Goal: Task Accomplishment & Management: Use online tool/utility

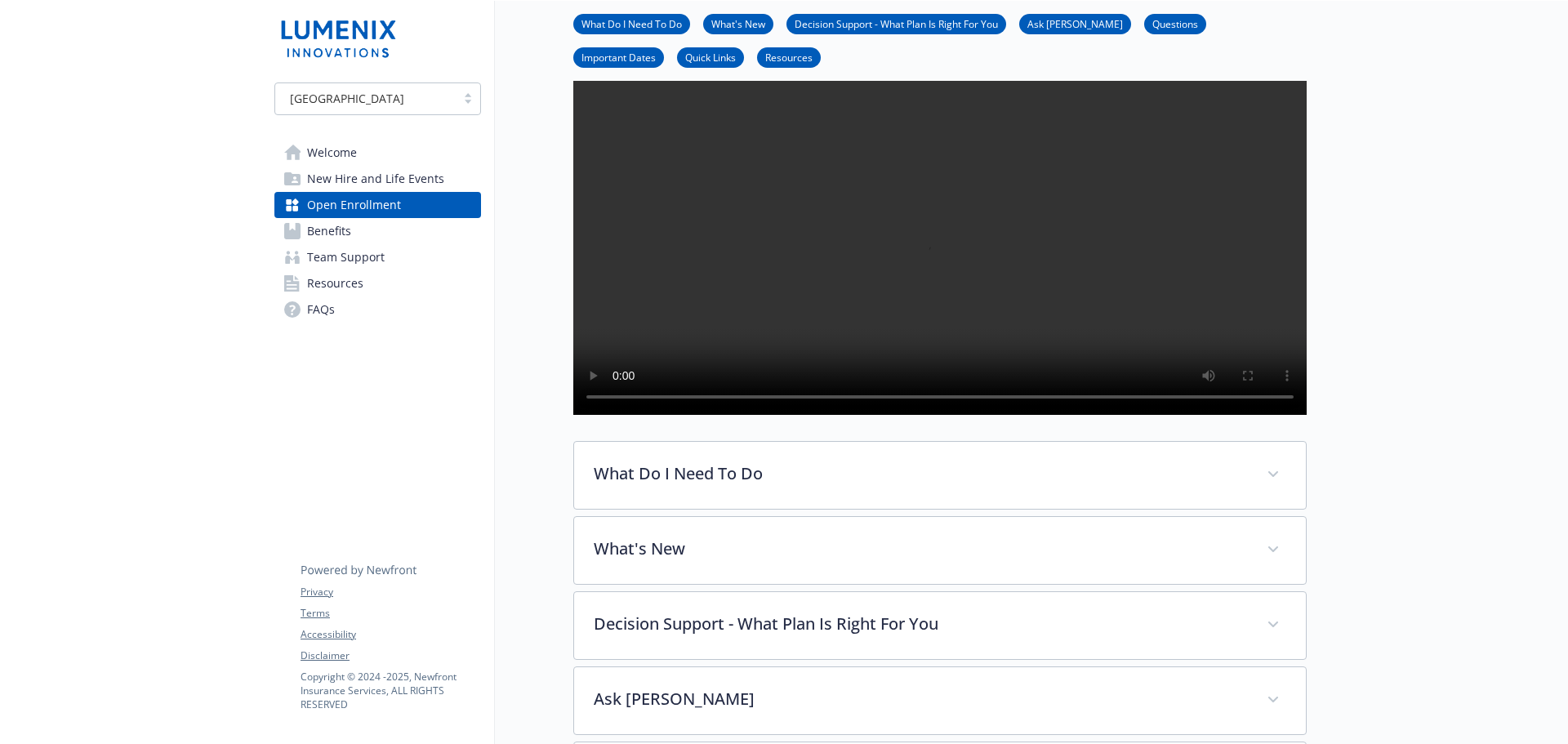
scroll to position [245, 0]
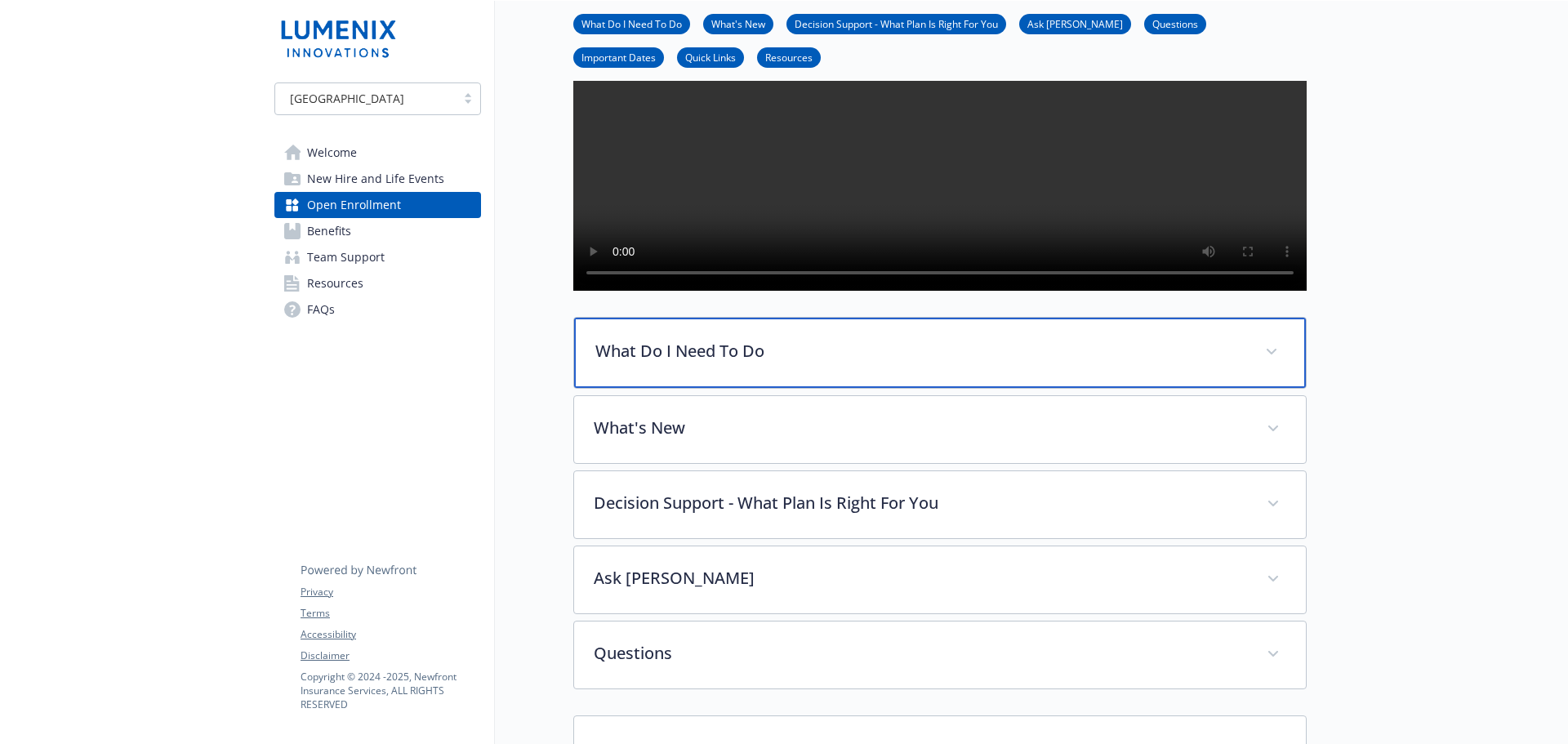
click at [770, 364] on p "What Do I Need To Do" at bounding box center [920, 351] width 650 height 25
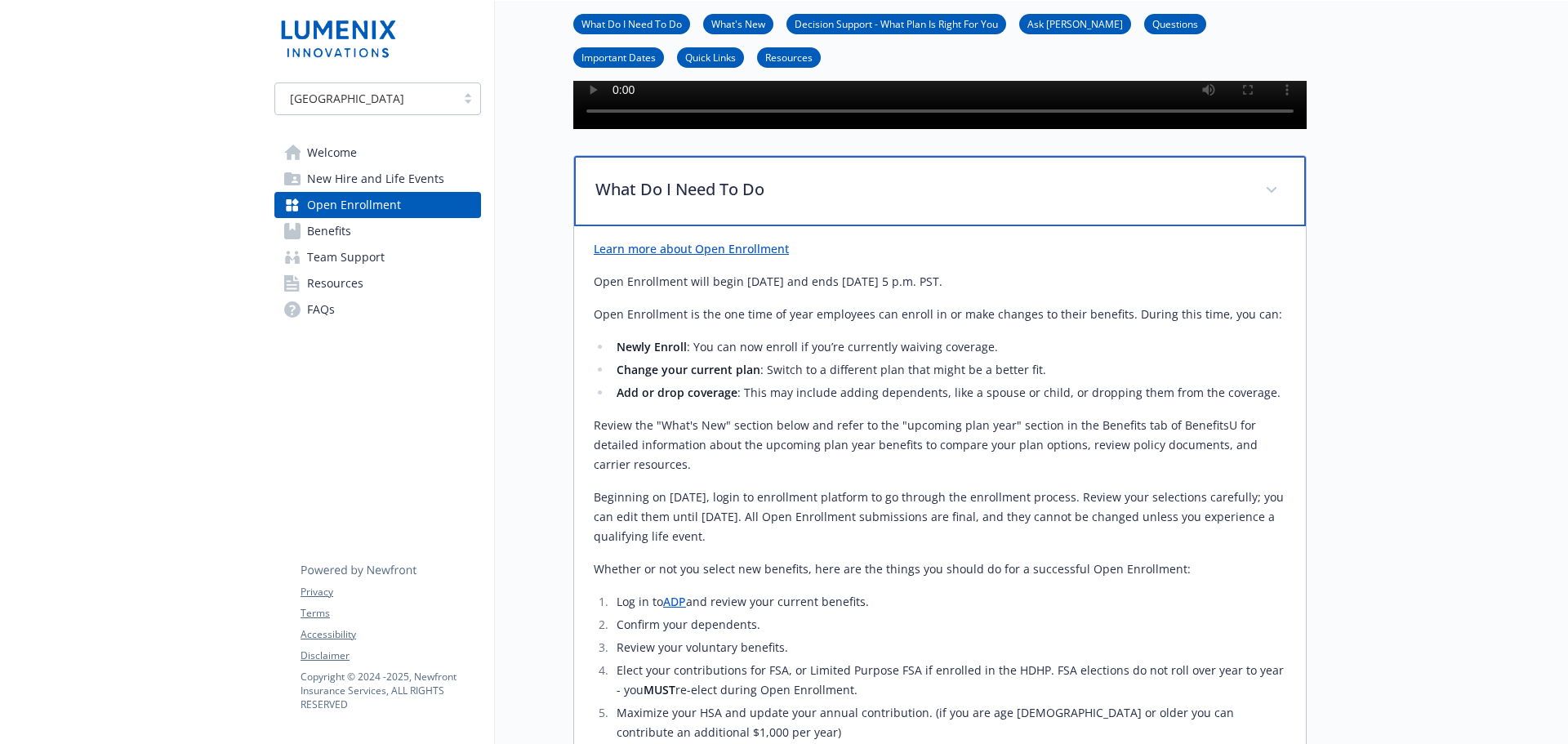
scroll to position [409, 0]
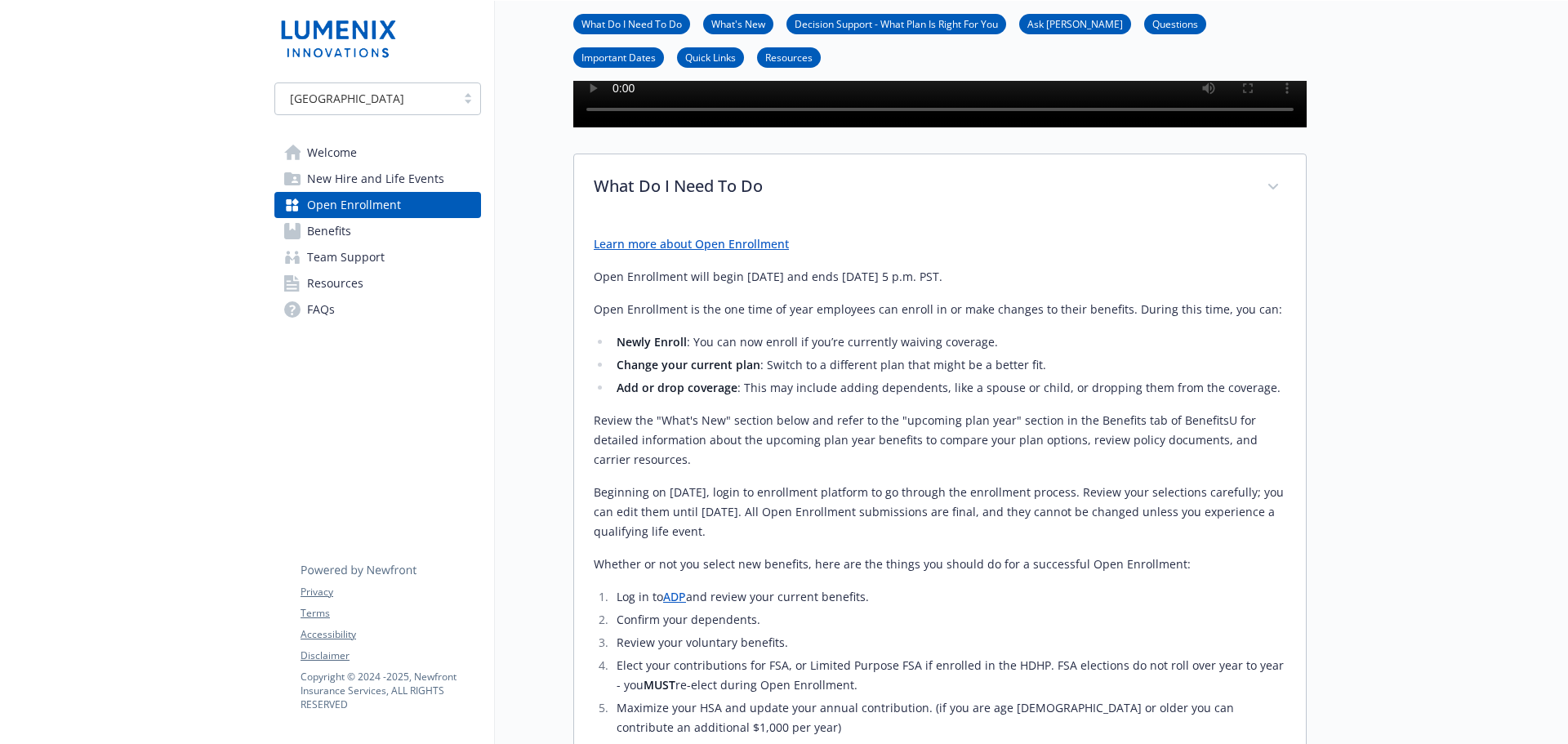
click at [705, 251] on link "Learn more about Open Enrollment" at bounding box center [691, 244] width 195 height 15
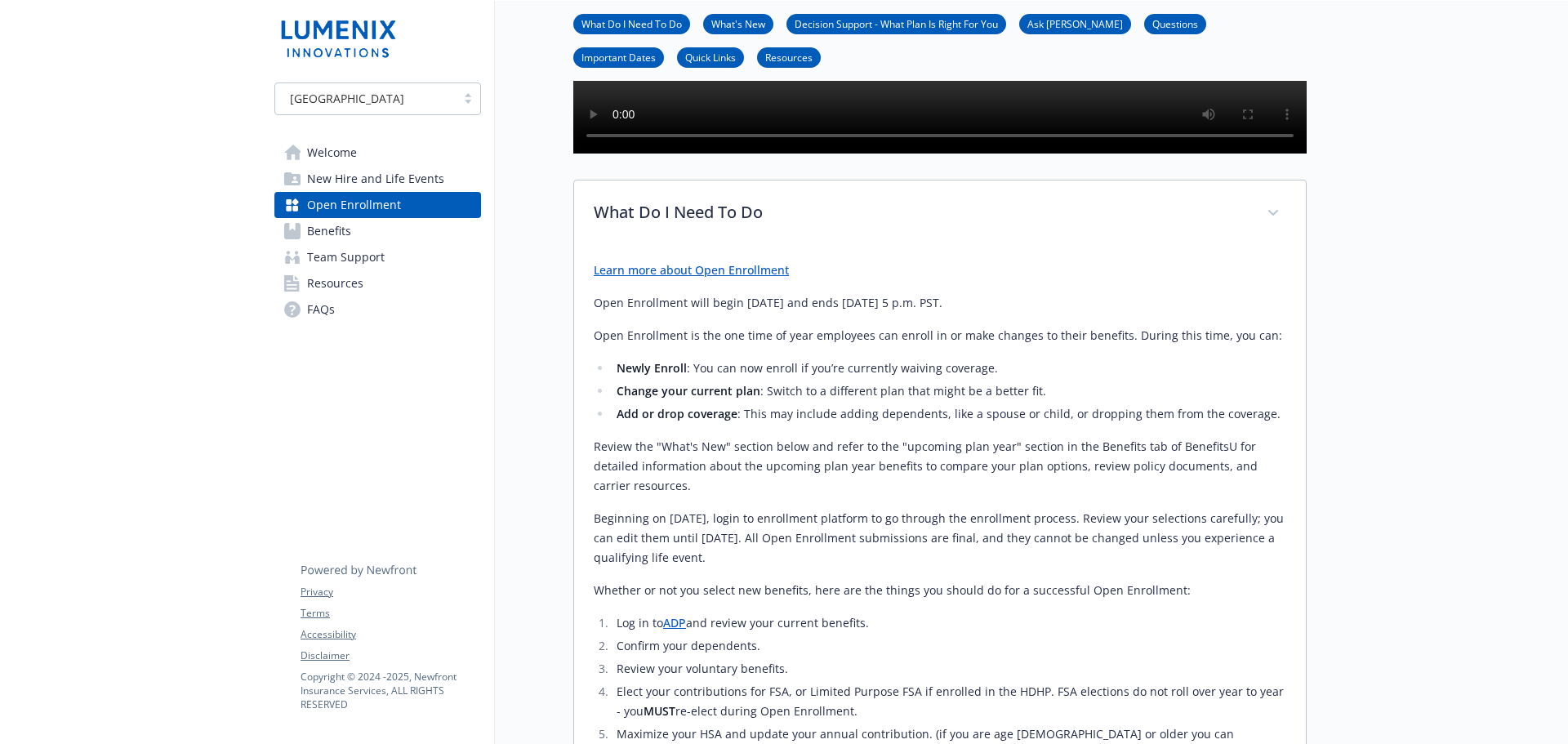
scroll to position [245, 0]
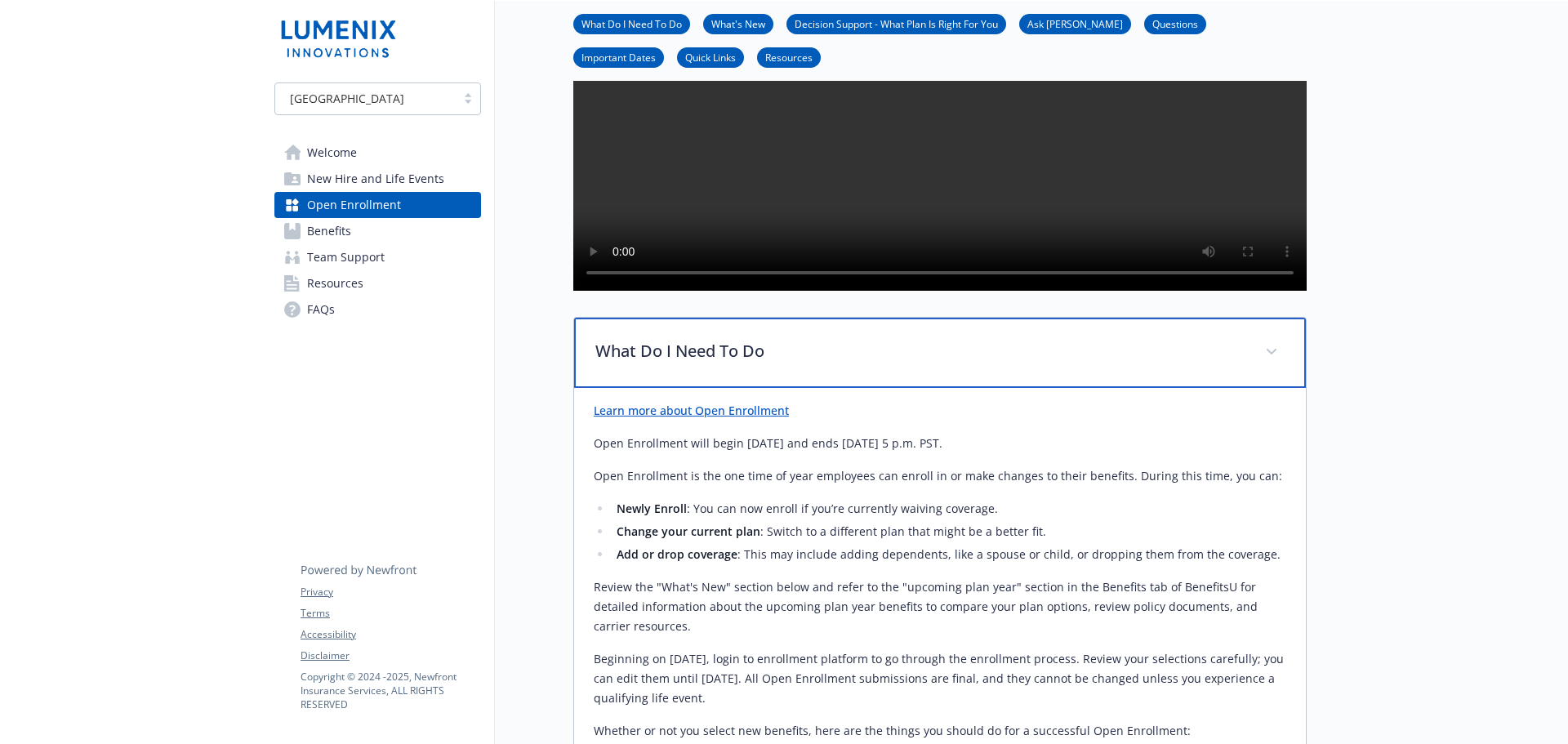
click at [1265, 365] on span at bounding box center [1272, 352] width 26 height 26
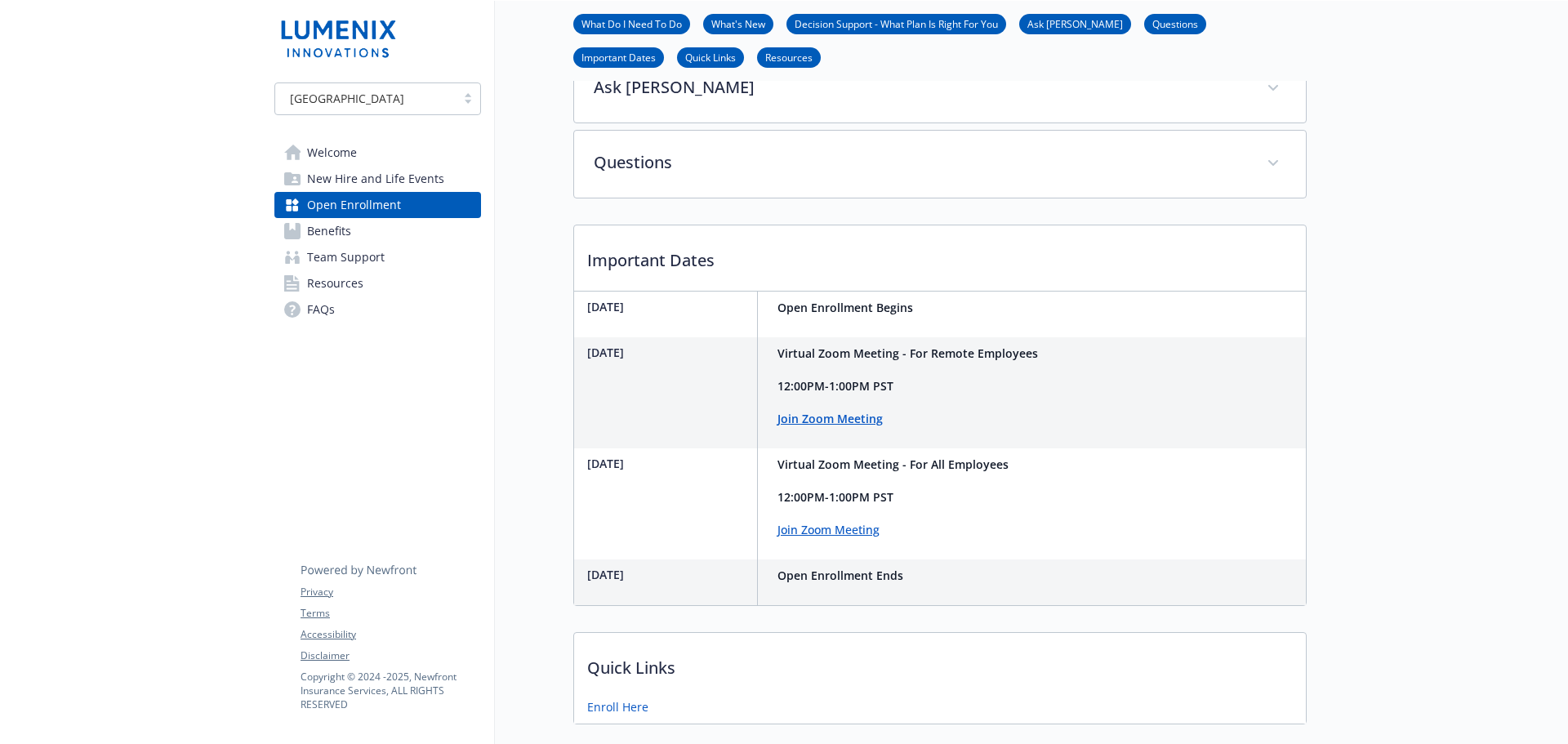
scroll to position [736, 0]
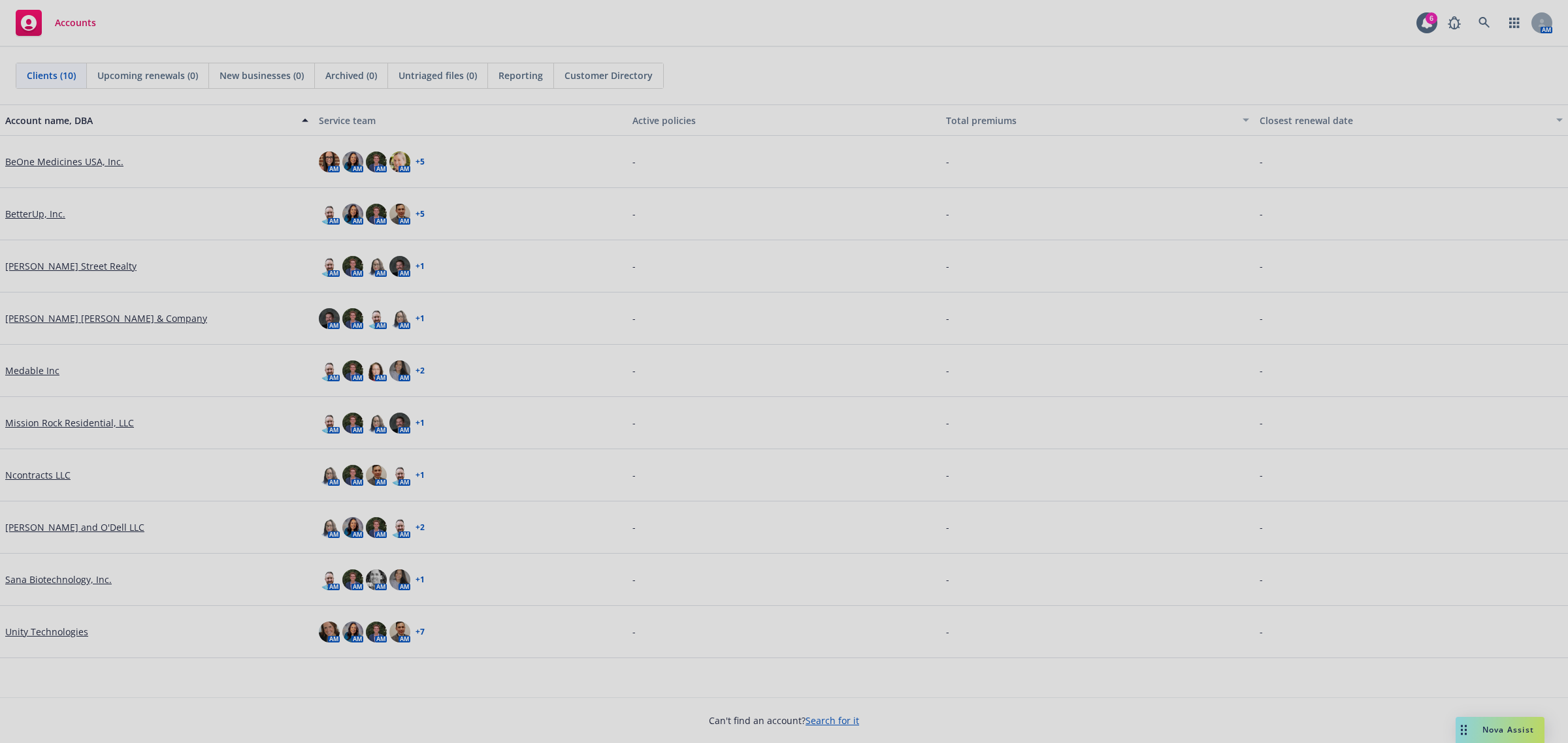
click at [1484, 24] on div at bounding box center [784, 372] width 1568 height 743
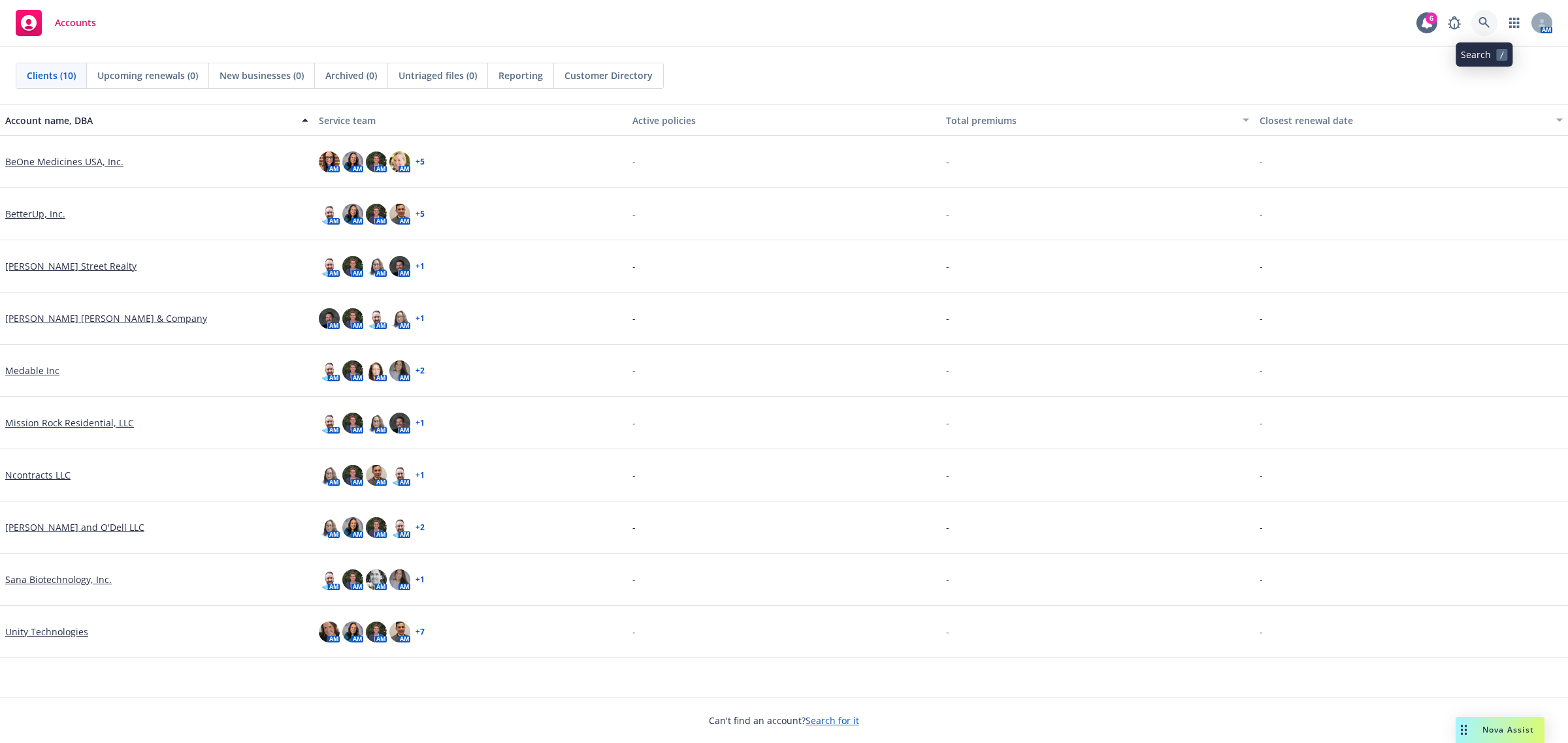
click at [1477, 20] on link at bounding box center [1484, 23] width 26 height 26
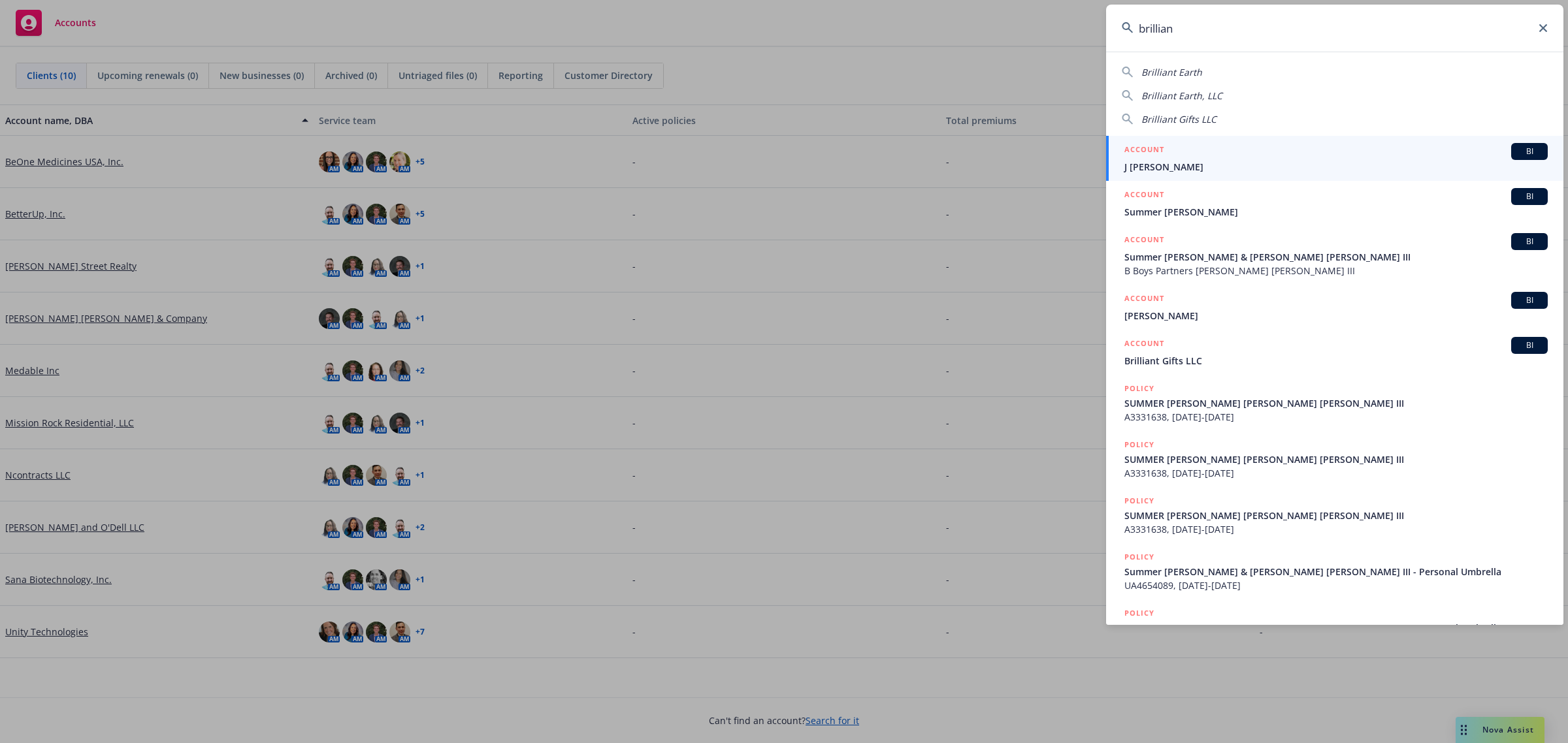
type input "brilliant"
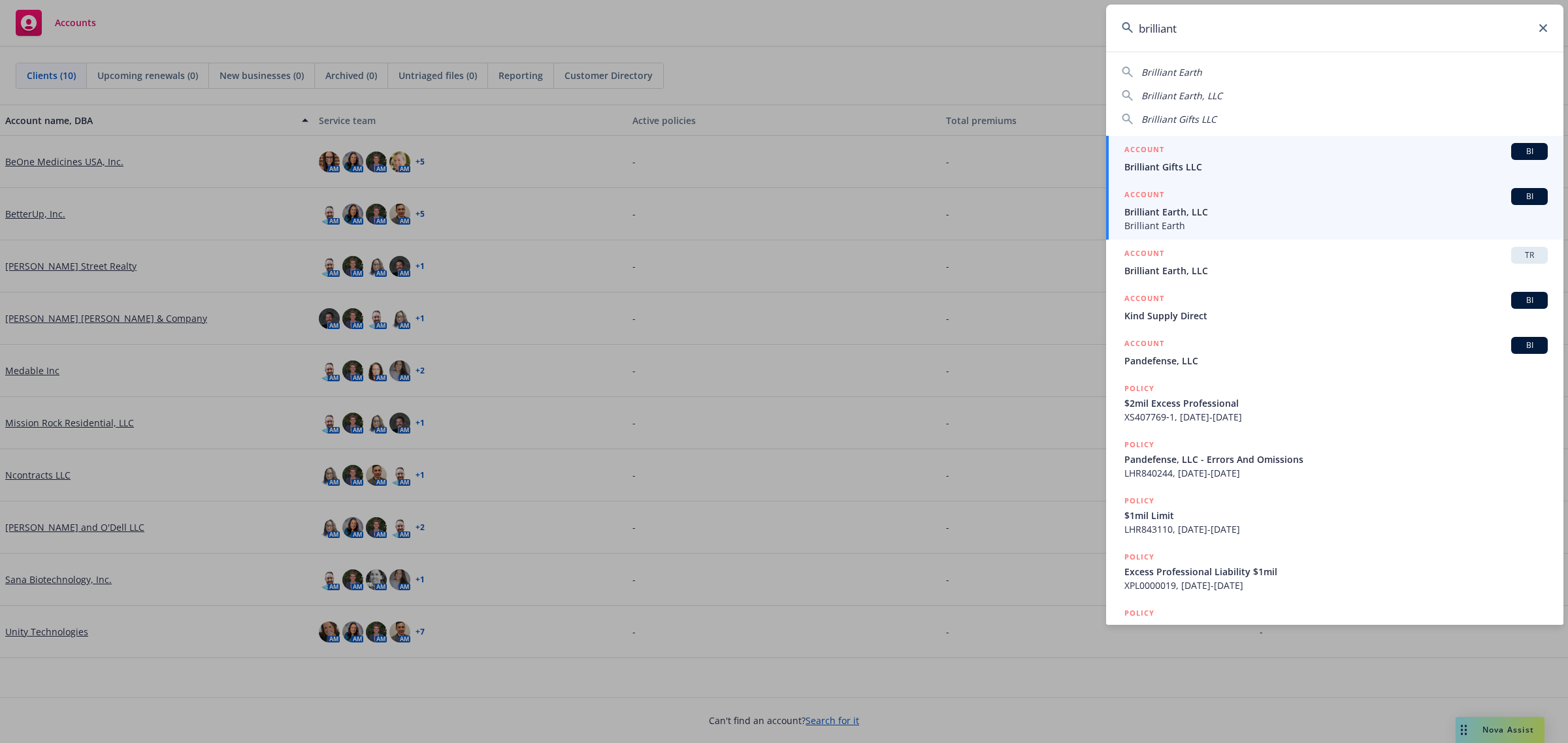
click at [1257, 211] on span "Brilliant Earth, LLC" at bounding box center [1336, 212] width 424 height 14
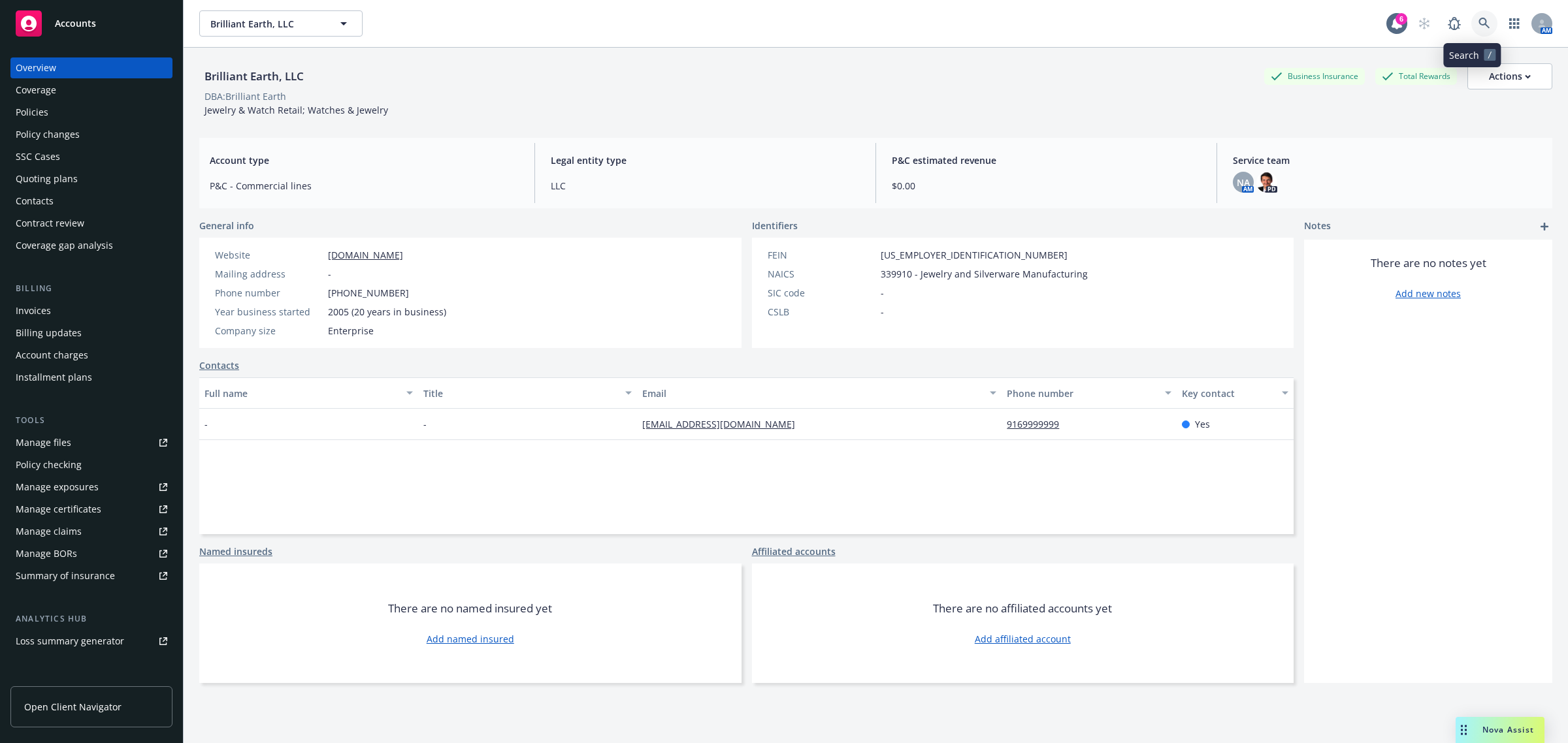
click at [1479, 22] on icon at bounding box center [1485, 23] width 12 height 12
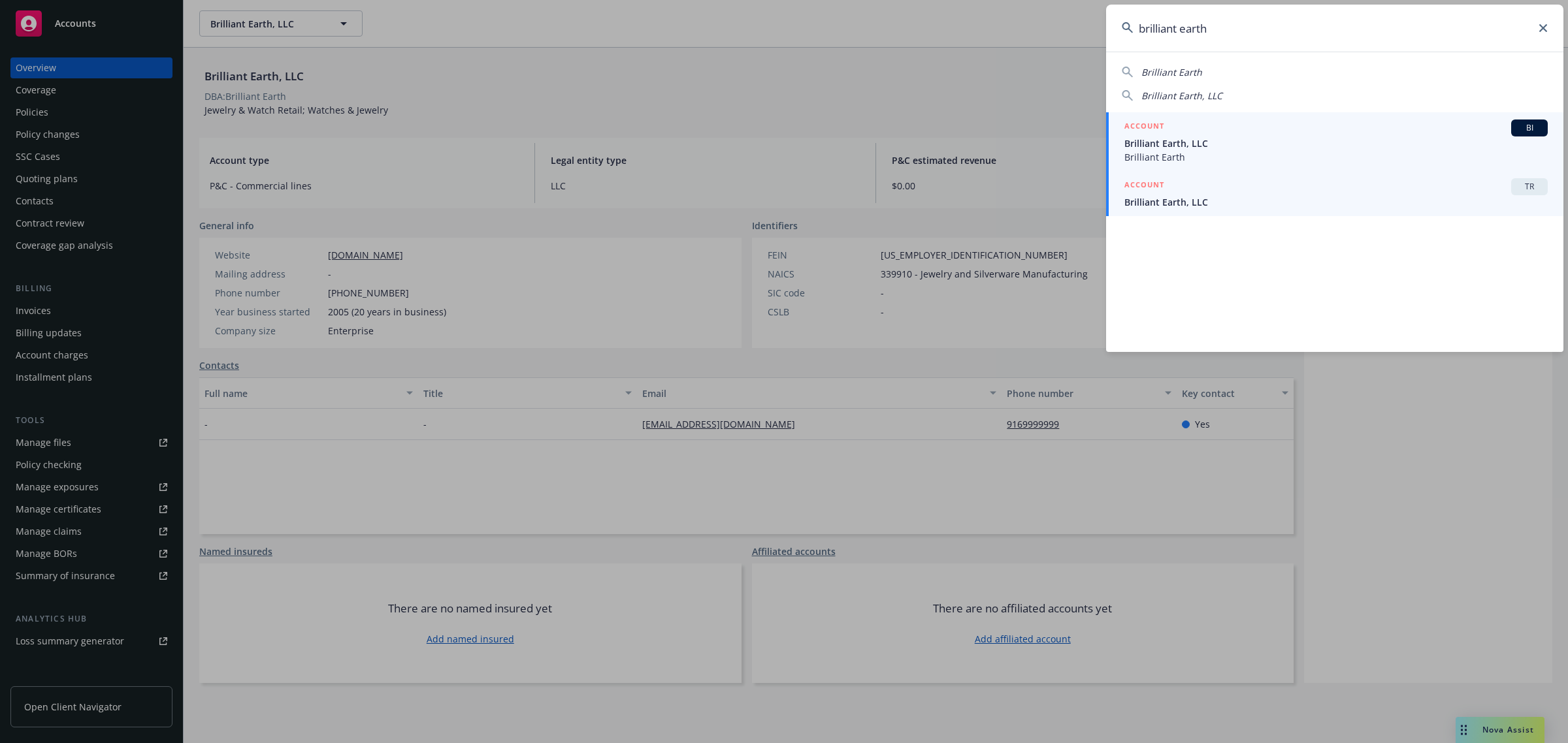
type input "brilliant earth"
click at [1359, 196] on span "Brilliant Earth, LLC" at bounding box center [1336, 202] width 424 height 14
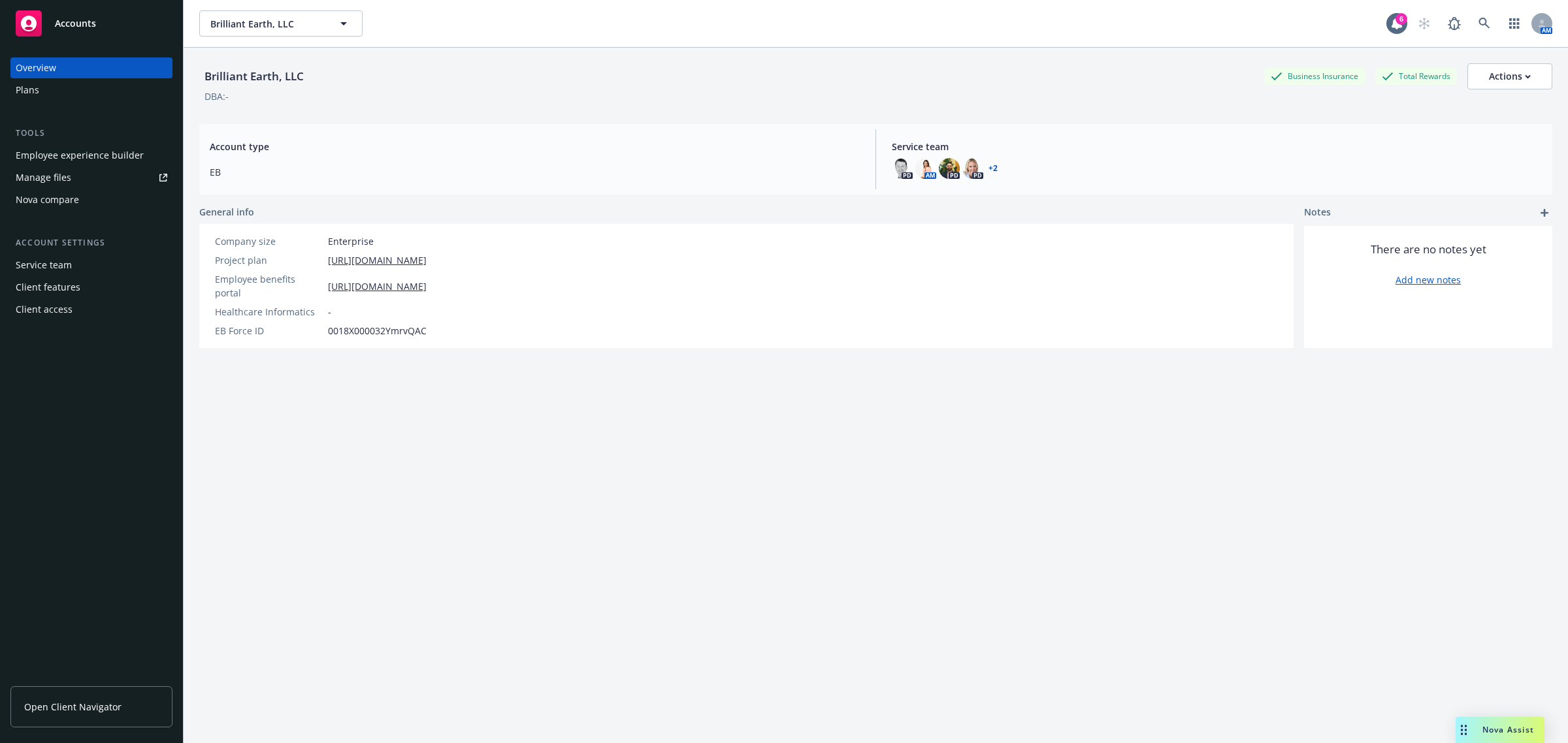
click at [989, 168] on link "+ 2" at bounding box center [993, 168] width 9 height 8
click at [57, 159] on div "Employee experience builder" at bounding box center [80, 156] width 128 height 21
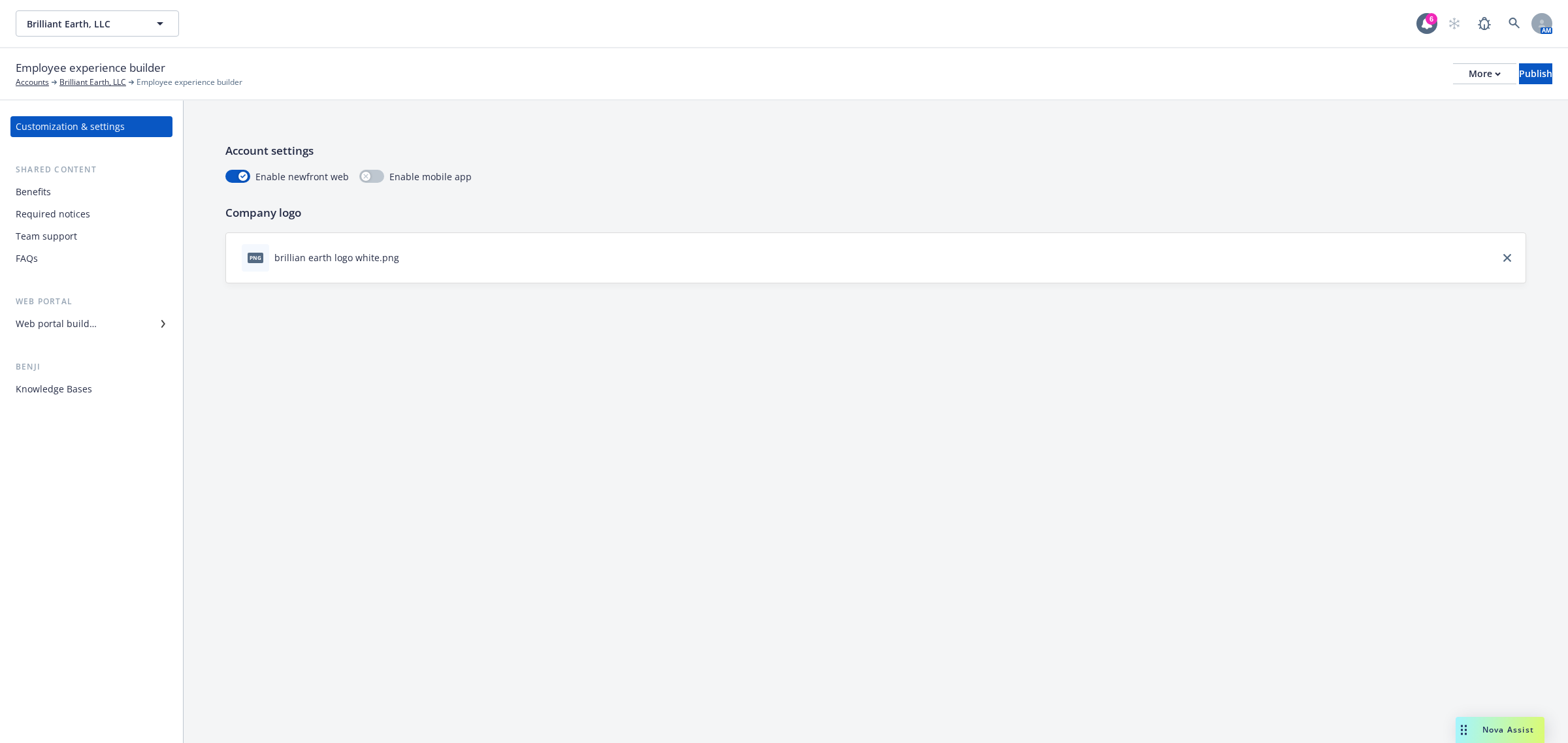
click at [88, 128] on div "Customization & settings" at bounding box center [70, 127] width 109 height 21
click at [119, 126] on div "Customization & settings" at bounding box center [70, 127] width 109 height 21
click at [113, 125] on div "Customization & settings" at bounding box center [70, 127] width 109 height 21
click at [63, 198] on div "Benefits" at bounding box center [91, 192] width 152 height 21
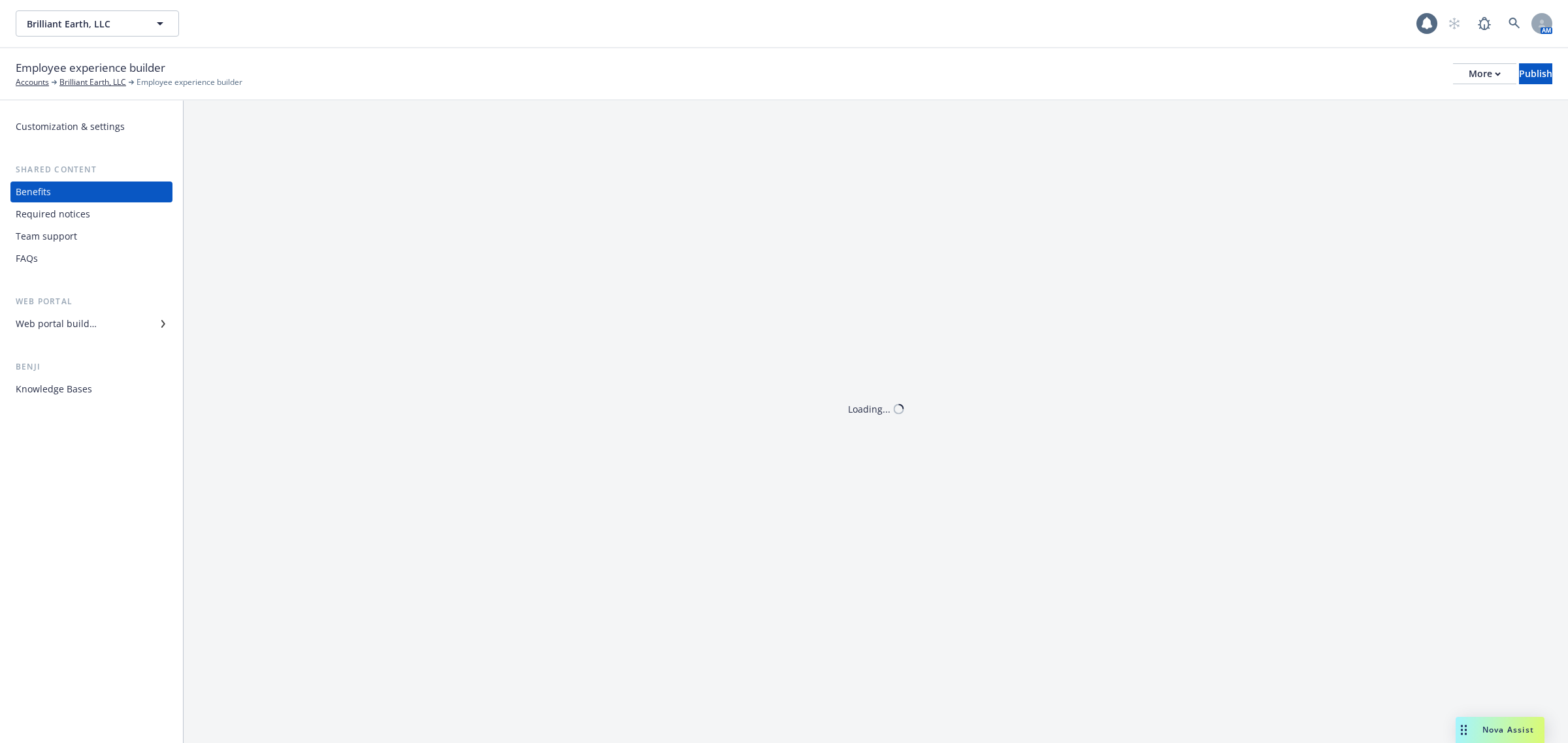
click at [66, 217] on div "Required notices" at bounding box center [53, 214] width 75 height 21
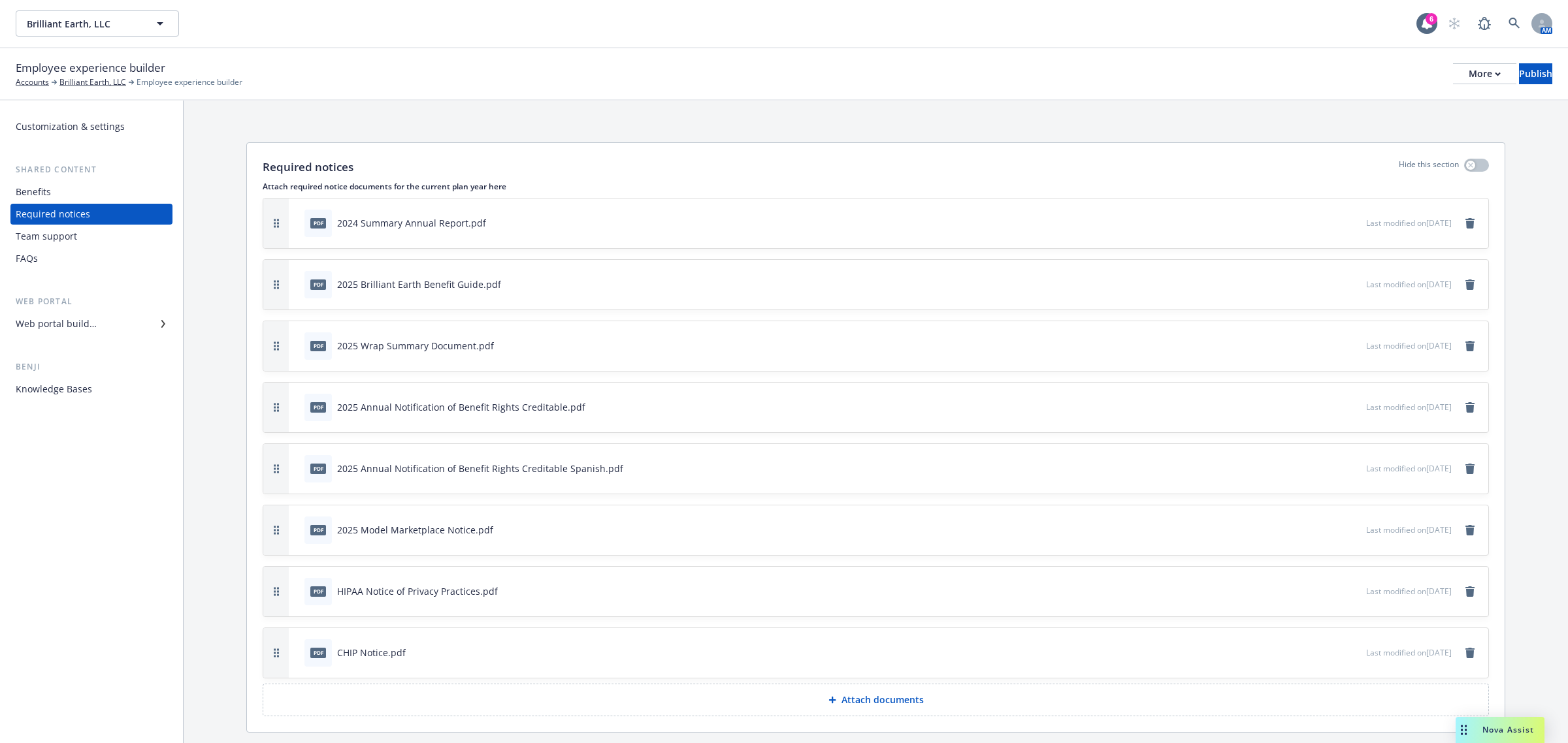
click at [69, 230] on div "Team support" at bounding box center [46, 236] width 61 height 21
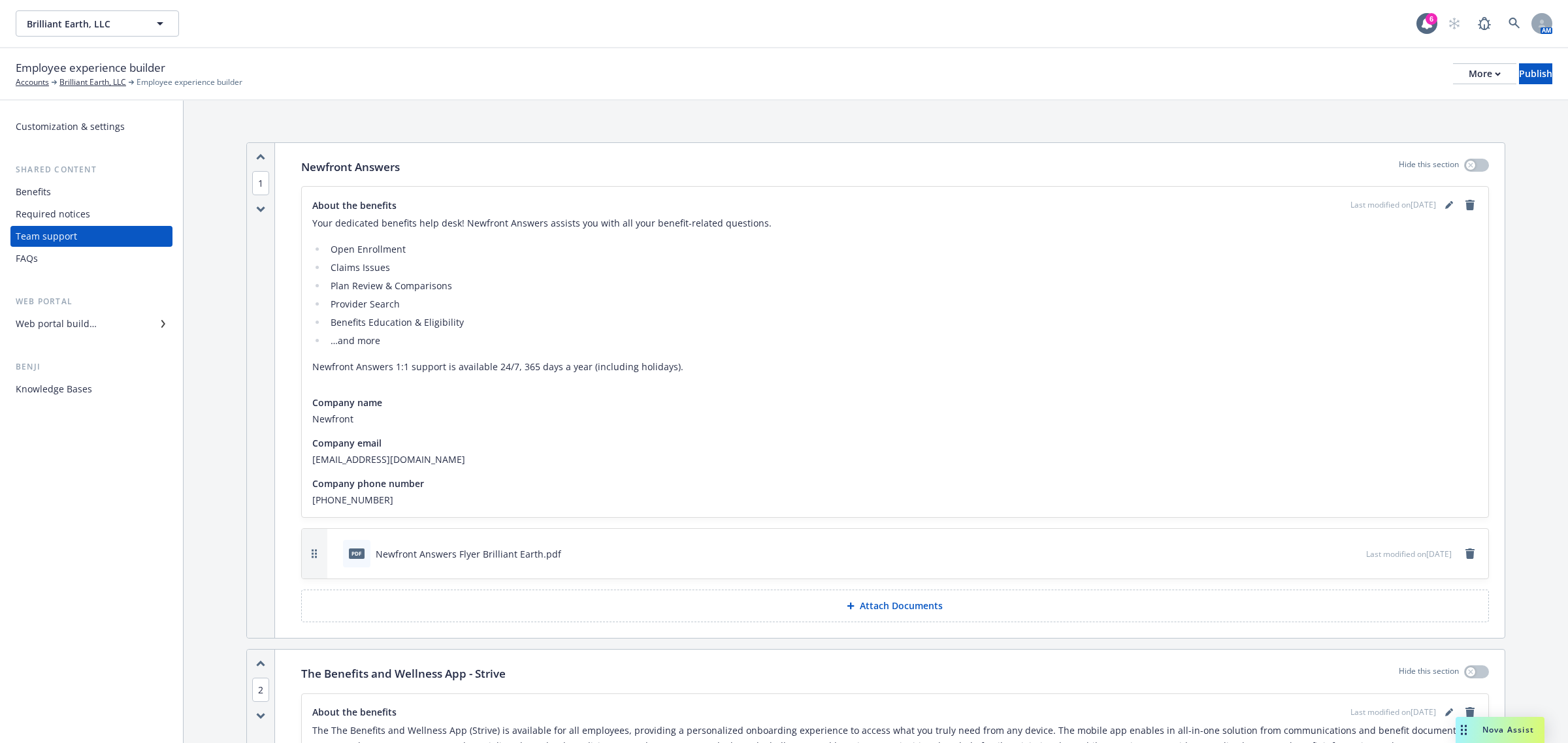
click at [79, 322] on div "Web portal builder" at bounding box center [56, 324] width 81 height 21
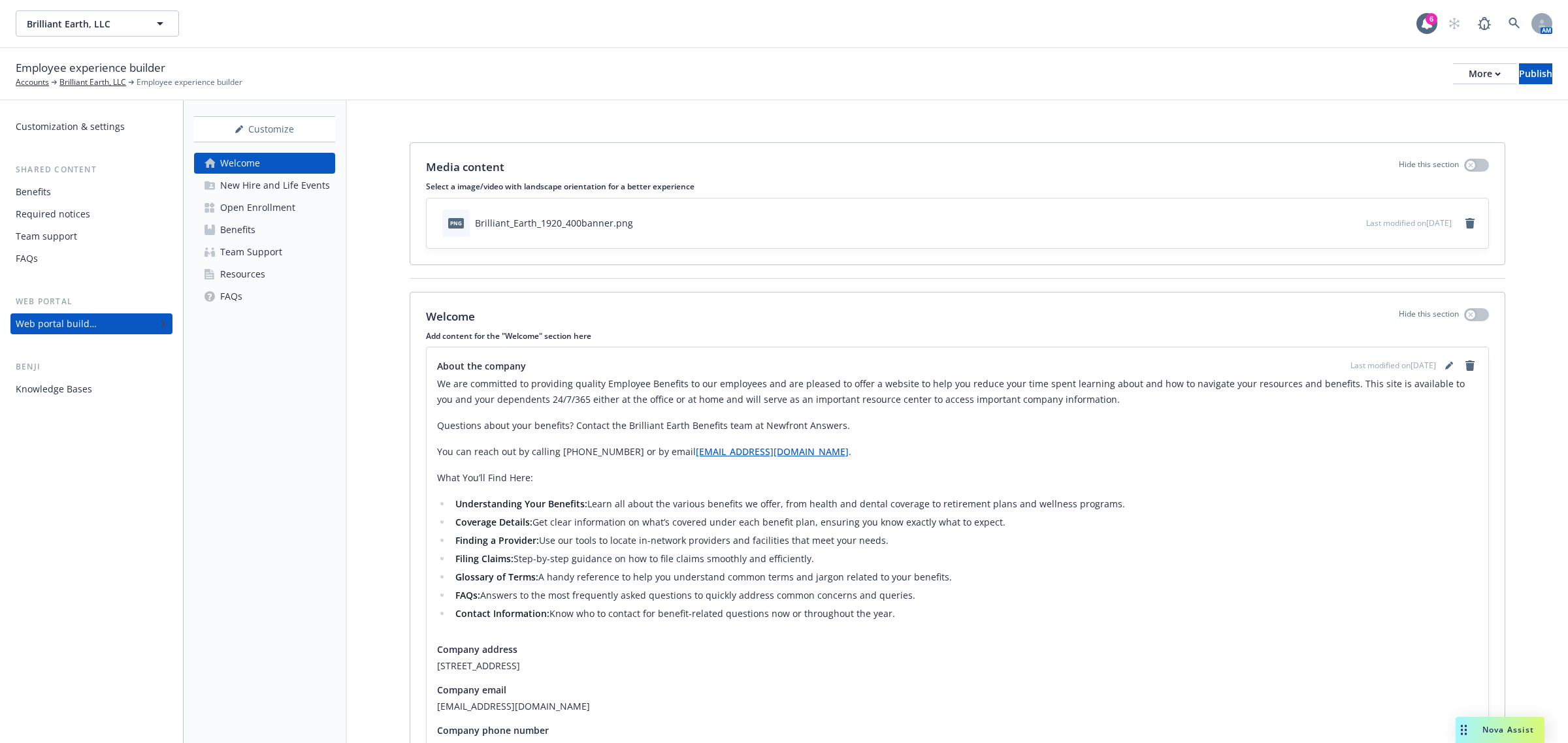
click at [276, 212] on div "Open Enrollment" at bounding box center [258, 208] width 75 height 21
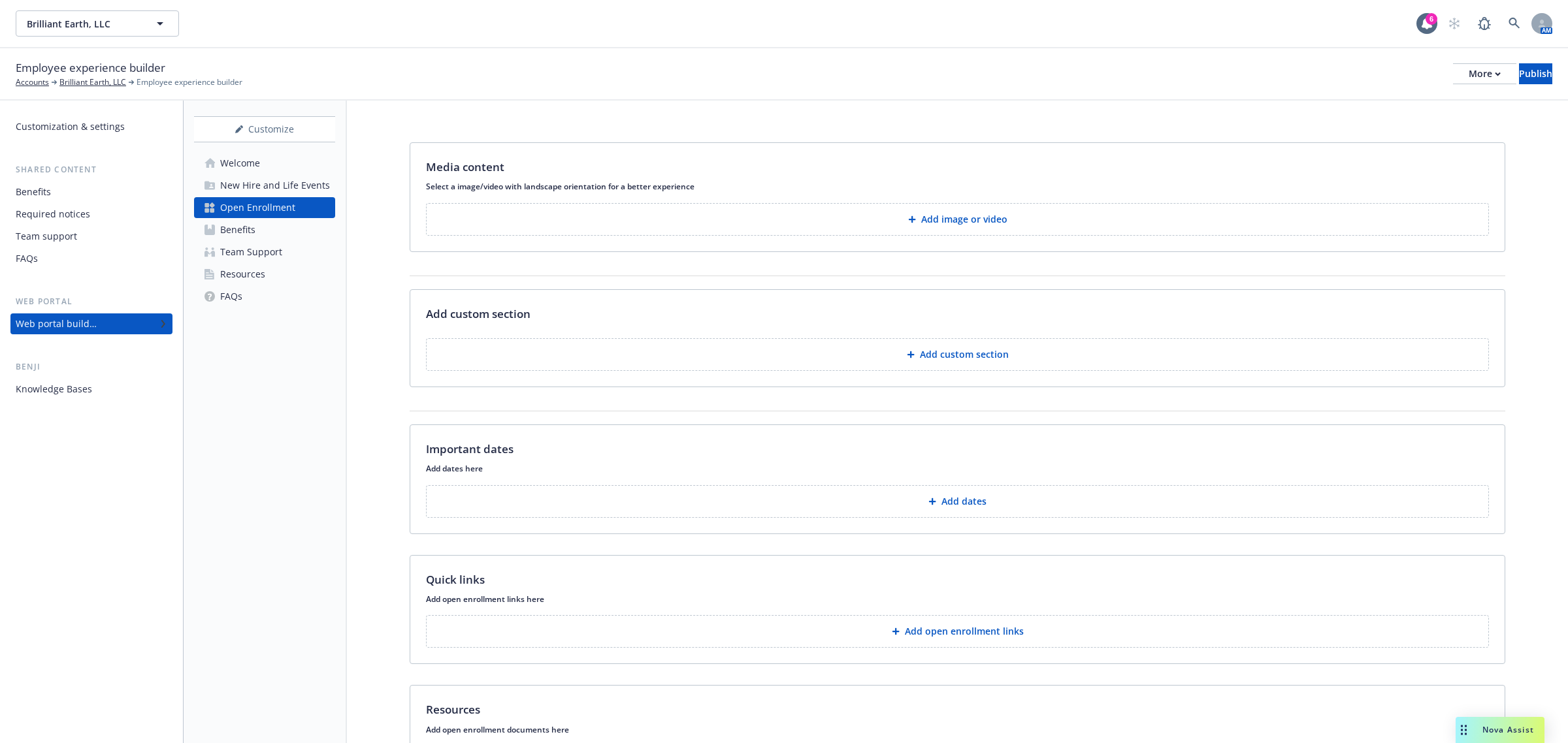
click at [991, 346] on button "Add custom section" at bounding box center [957, 354] width 1063 height 32
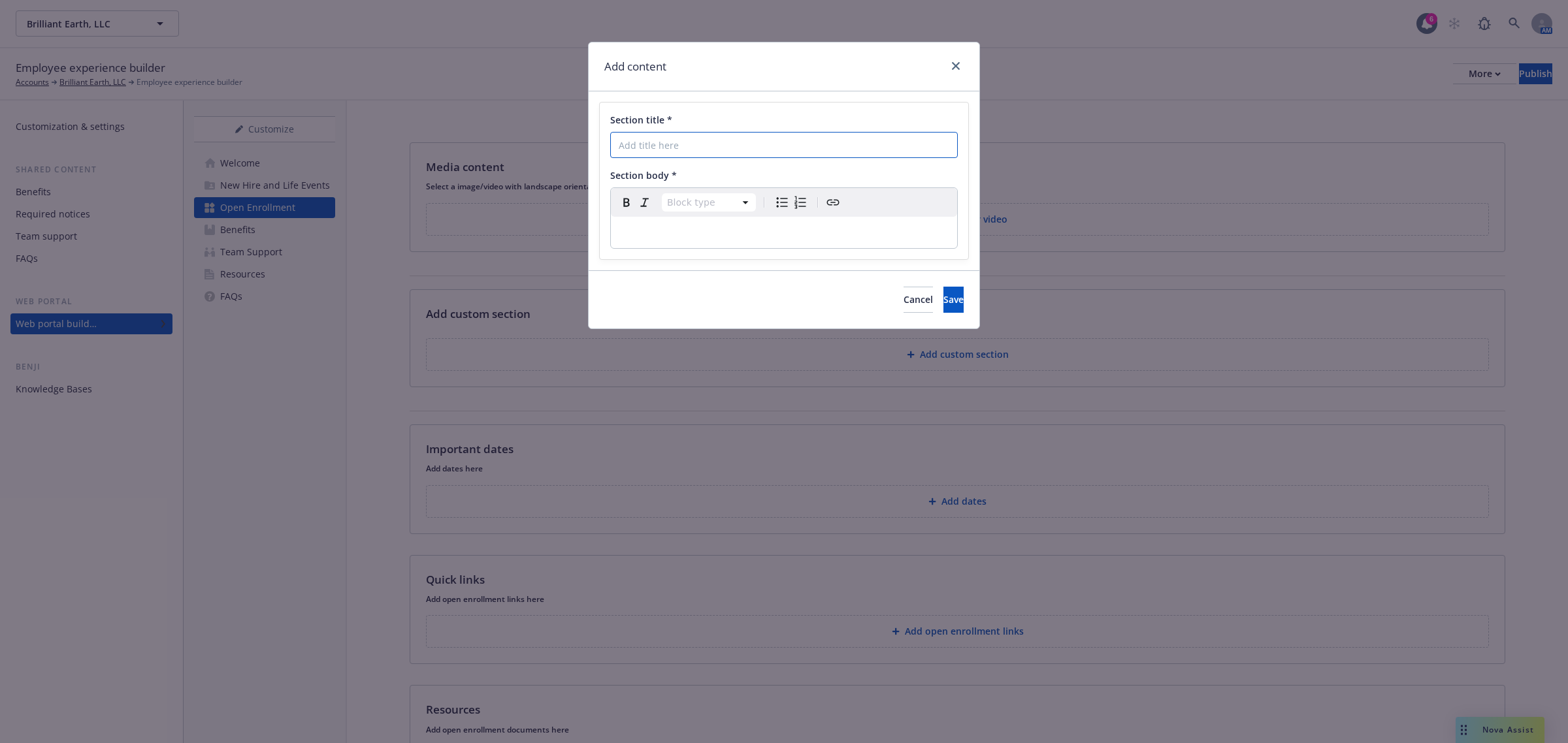
click at [755, 155] on input "Section title *" at bounding box center [784, 145] width 347 height 26
type input "Welcome to Your 2026 Benefits"
click at [737, 234] on p "editable markdown" at bounding box center [784, 233] width 331 height 16
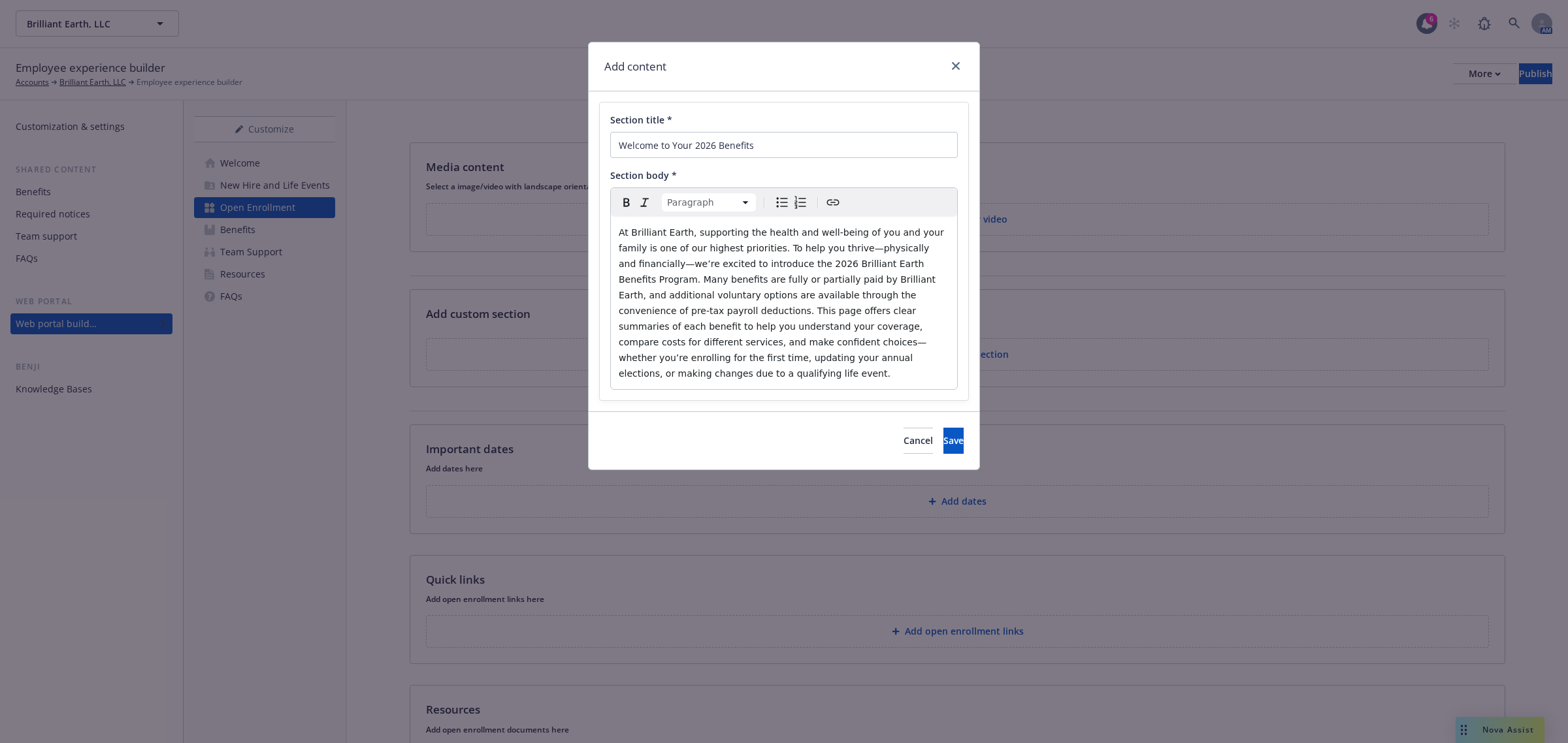
click at [817, 254] on span "At Brilliant Earth, supporting the health and well‑being of you and your family…" at bounding box center [782, 303] width 328 height 152
click at [699, 266] on span "At Brilliant Earth, supporting the health and well‑being of you and your family…" at bounding box center [783, 303] width 330 height 152
click at [946, 435] on button "Save" at bounding box center [953, 441] width 20 height 26
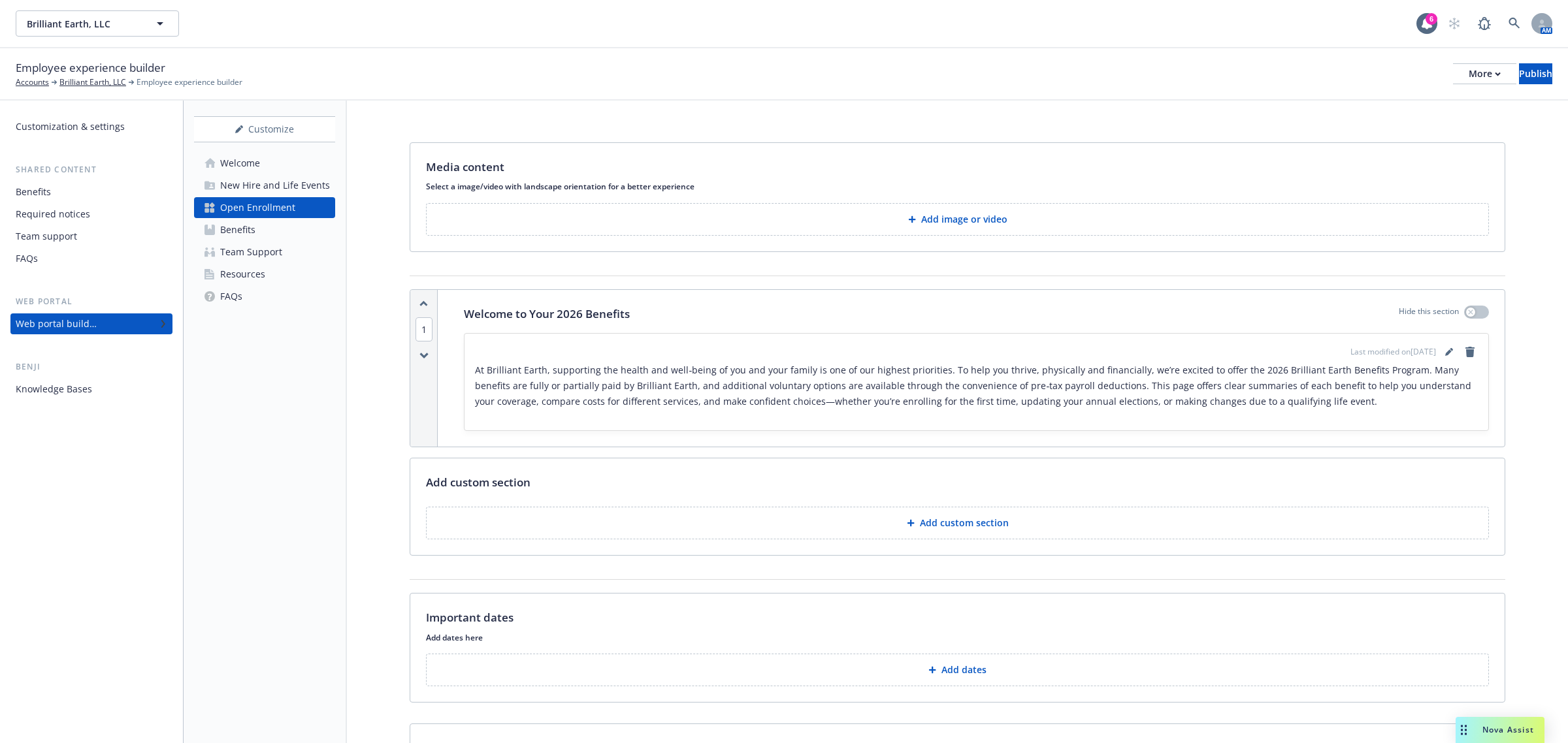
click at [932, 519] on p "Add custom section" at bounding box center [965, 523] width 89 height 13
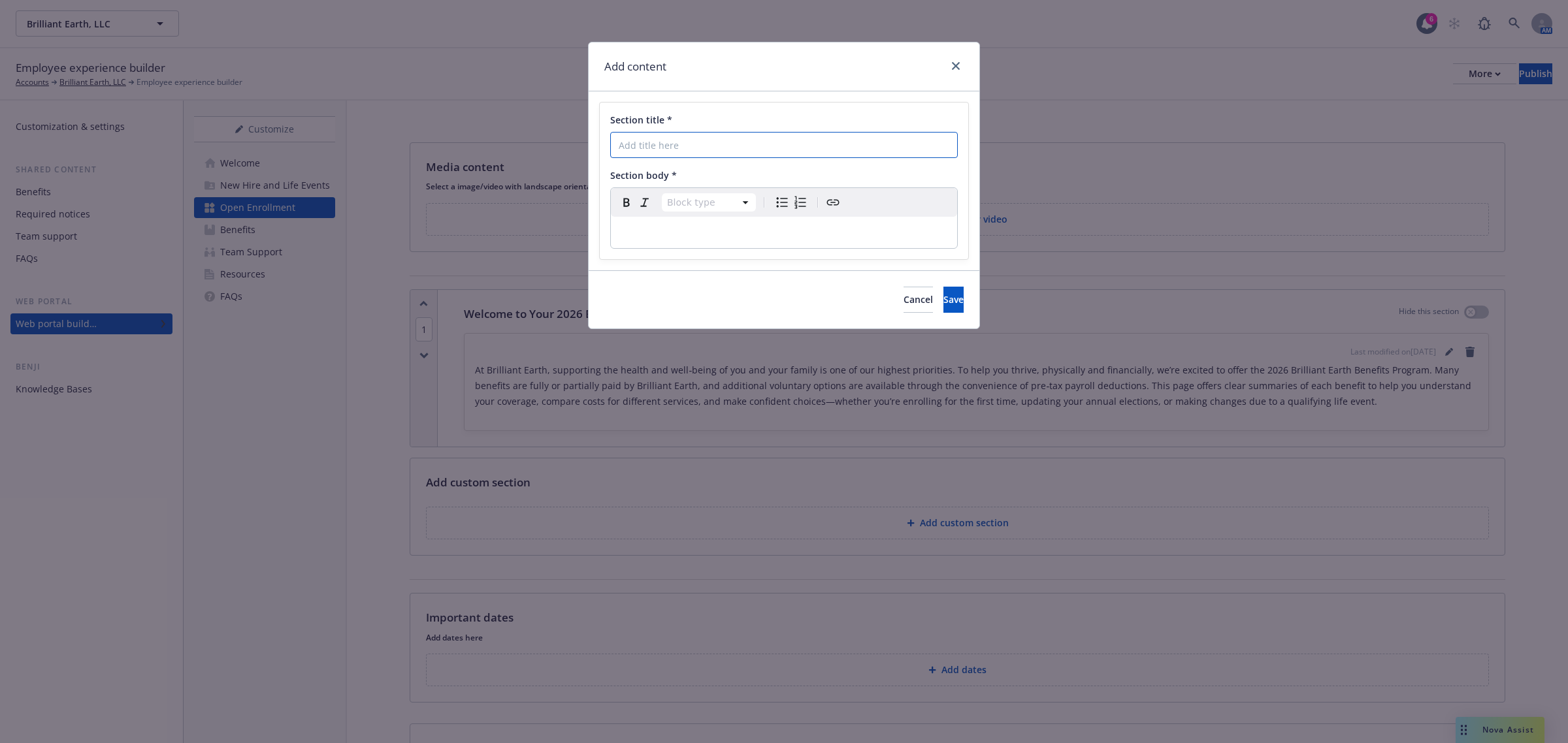
click at [658, 148] on input "Section title *" at bounding box center [784, 145] width 347 height 26
type input "What's New in 2026?"
click at [733, 234] on p "editable markdown" at bounding box center [784, 233] width 331 height 16
select select
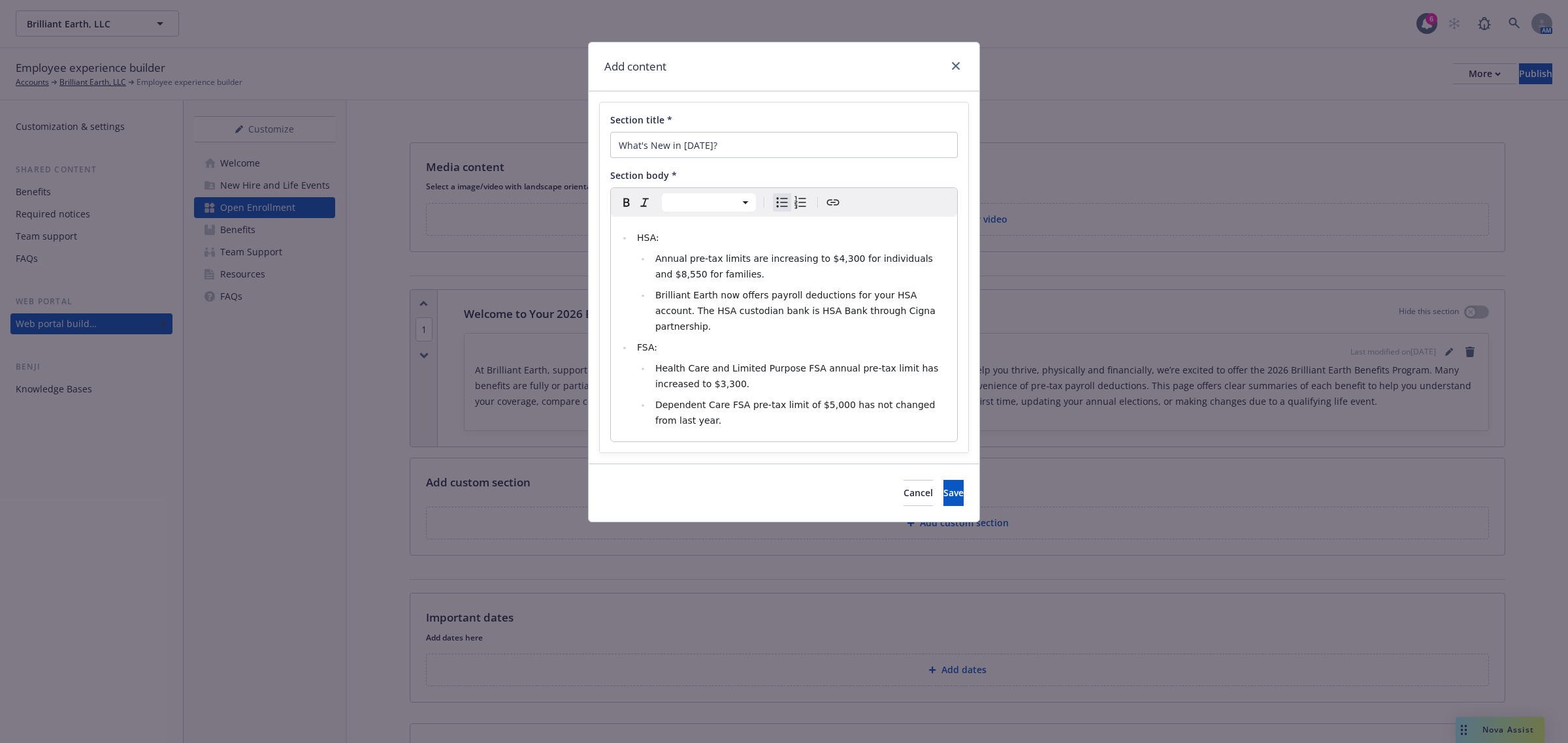
drag, startPoint x: 798, startPoint y: 414, endPoint x: 850, endPoint y: 395, distance: 55.4
click at [850, 395] on div "HSA: Annual pre-tax limits are increasing to $4,300 for individuals and $8,550 …" at bounding box center [784, 329] width 346 height 225
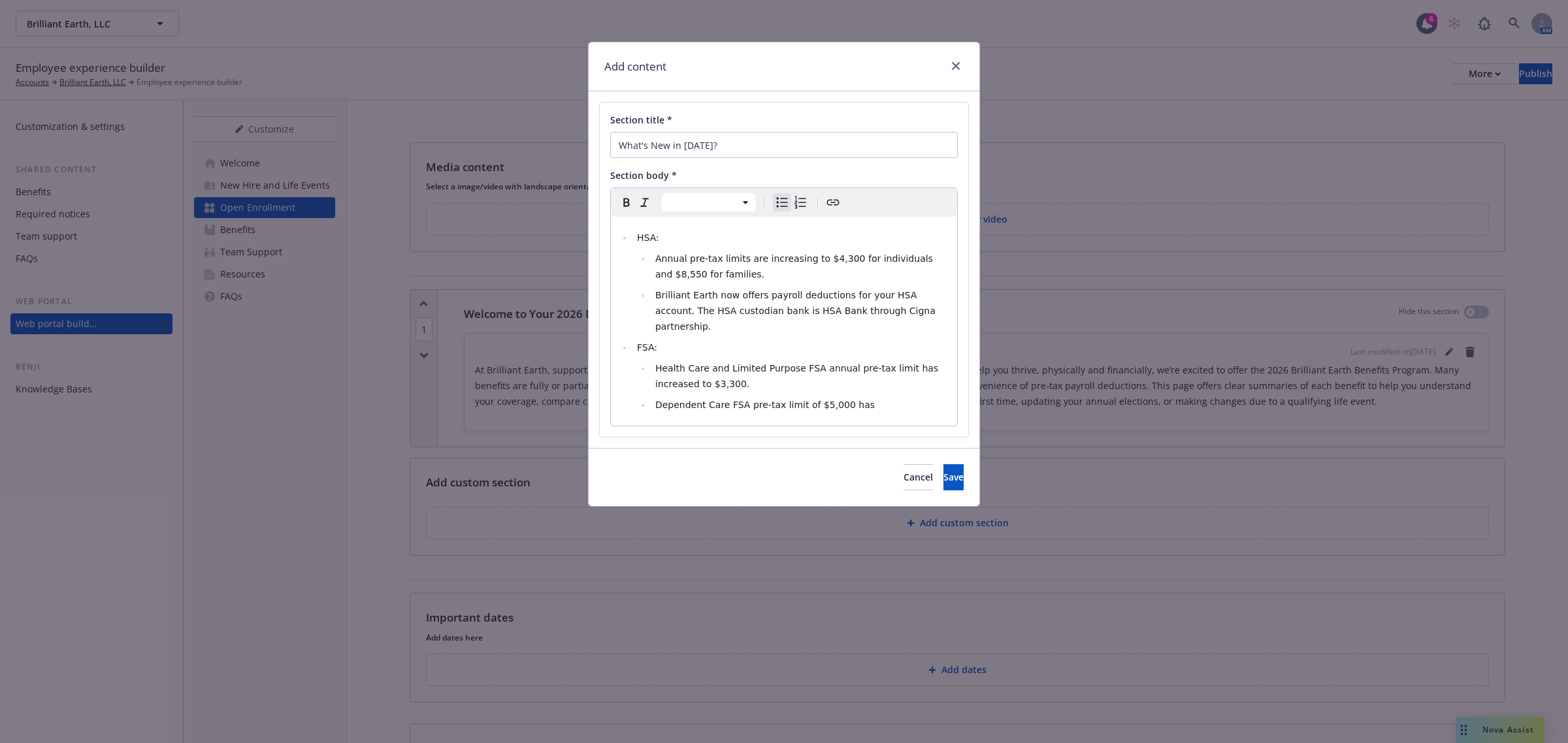
click at [831, 399] on span "Dependent Care FSA pre-tax limit of $5,000 has" at bounding box center [765, 405] width 220 height 11
click at [844, 397] on li "Dependent Care FSA pre-tax limit has" at bounding box center [800, 405] width 298 height 16
click at [933, 266] on li "Annual pre-tax limits are increasing to $4,300 for individuals and $8,550 for f…" at bounding box center [800, 267] width 298 height 32
click at [684, 374] on span "Health Care and Limited Purpose FSA annual pre-tax limit has increased to $3,30…" at bounding box center [798, 376] width 286 height 26
click at [943, 464] on button "Save" at bounding box center [953, 477] width 20 height 26
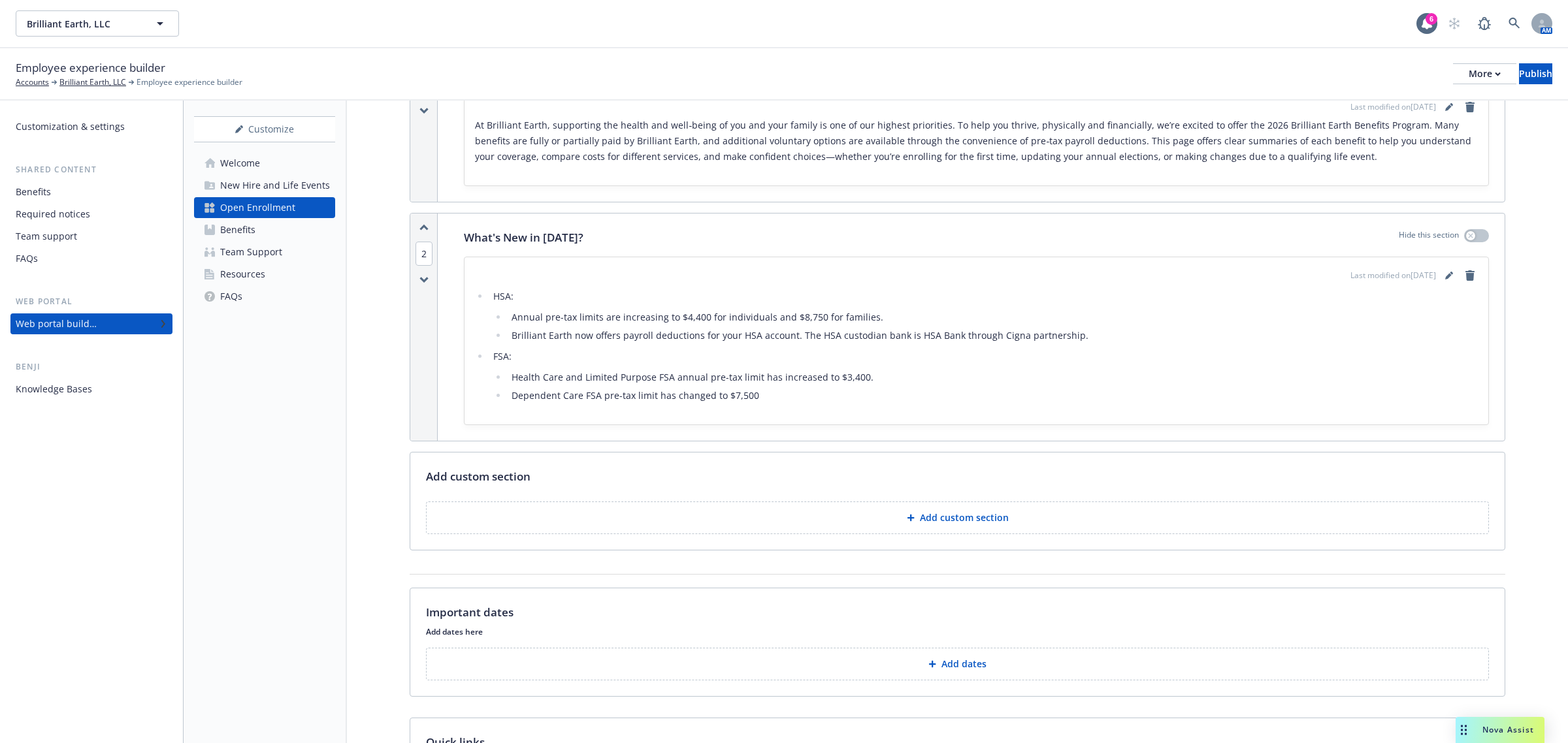
scroll to position [327, 0]
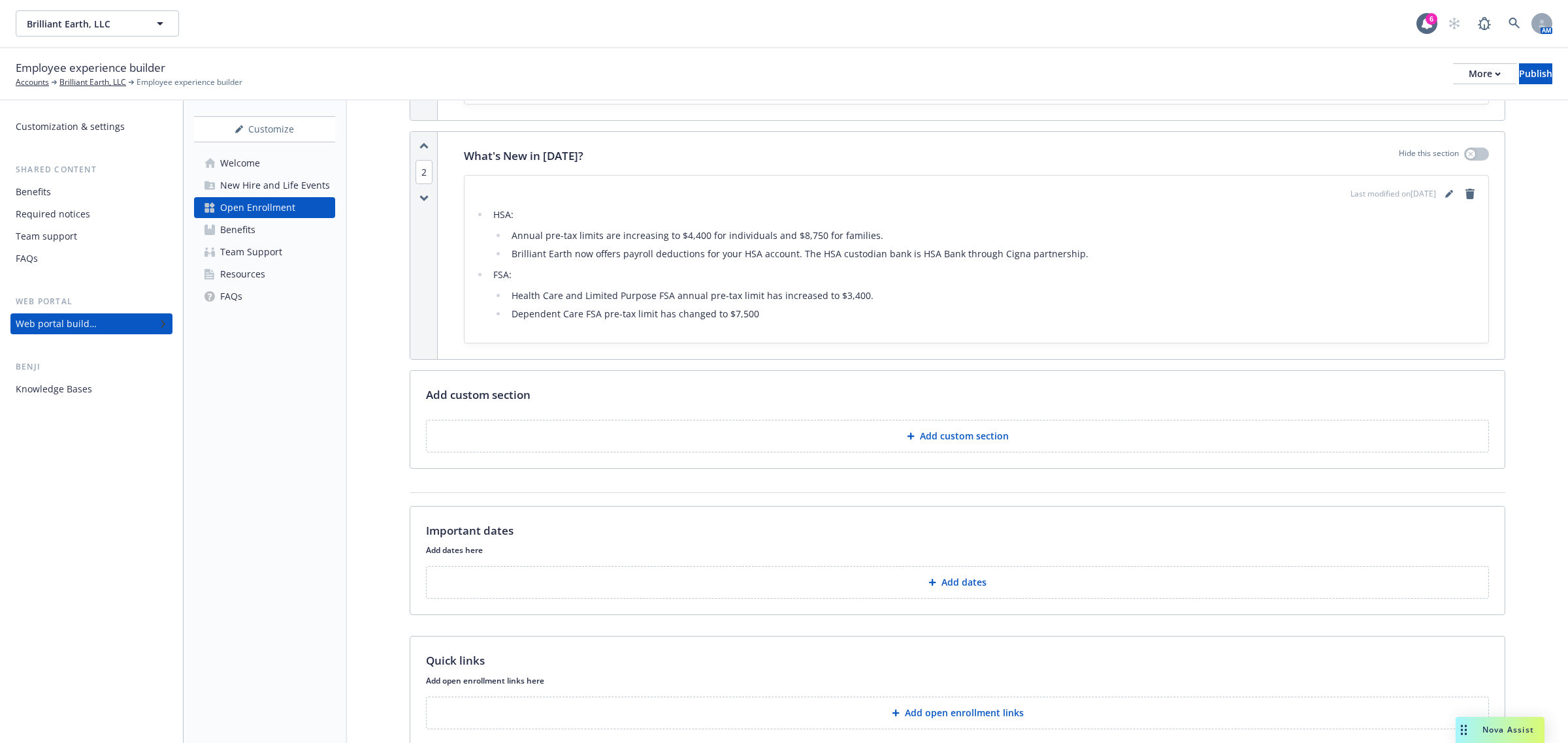
click at [997, 594] on button "Add dates" at bounding box center [957, 582] width 1063 height 32
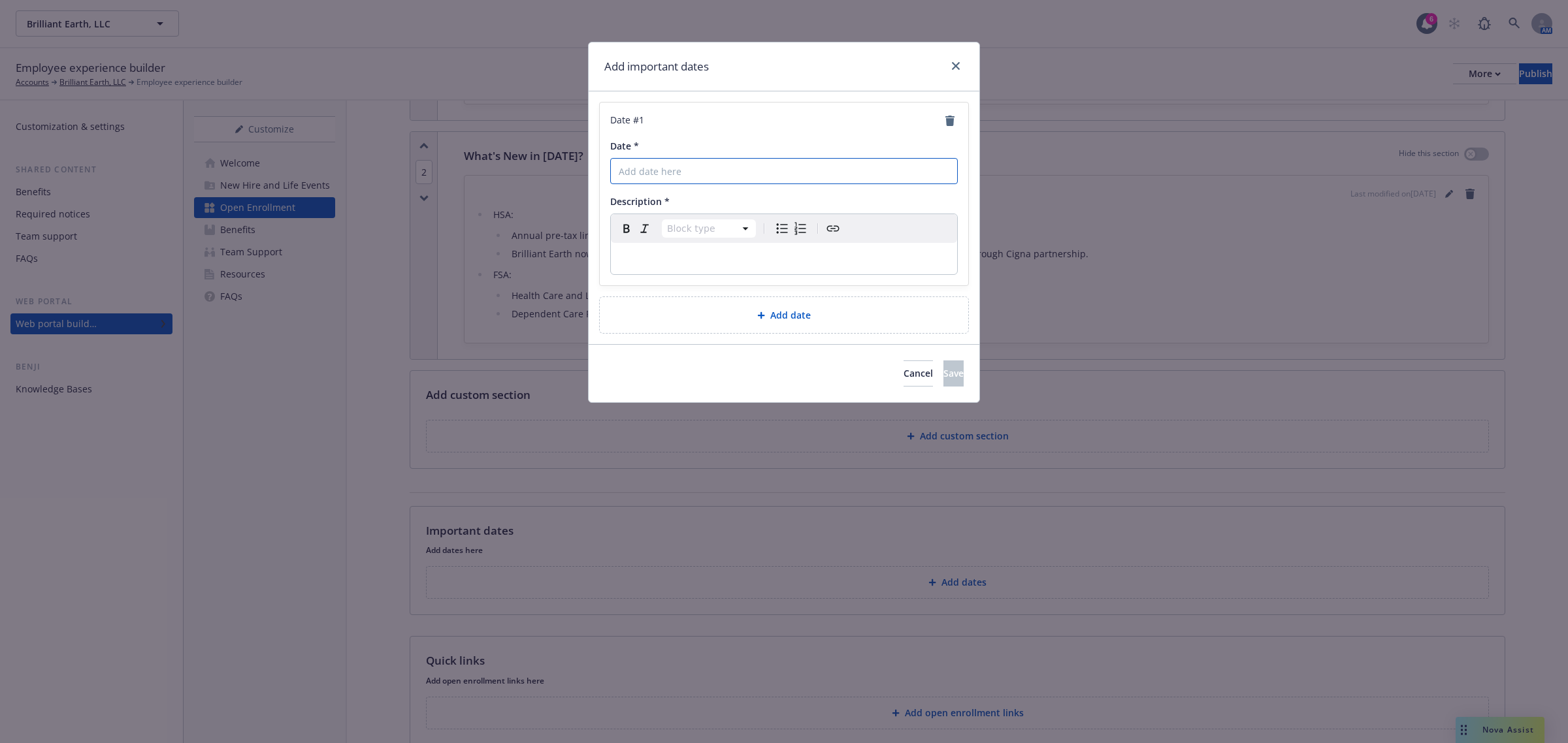
click at [742, 175] on input "Date *" at bounding box center [784, 171] width 347 height 26
type input "10/16/2025"
click at [826, 319] on div "Add date" at bounding box center [784, 315] width 347 height 15
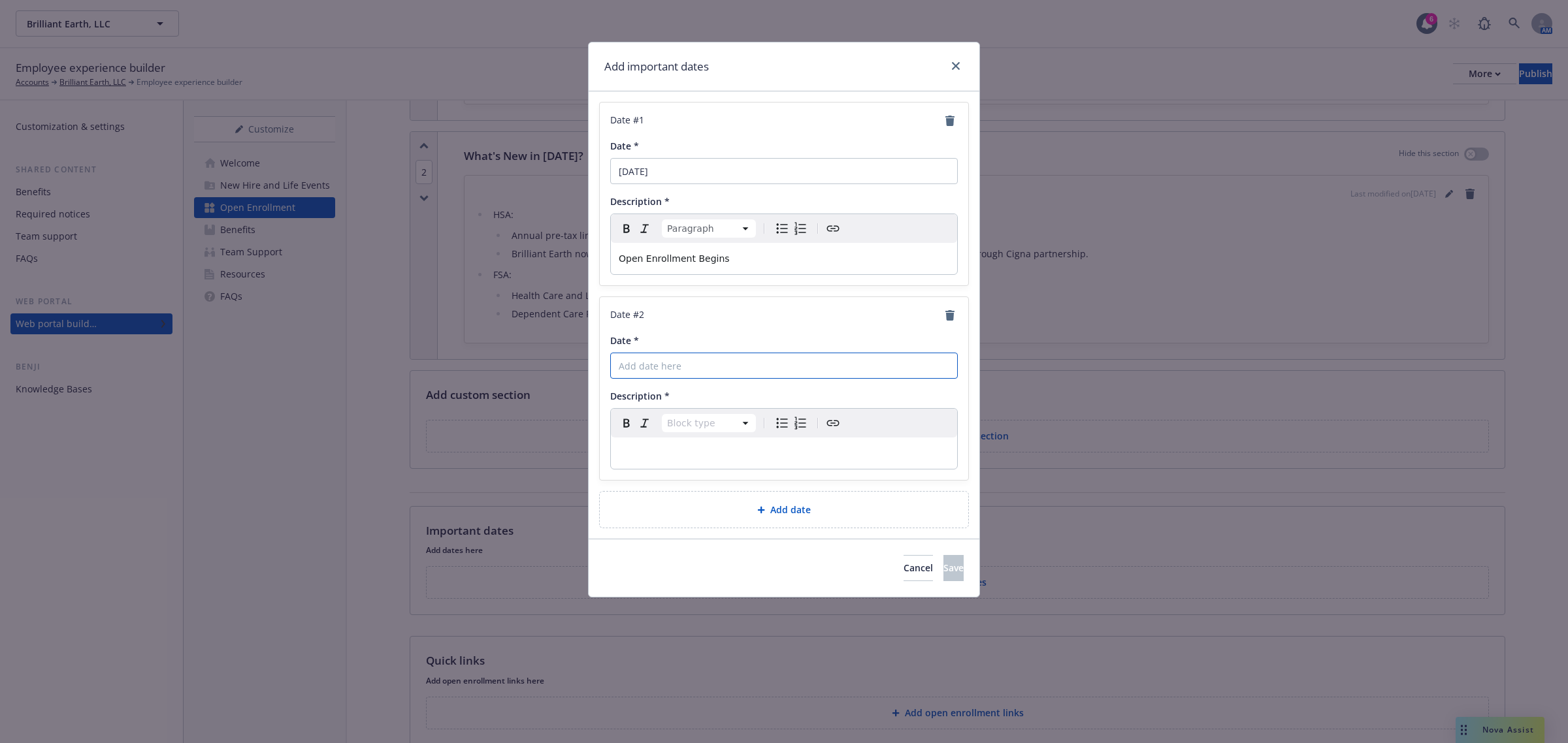
click at [755, 362] on input "Date *" at bounding box center [784, 365] width 347 height 26
type input "10/16/2025"
click at [691, 445] on div "editable markdown" at bounding box center [784, 454] width 346 height 32
click at [799, 516] on span "Add date" at bounding box center [791, 510] width 41 height 14
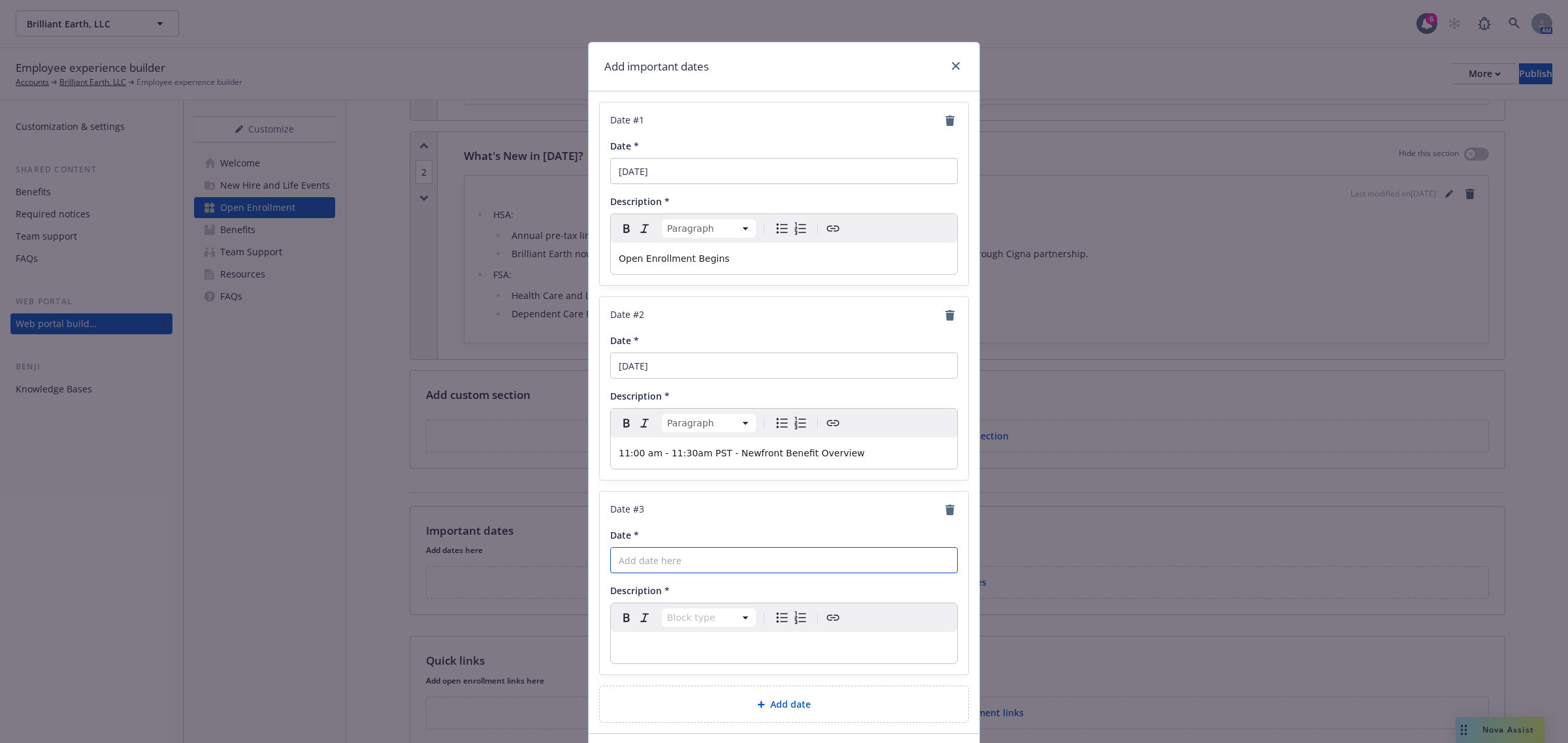
click at [671, 566] on input "Date *" at bounding box center [784, 560] width 347 height 26
click at [628, 646] on p "editable markdown" at bounding box center [784, 648] width 331 height 16
click at [727, 566] on input "Date *" at bounding box center [784, 560] width 347 height 26
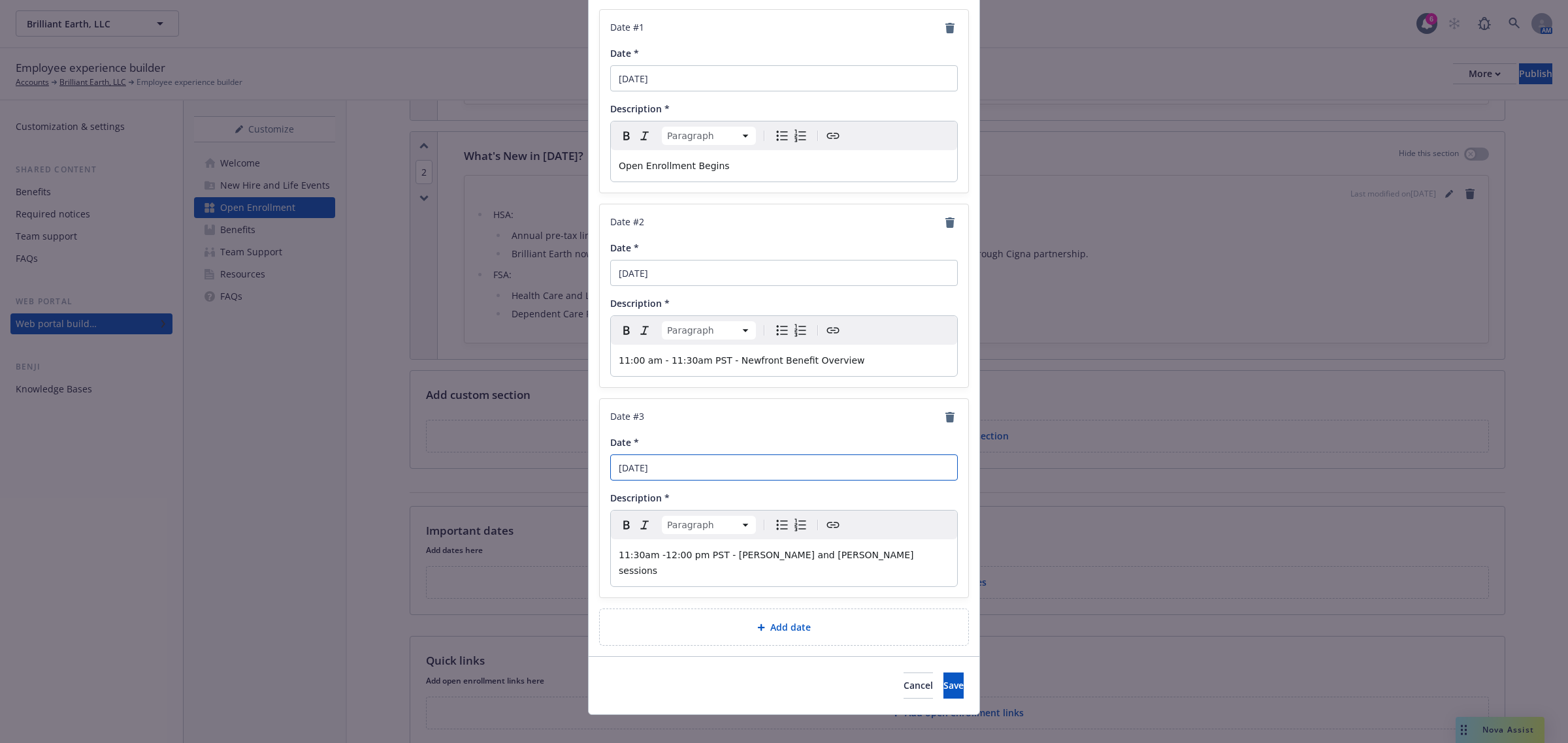
type input "10/16/2025"
click at [774, 621] on span "Add date" at bounding box center [791, 627] width 41 height 14
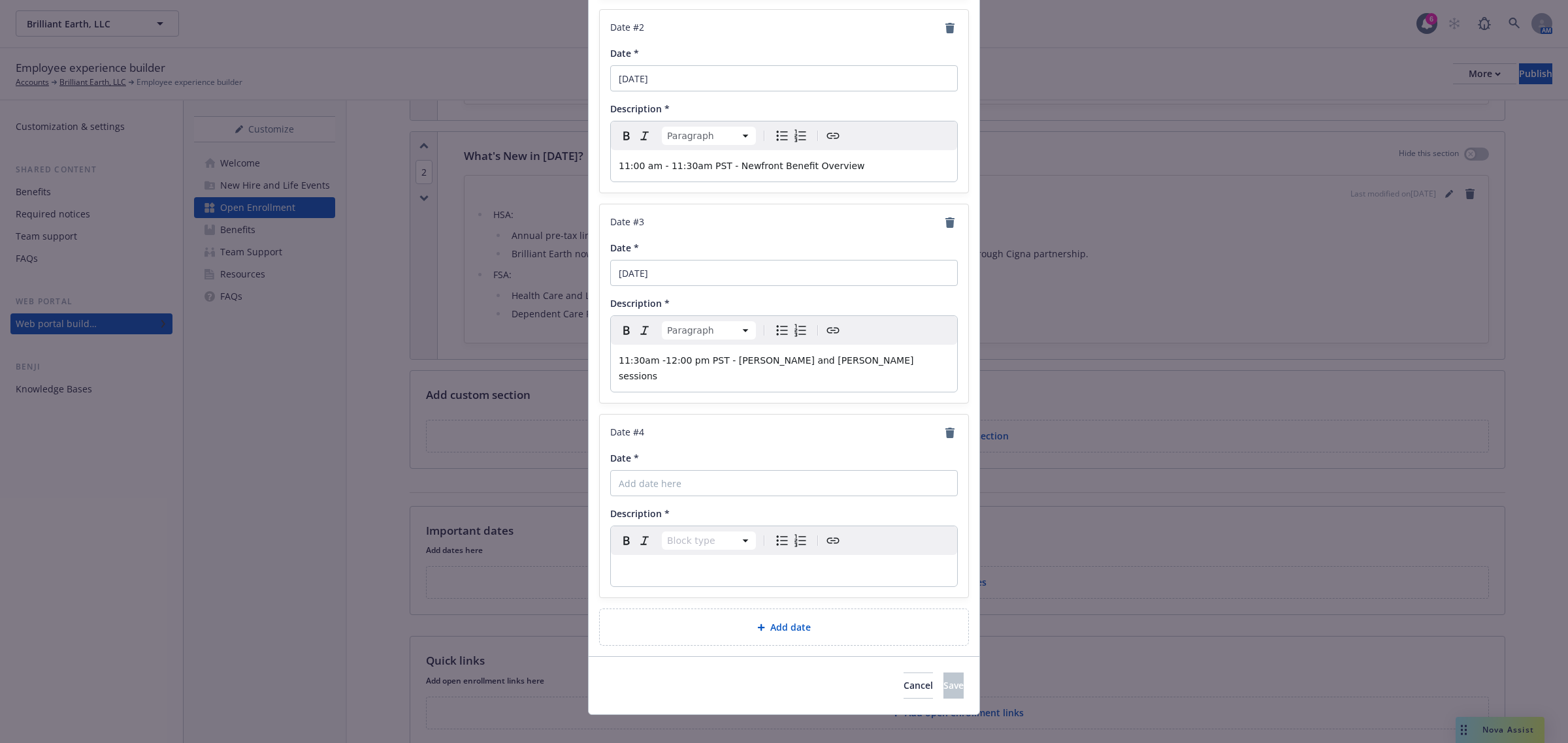
scroll to position [288, 0]
click at [709, 471] on input "Date *" at bounding box center [784, 482] width 347 height 26
type input "10/16/2025"
click at [943, 677] on button "Save" at bounding box center [953, 685] width 20 height 26
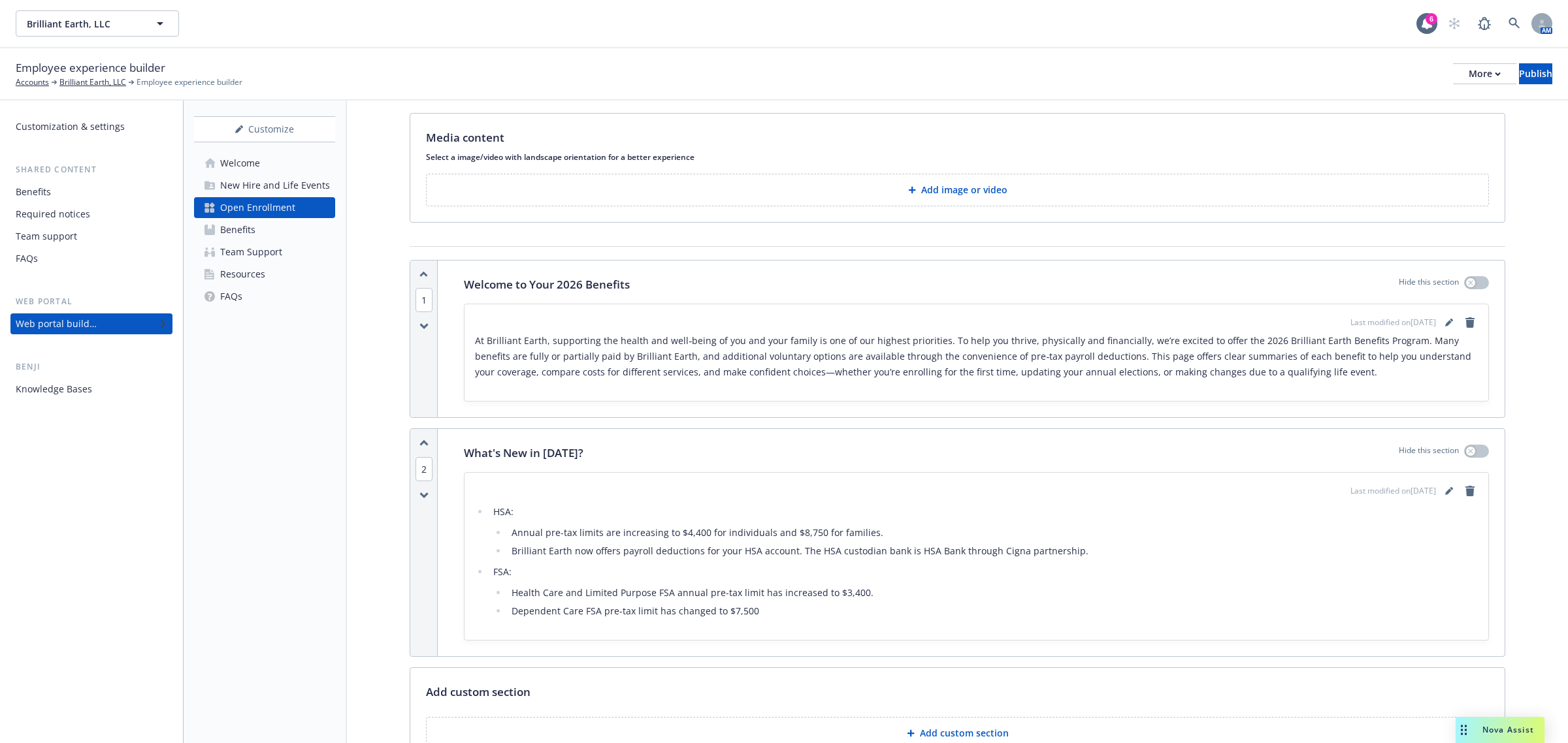
scroll to position [0, 0]
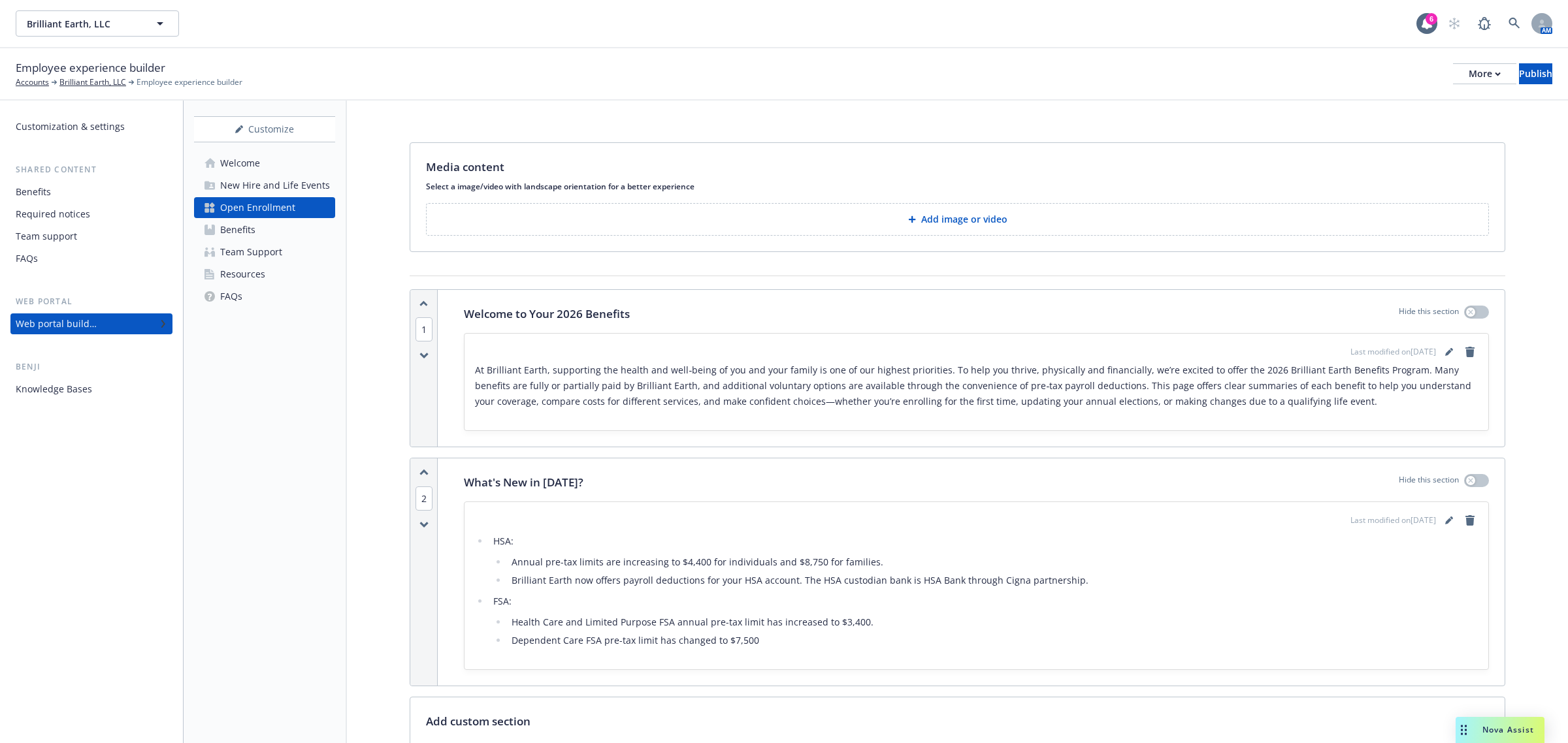
click at [1437, 84] on div "Employee experience builder Accounts Brilliant Earth, LLC Employee experience b…" at bounding box center [784, 74] width 1537 height 29
click at [1469, 79] on div "More" at bounding box center [1485, 74] width 32 height 20
click at [1349, 105] on link "Copy preview link" at bounding box center [1377, 103] width 193 height 26
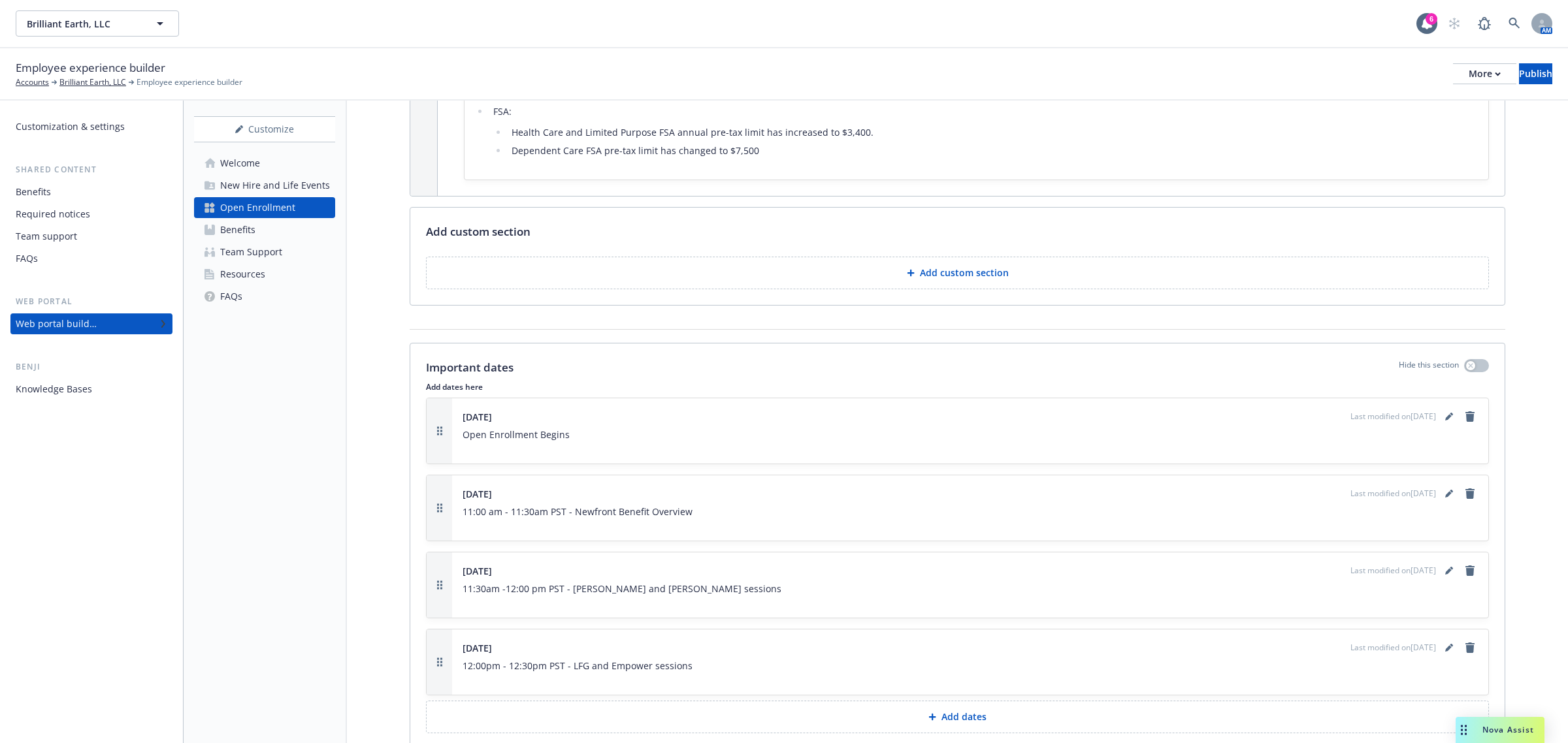
scroll to position [653, 0]
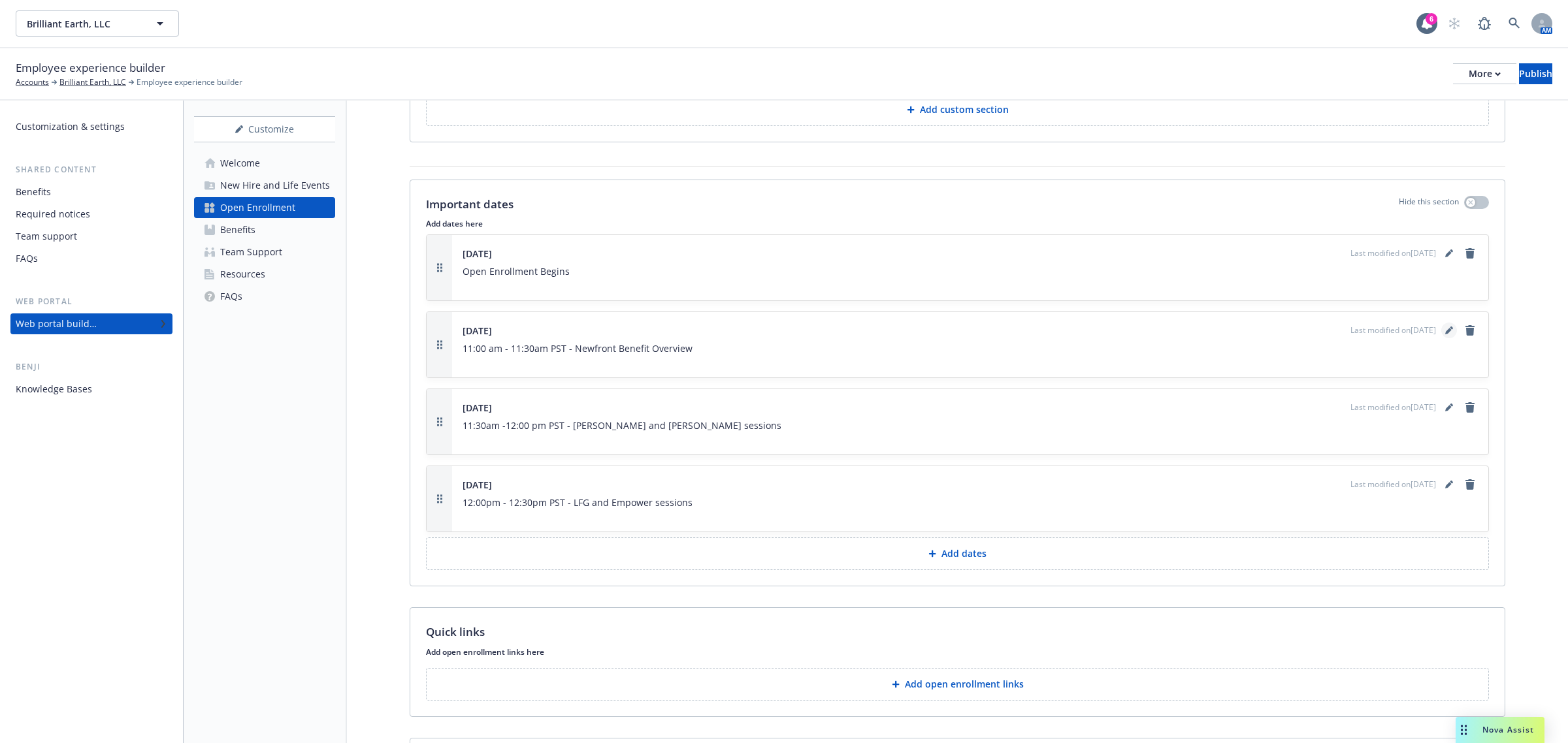
click at [1446, 335] on icon "editPencil" at bounding box center [1449, 331] width 7 height 7
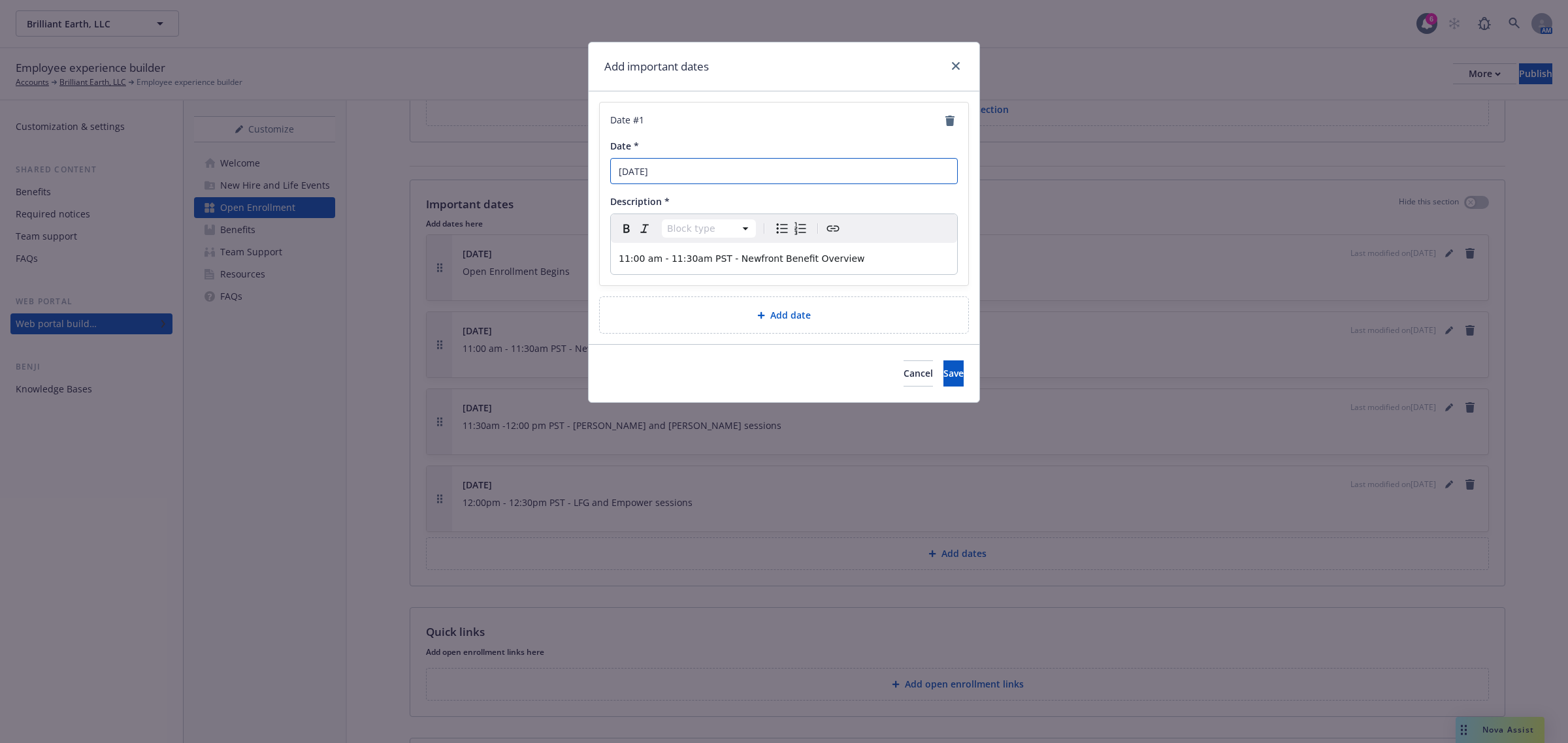
drag, startPoint x: 688, startPoint y: 167, endPoint x: 573, endPoint y: 164, distance: 115.0
click at [573, 164] on div "Add important dates Date # 1 Date * 10/16/2025 Description * Block type Paragra…" at bounding box center [784, 372] width 1568 height 743
click at [952, 390] on div "Cancel Save" at bounding box center [783, 373] width 390 height 58
click at [691, 174] on input "Date *" at bounding box center [784, 171] width 347 height 26
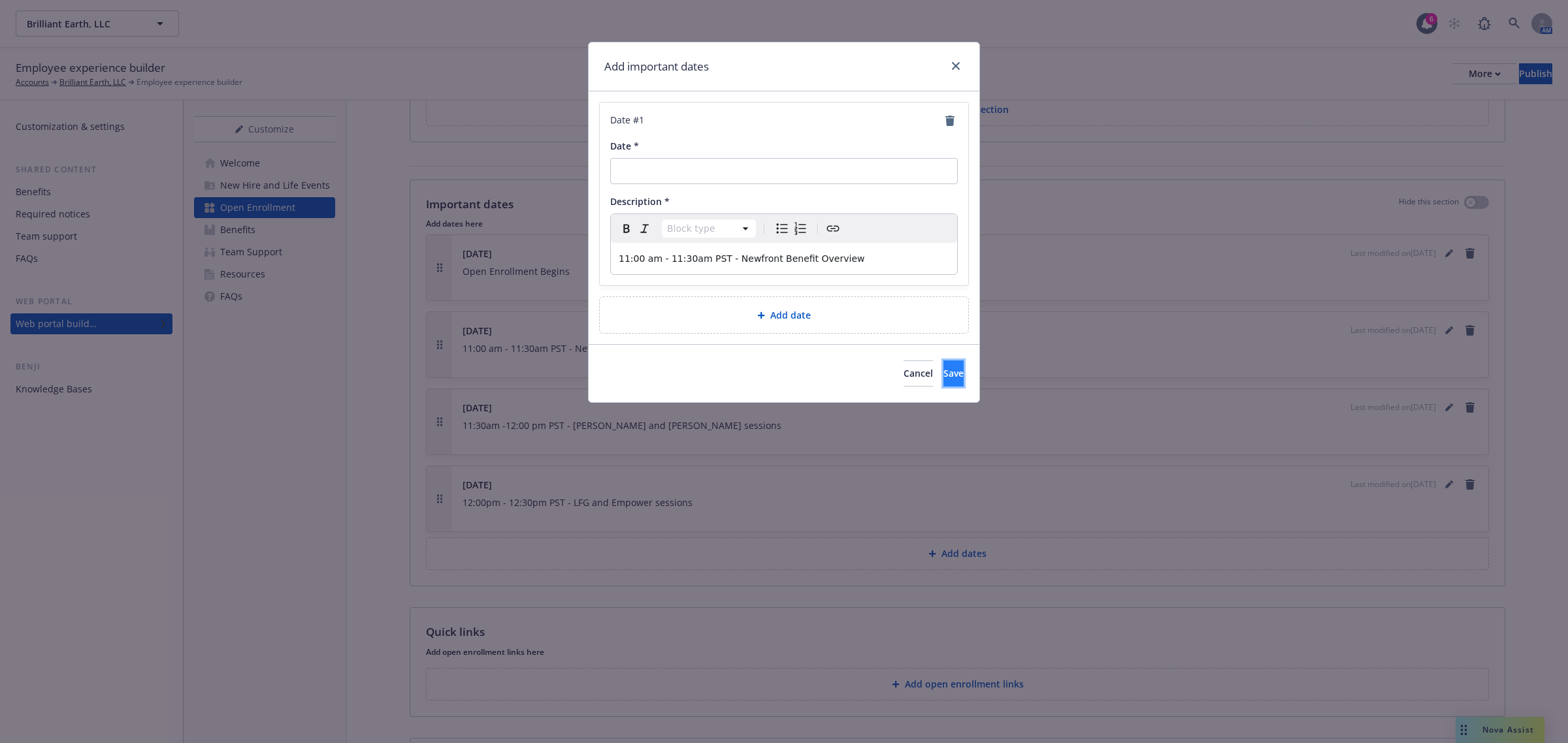
click at [943, 376] on button "Save" at bounding box center [953, 374] width 20 height 26
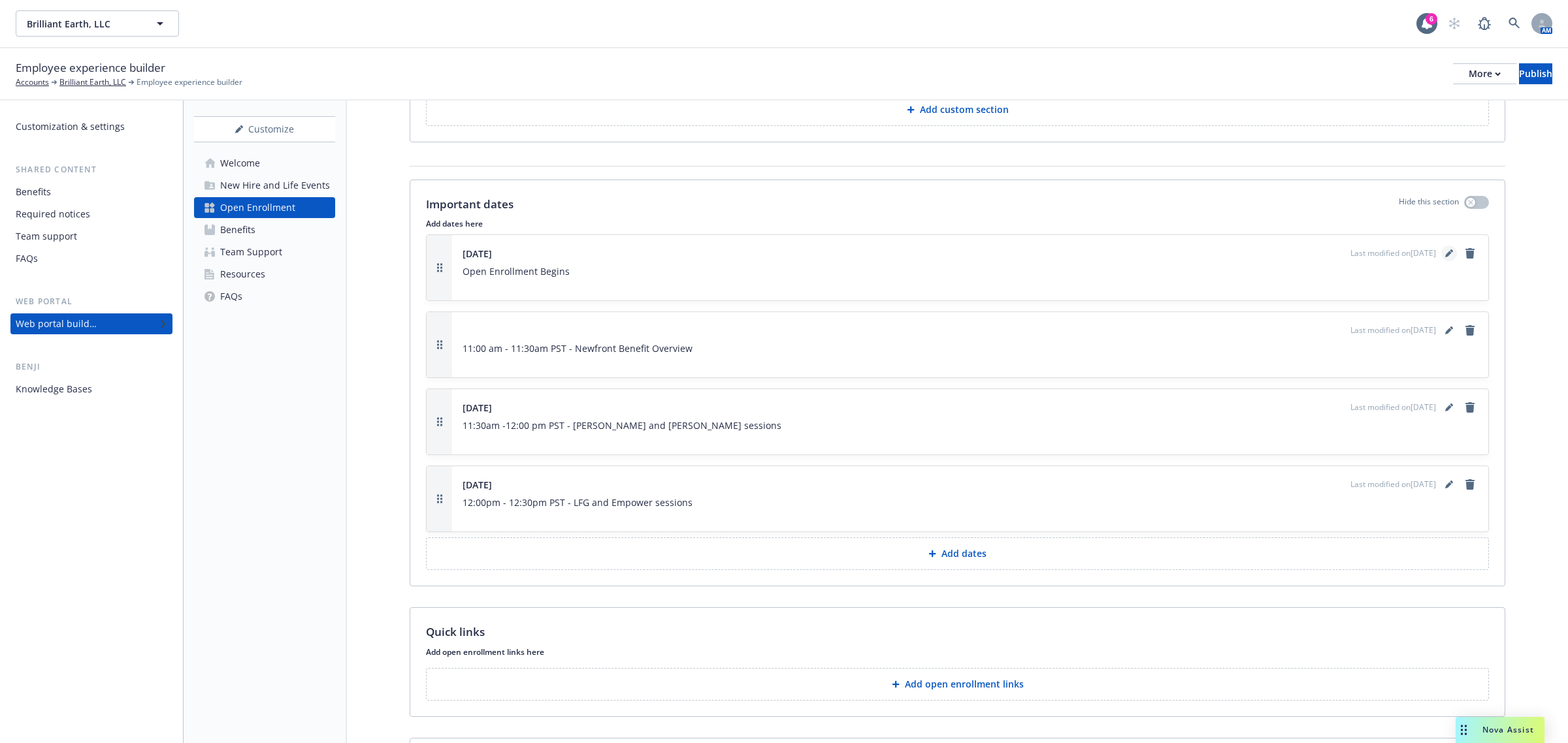
click at [1441, 254] on link "editPencil" at bounding box center [1449, 253] width 16 height 16
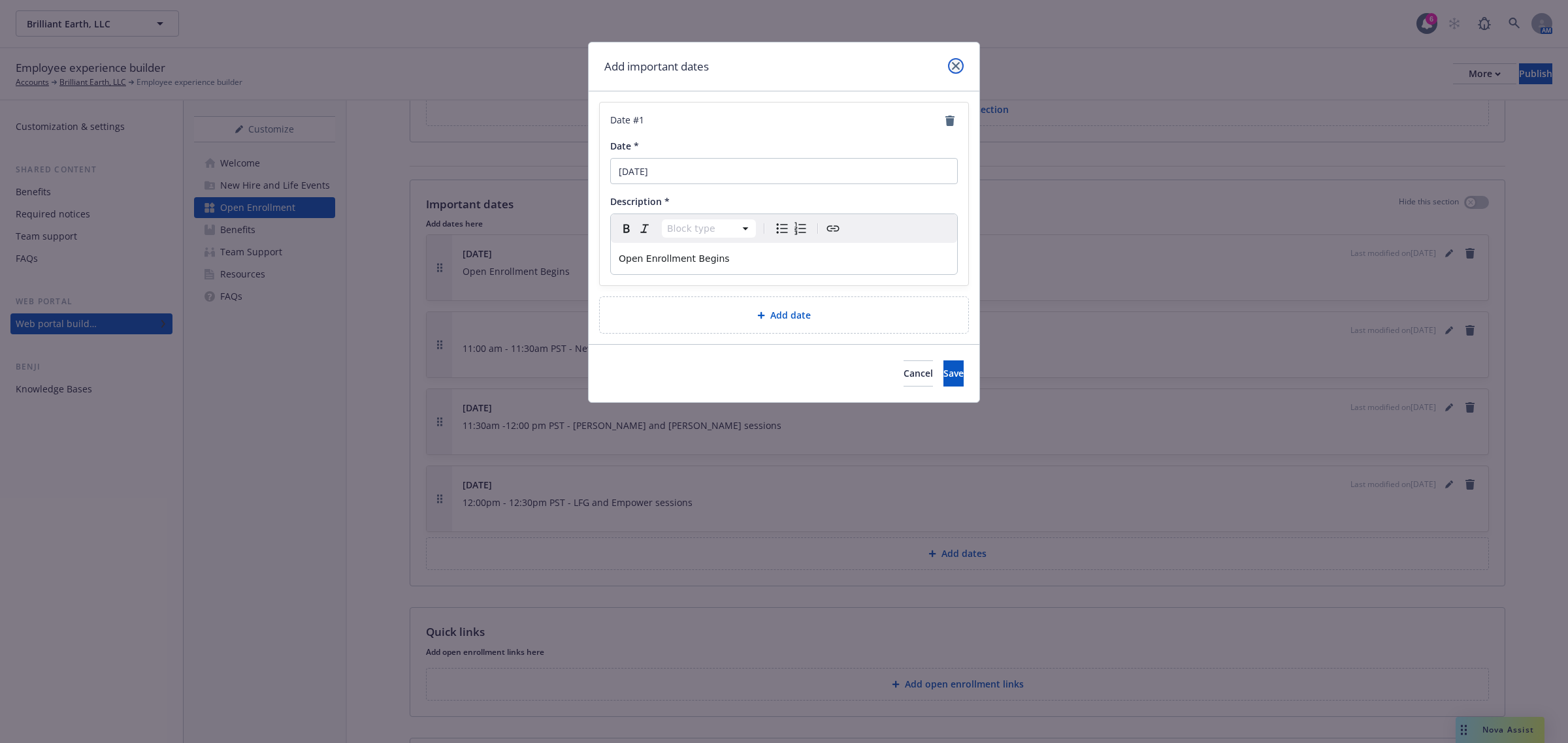
click at [957, 66] on icon "close" at bounding box center [955, 66] width 8 height 8
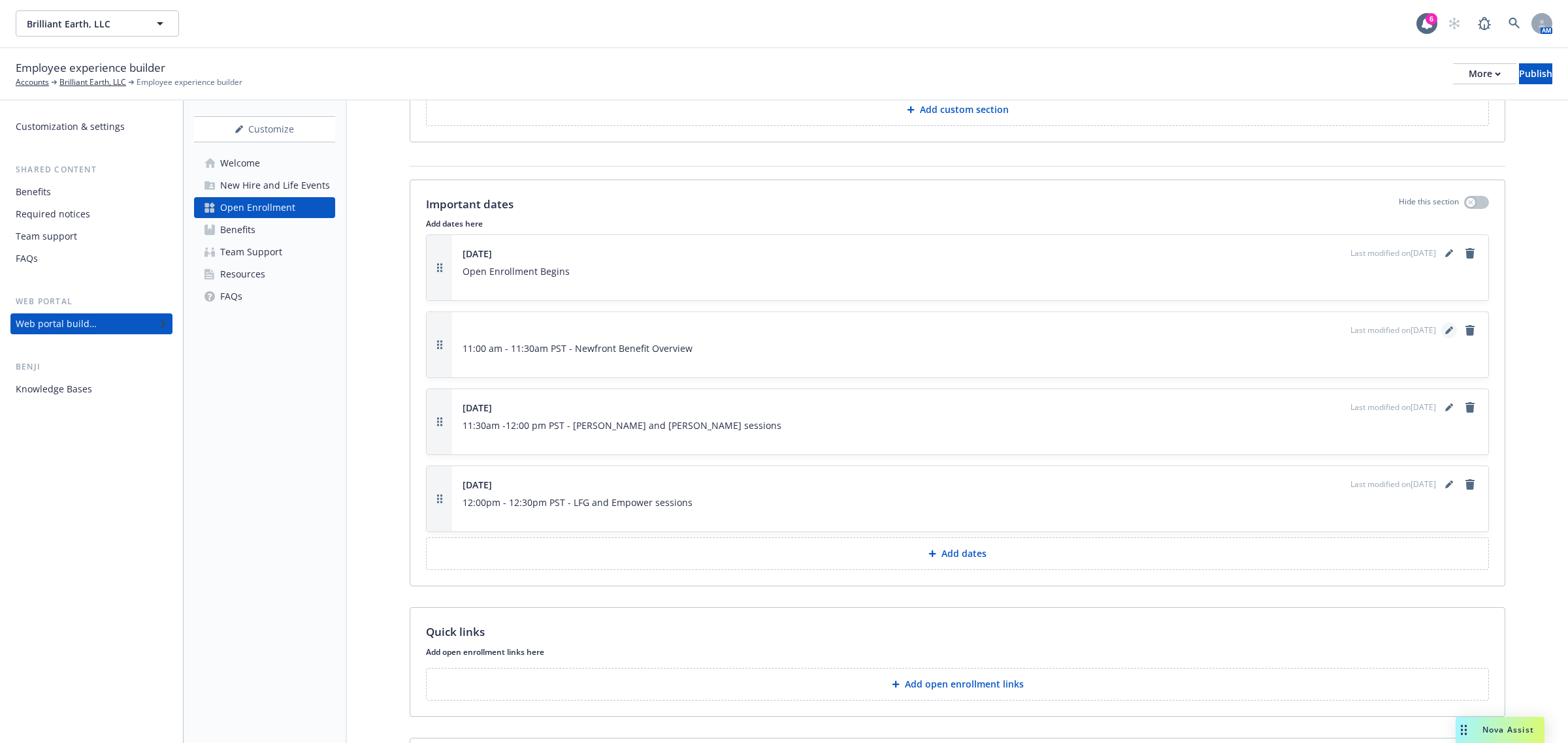
click at [1441, 335] on link "editPencil" at bounding box center [1449, 330] width 16 height 16
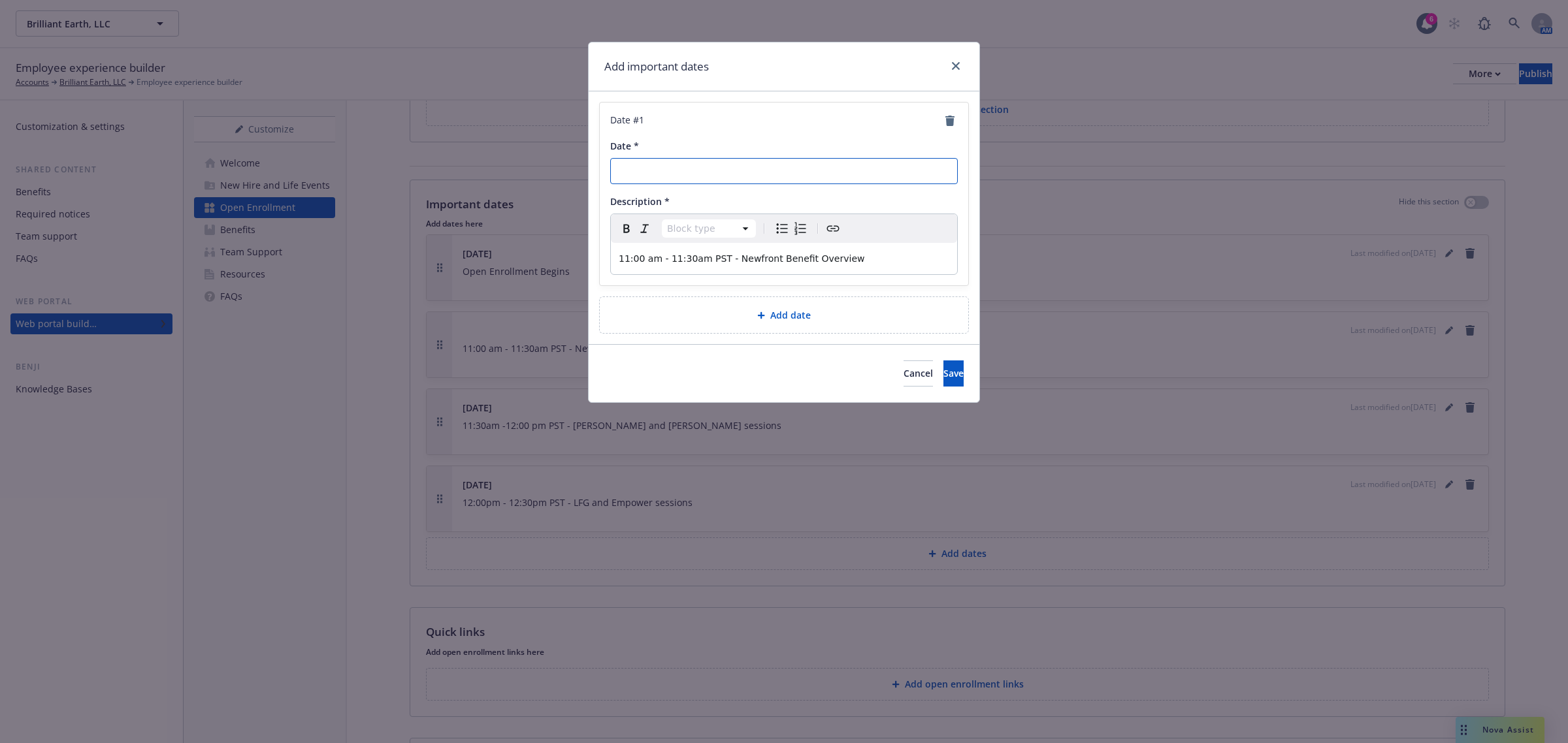
click at [764, 173] on input "Date *" at bounding box center [784, 171] width 347 height 26
click at [943, 378] on button "Save" at bounding box center [953, 374] width 20 height 26
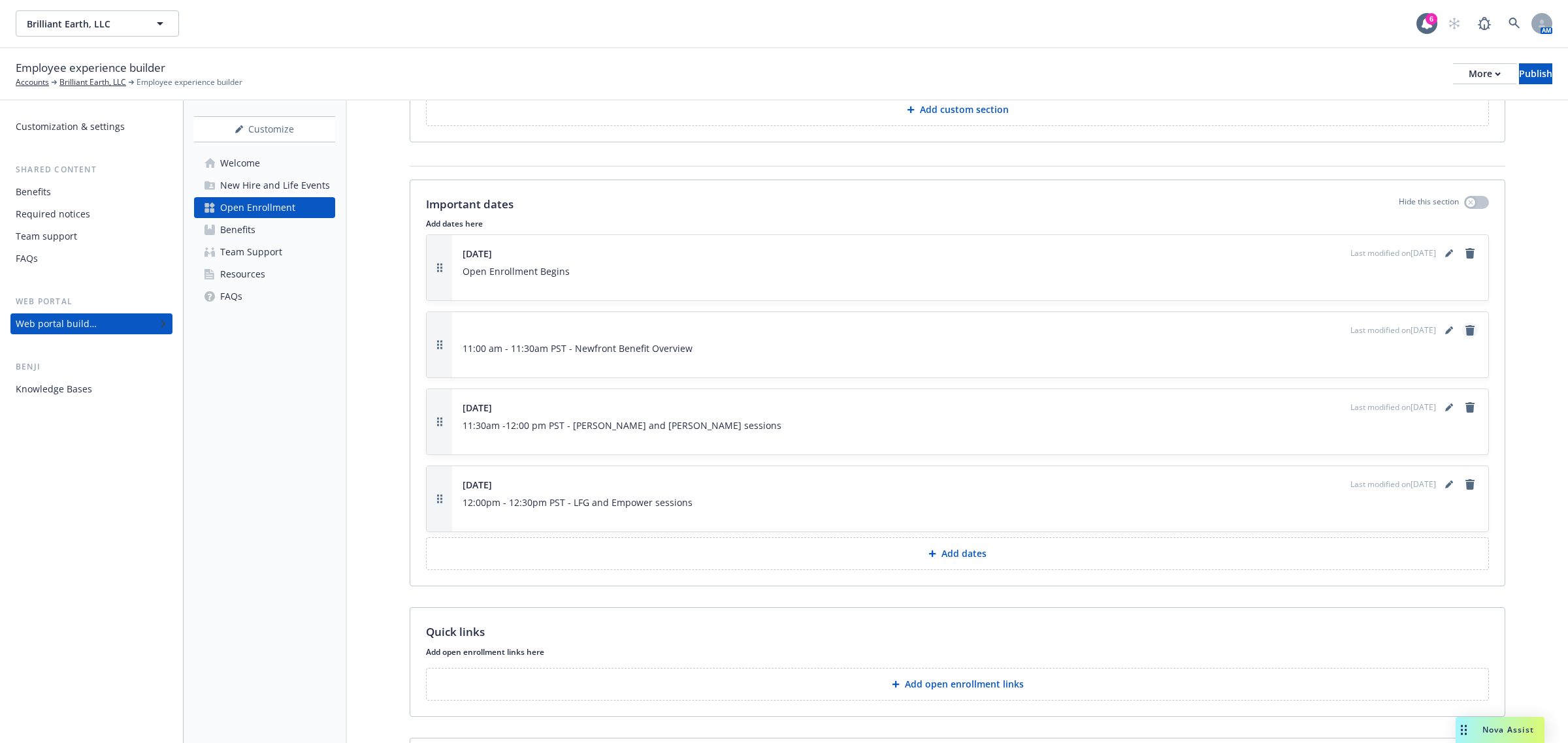
click at [1465, 334] on icon "remove" at bounding box center [1470, 331] width 9 height 11
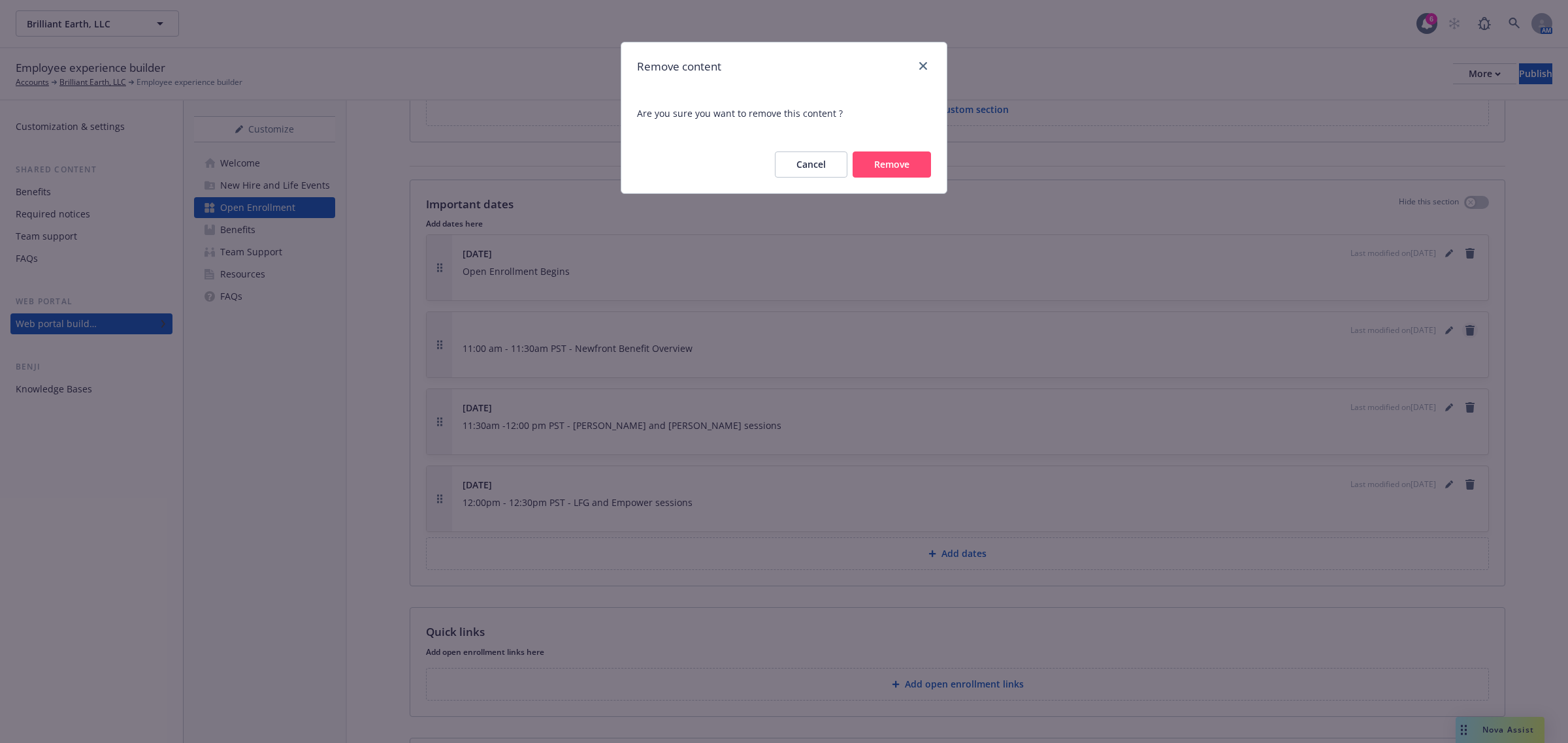
click at [1455, 334] on div "Remove content Are you sure you want to remove this content ? Cancel Remove" at bounding box center [784, 372] width 1568 height 743
click at [888, 164] on button "Remove" at bounding box center [892, 165] width 79 height 26
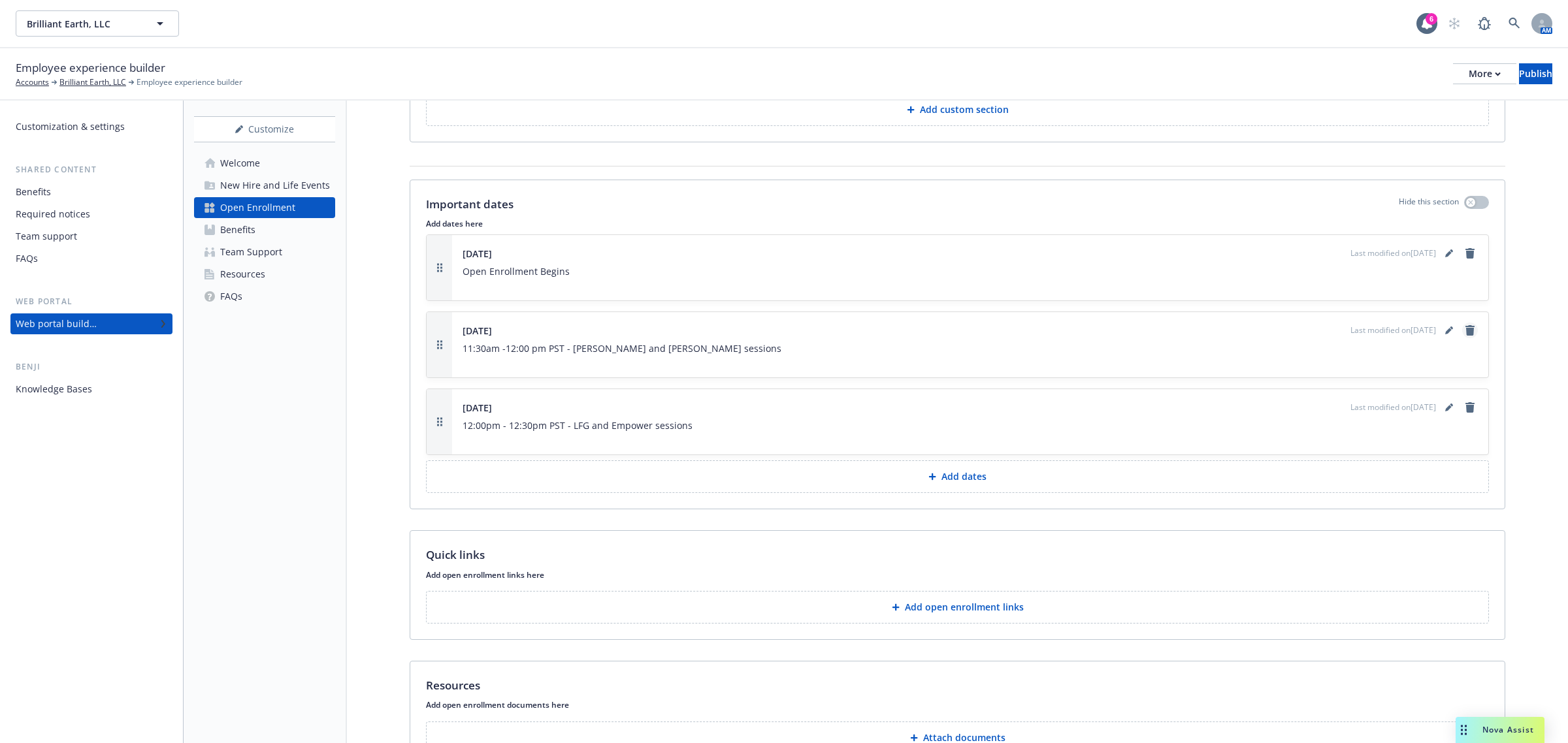
click at [1462, 338] on link "remove" at bounding box center [1470, 330] width 16 height 16
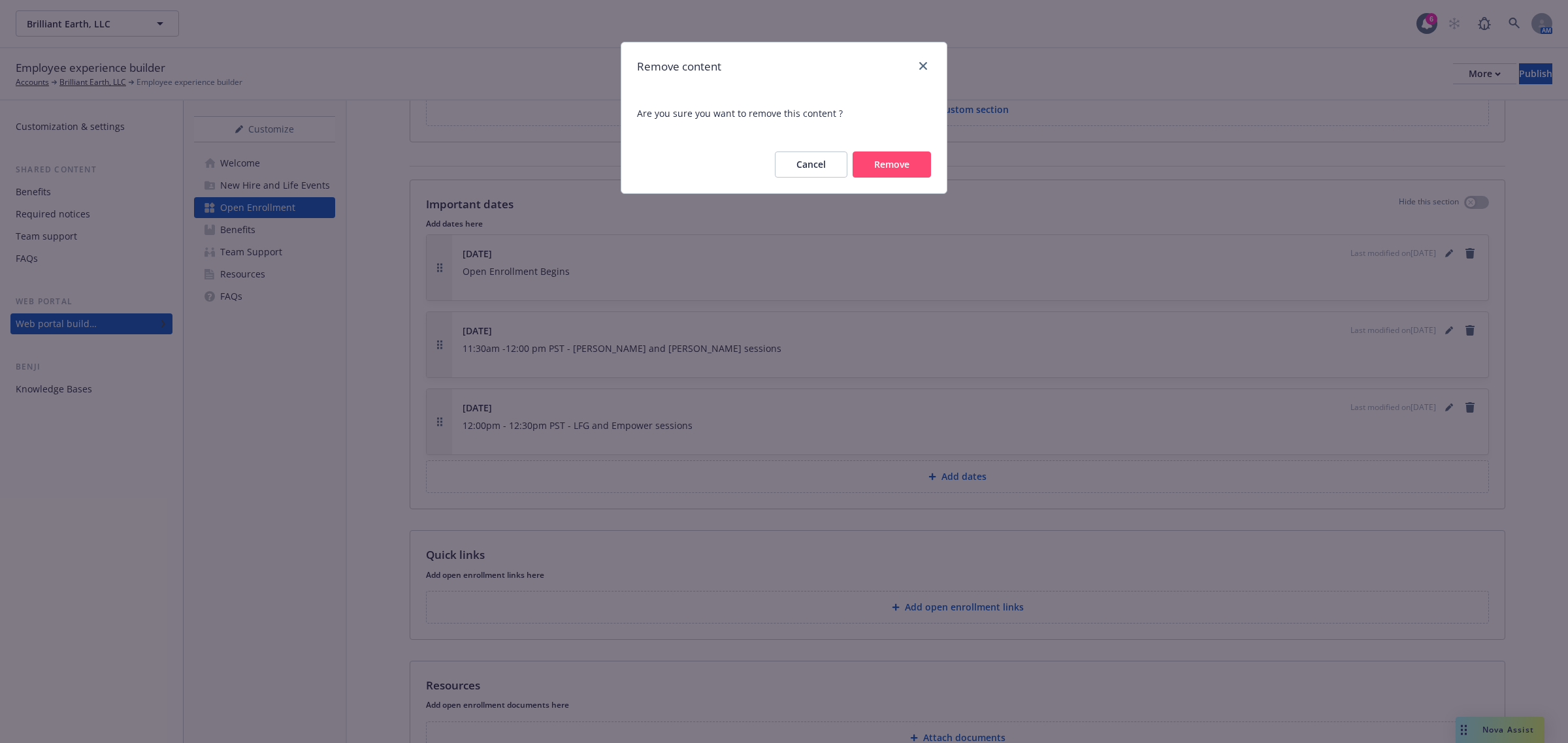
click at [875, 162] on button "Remove" at bounding box center [892, 165] width 79 height 26
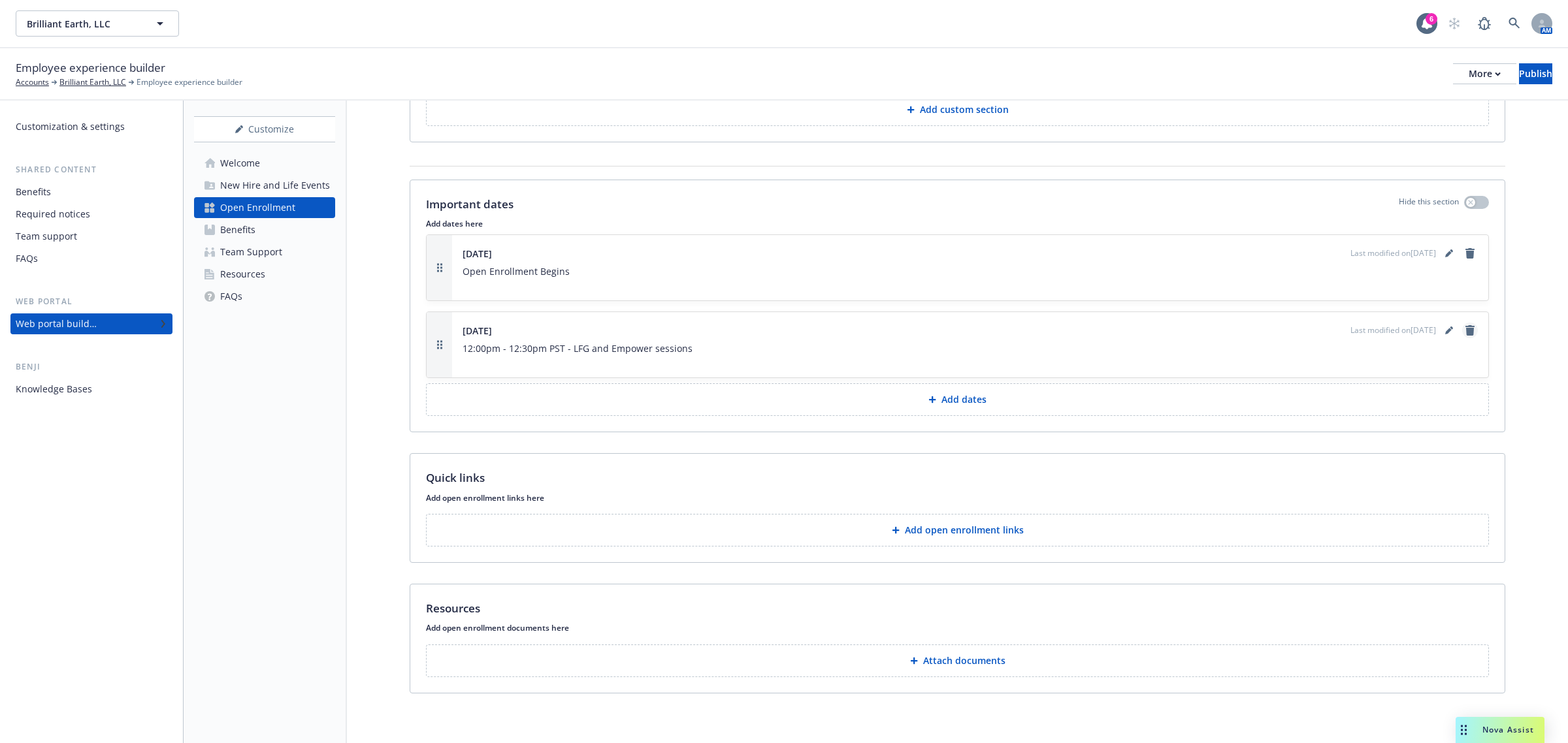
click at [1462, 338] on link "remove" at bounding box center [1470, 330] width 16 height 16
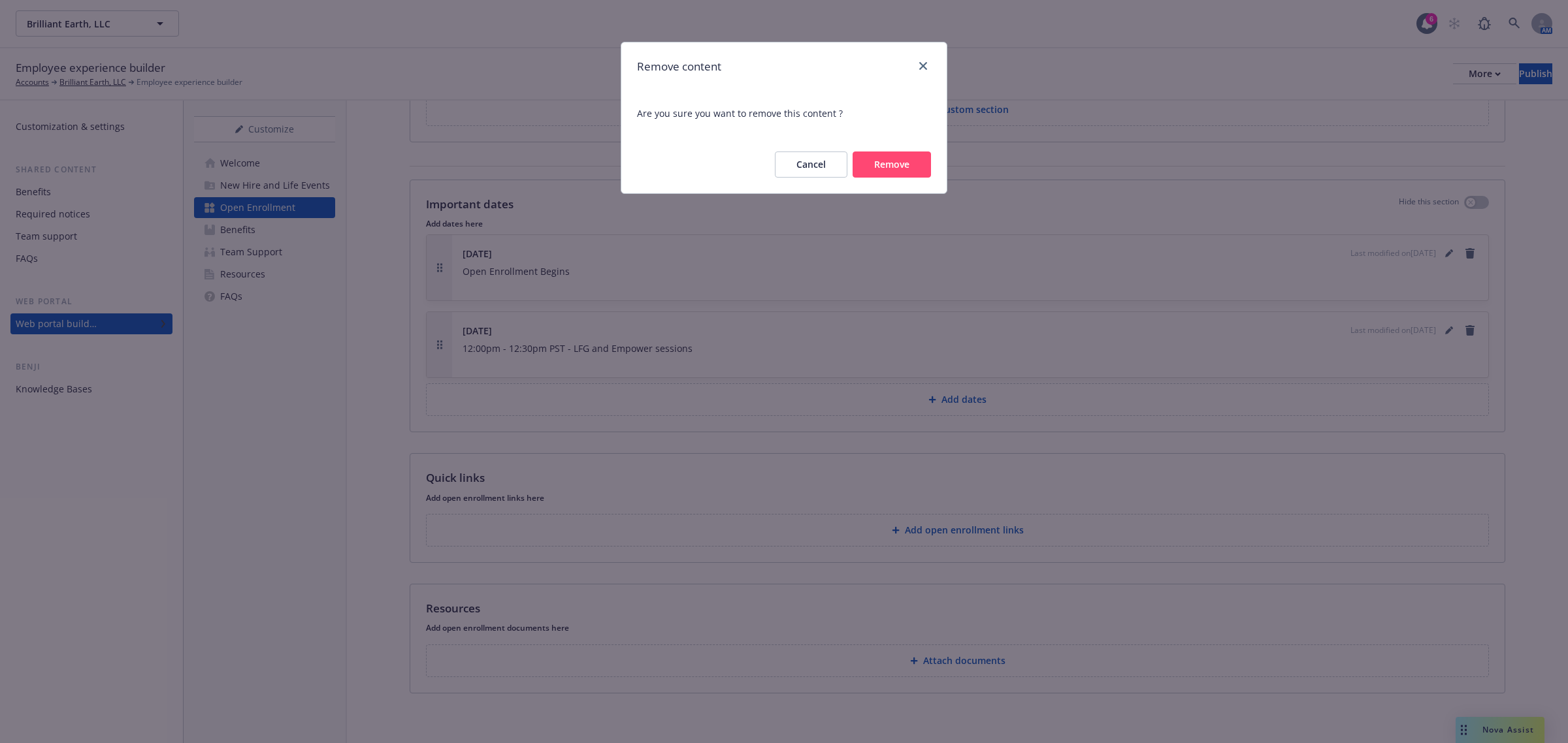
click at [868, 158] on button "Remove" at bounding box center [892, 165] width 79 height 26
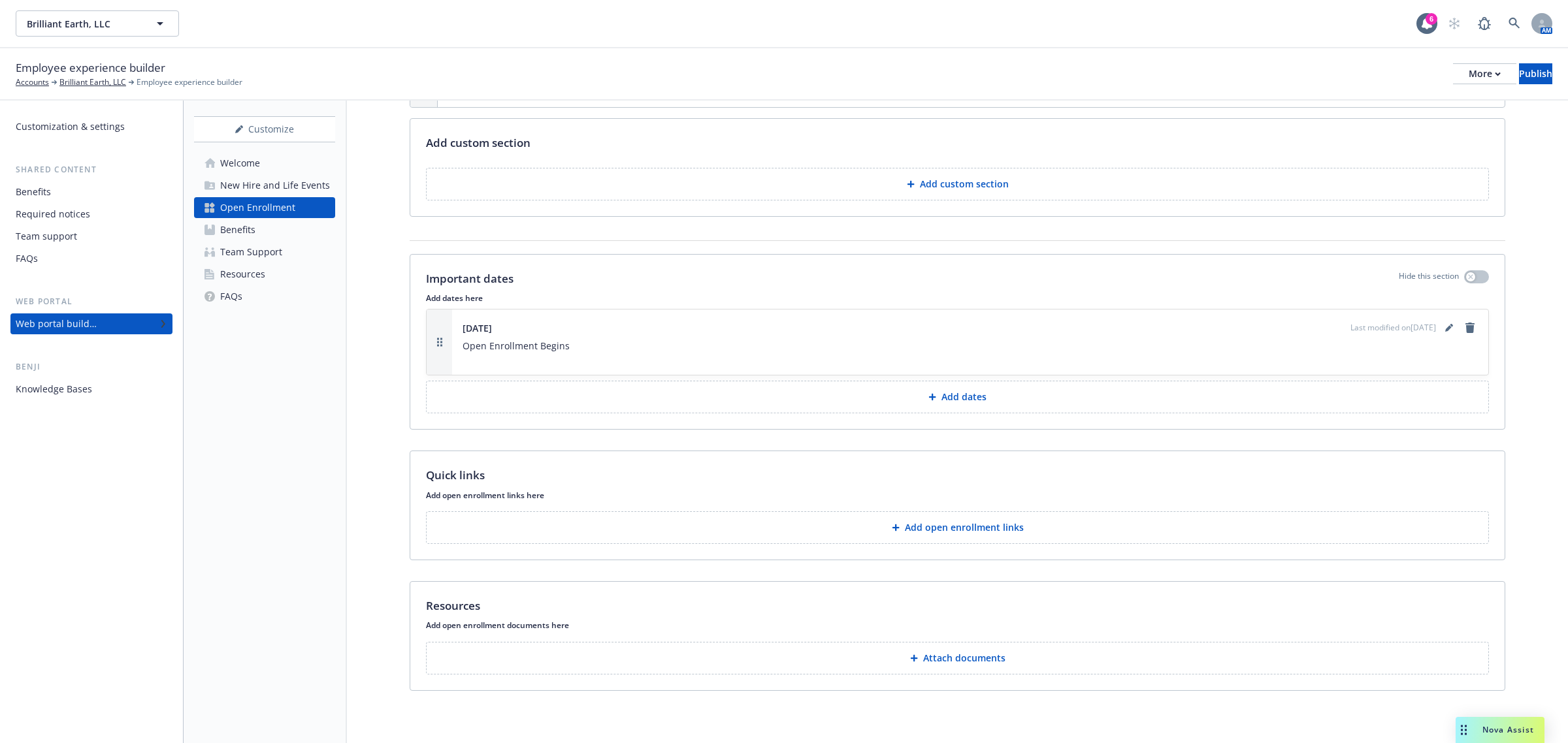
click at [962, 405] on button "Add dates" at bounding box center [957, 396] width 1063 height 32
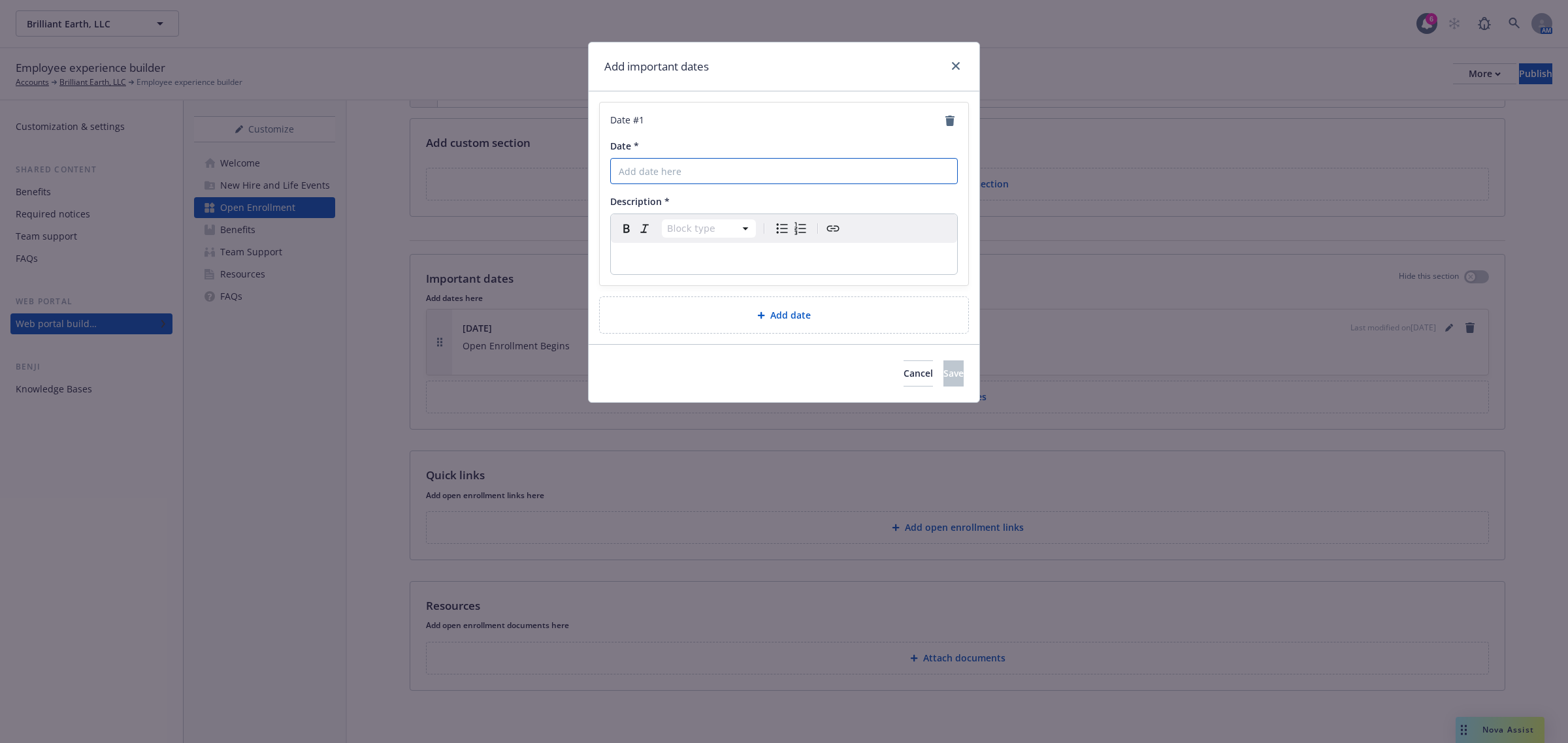
click at [727, 165] on input "Date *" at bounding box center [784, 171] width 347 height 26
click at [695, 252] on p "editable markdown" at bounding box center [784, 258] width 331 height 16
drag, startPoint x: 771, startPoint y: 282, endPoint x: 612, endPoint y: 264, distance: 160.0
click at [612, 264] on div "https://app.newfront.com/employee/30adc5c7-035a-4aba-970b-d708379523e6/draft" at bounding box center [784, 259] width 346 height 32
click at [903, 365] on button "Cancel" at bounding box center [918, 374] width 29 height 26
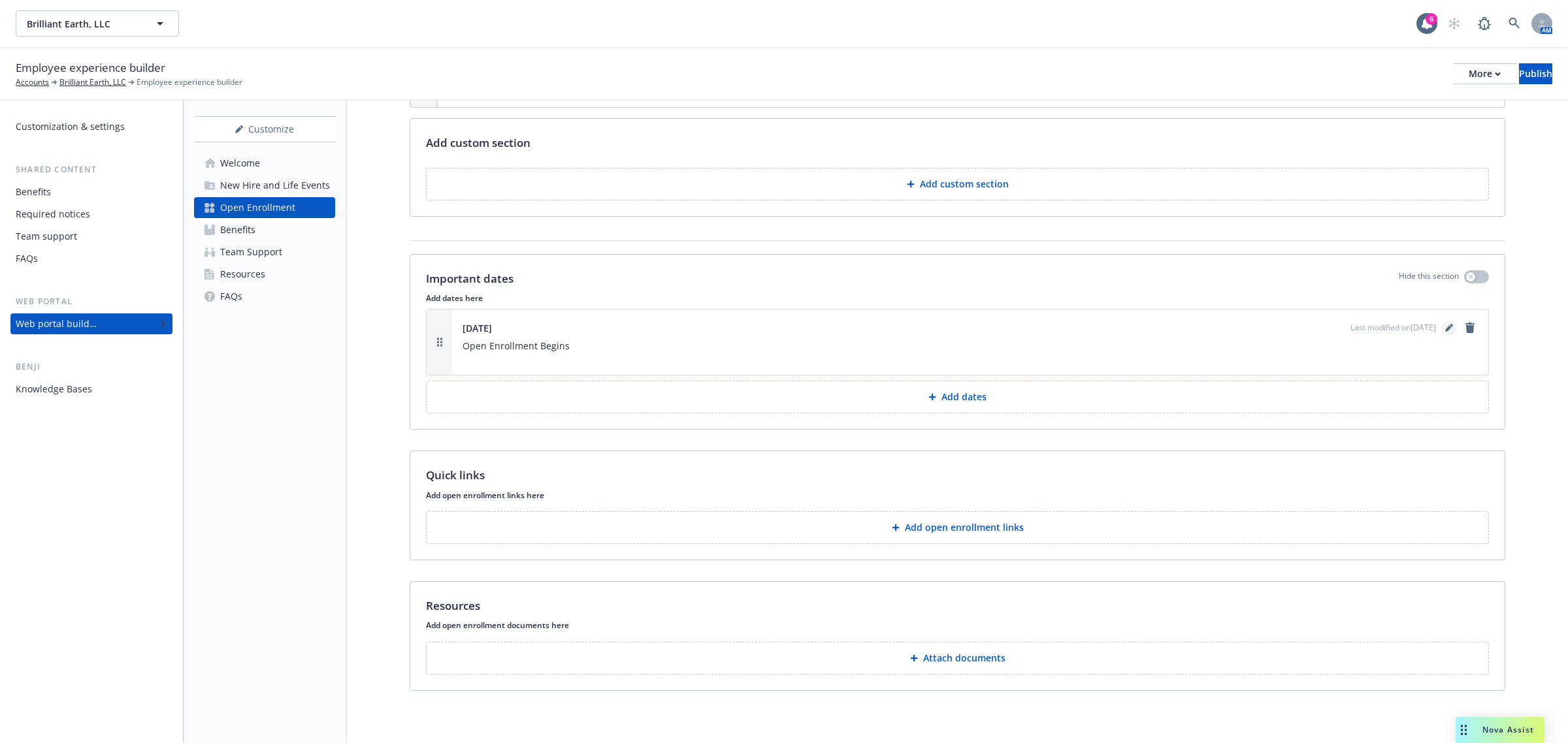
click at [1441, 331] on link "editPencil" at bounding box center [1449, 328] width 16 height 16
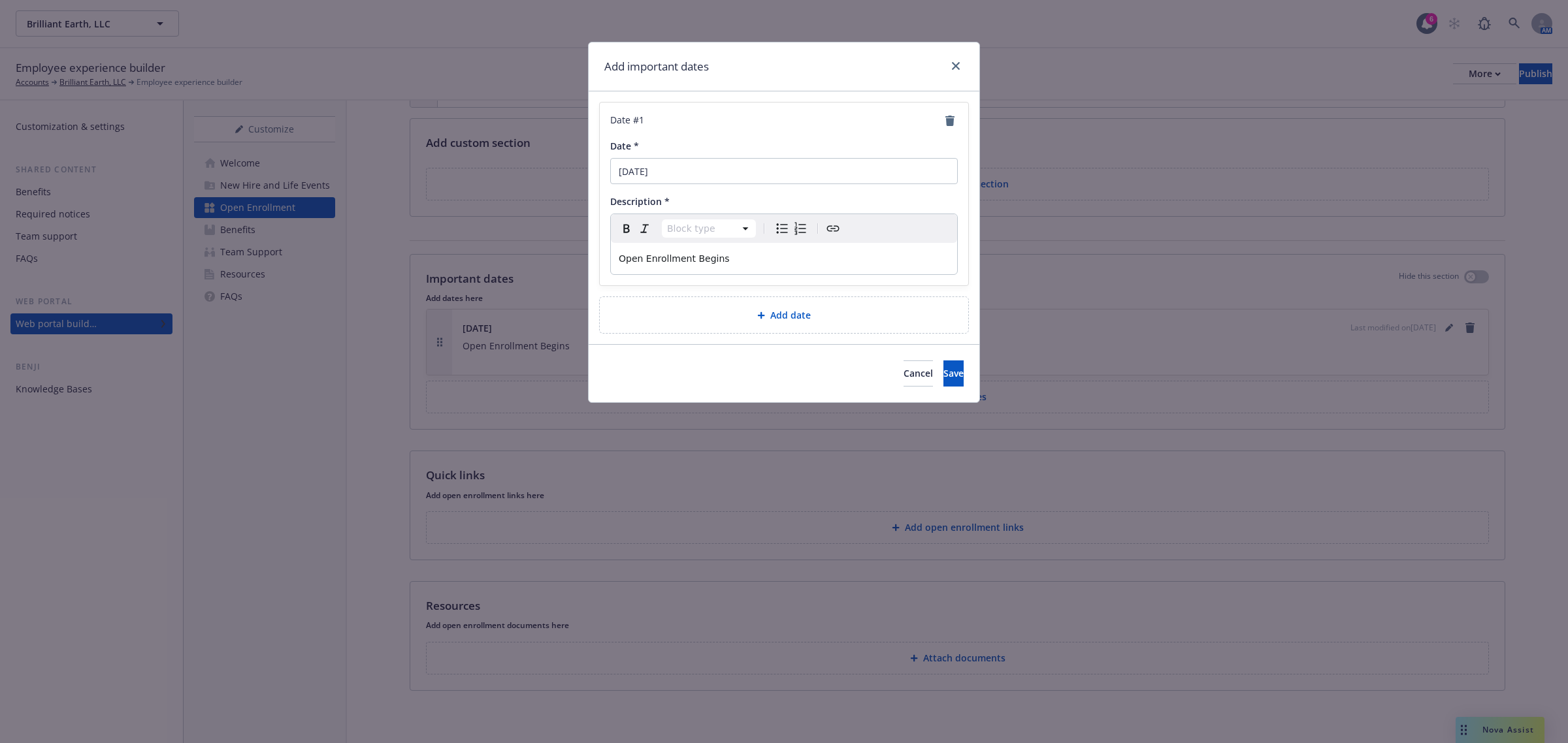
click at [772, 266] on p "Open Enrollment Begins" at bounding box center [784, 258] width 331 height 16
click at [943, 378] on span "Save" at bounding box center [953, 373] width 20 height 12
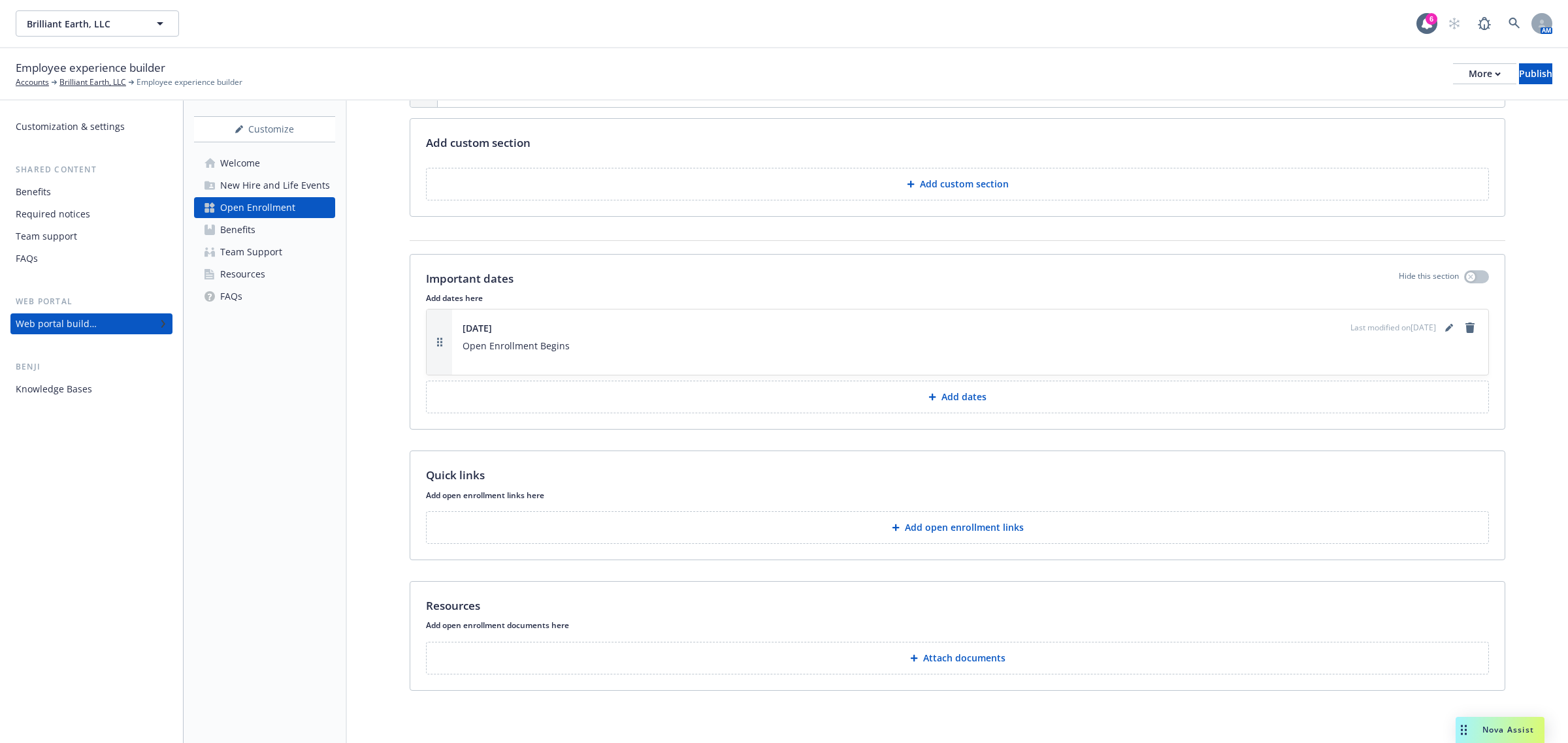
click at [1066, 394] on button "Add dates" at bounding box center [957, 396] width 1063 height 32
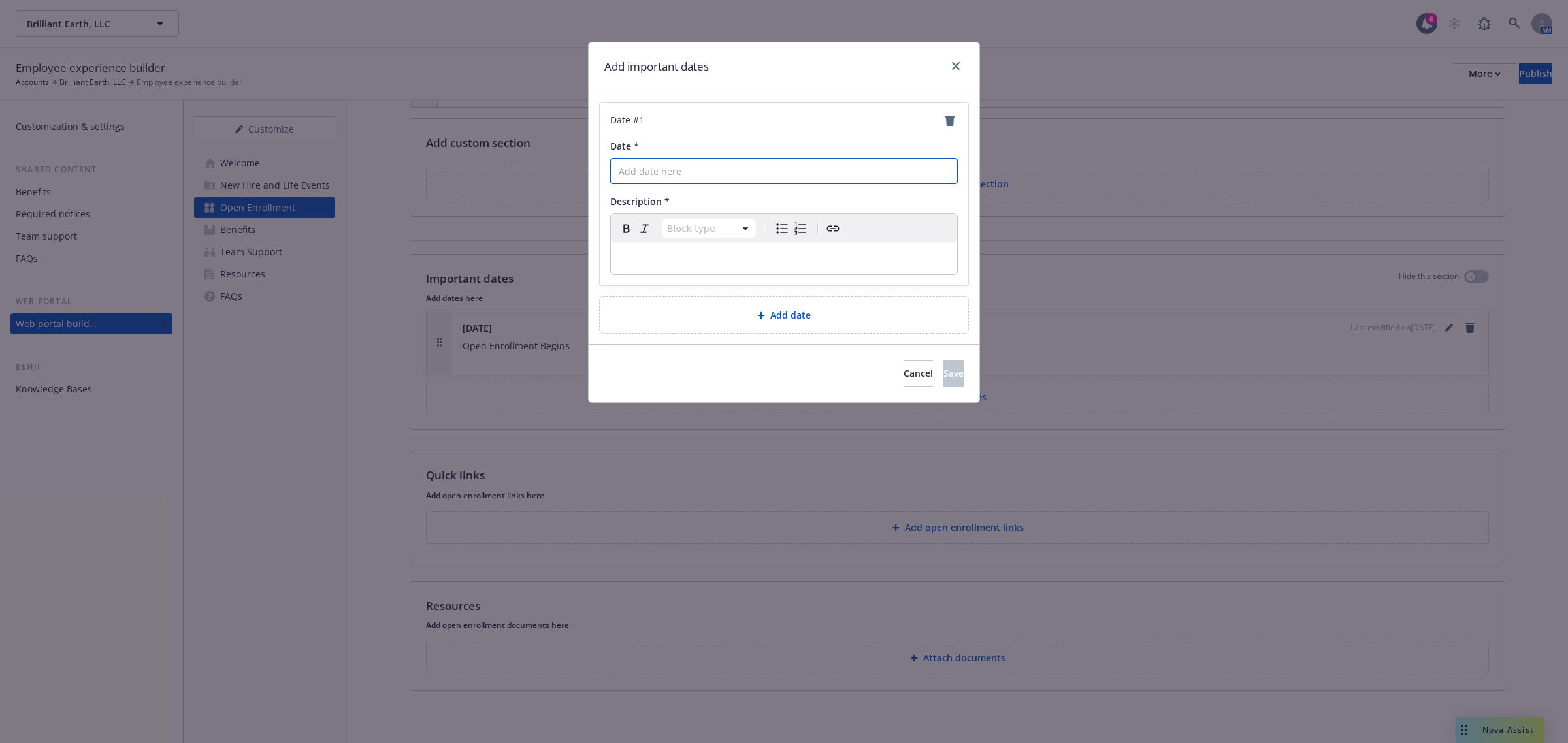
click at [798, 171] on input "Date *" at bounding box center [784, 171] width 347 height 26
click at [685, 250] on div "editable markdown" at bounding box center [784, 259] width 346 height 32
click at [690, 274] on div "editable markdown" at bounding box center [784, 259] width 346 height 32
click at [694, 256] on p "editable markdown" at bounding box center [784, 258] width 331 height 16
click at [943, 375] on span "Save" at bounding box center [953, 373] width 20 height 12
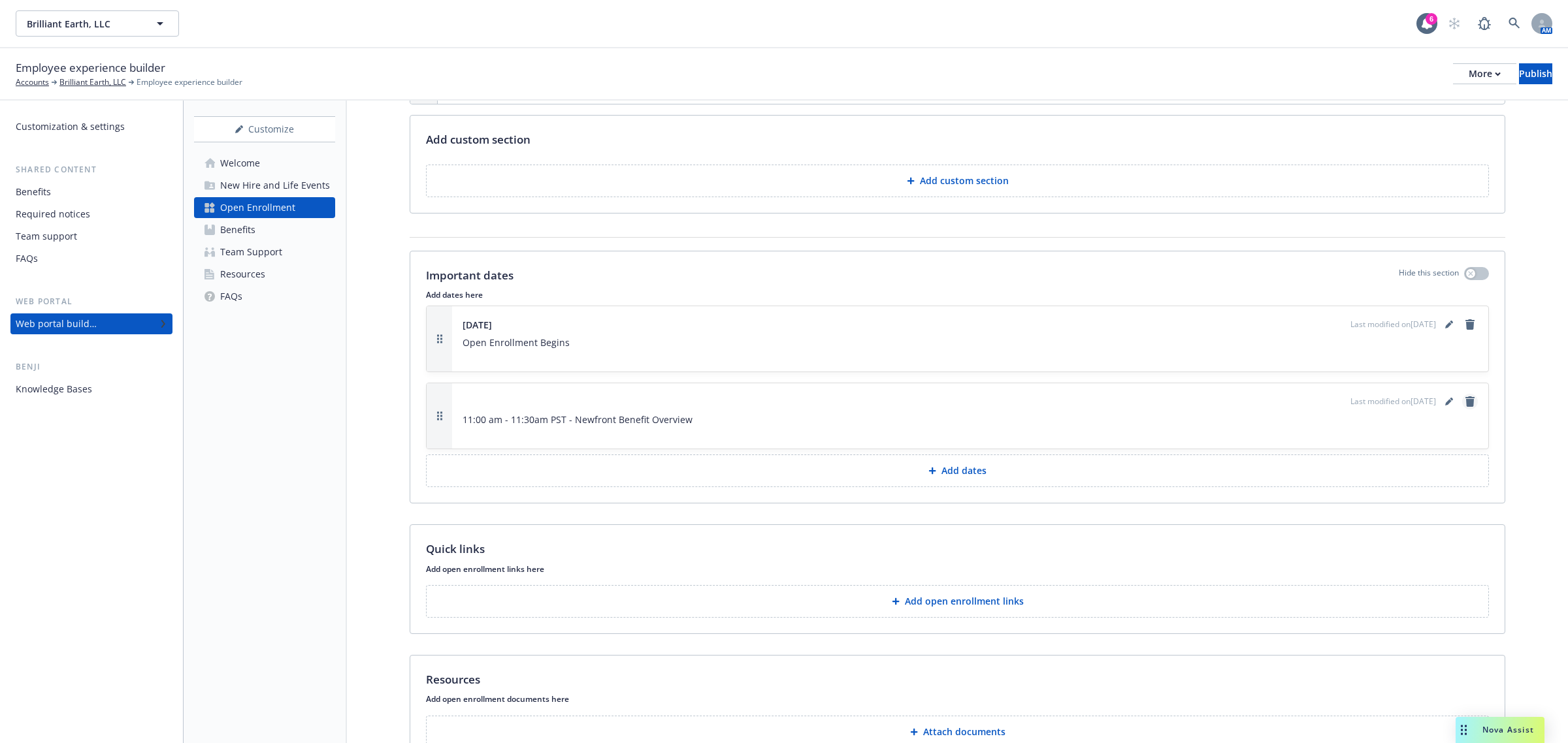
click at [1465, 404] on icon "remove" at bounding box center [1470, 402] width 9 height 11
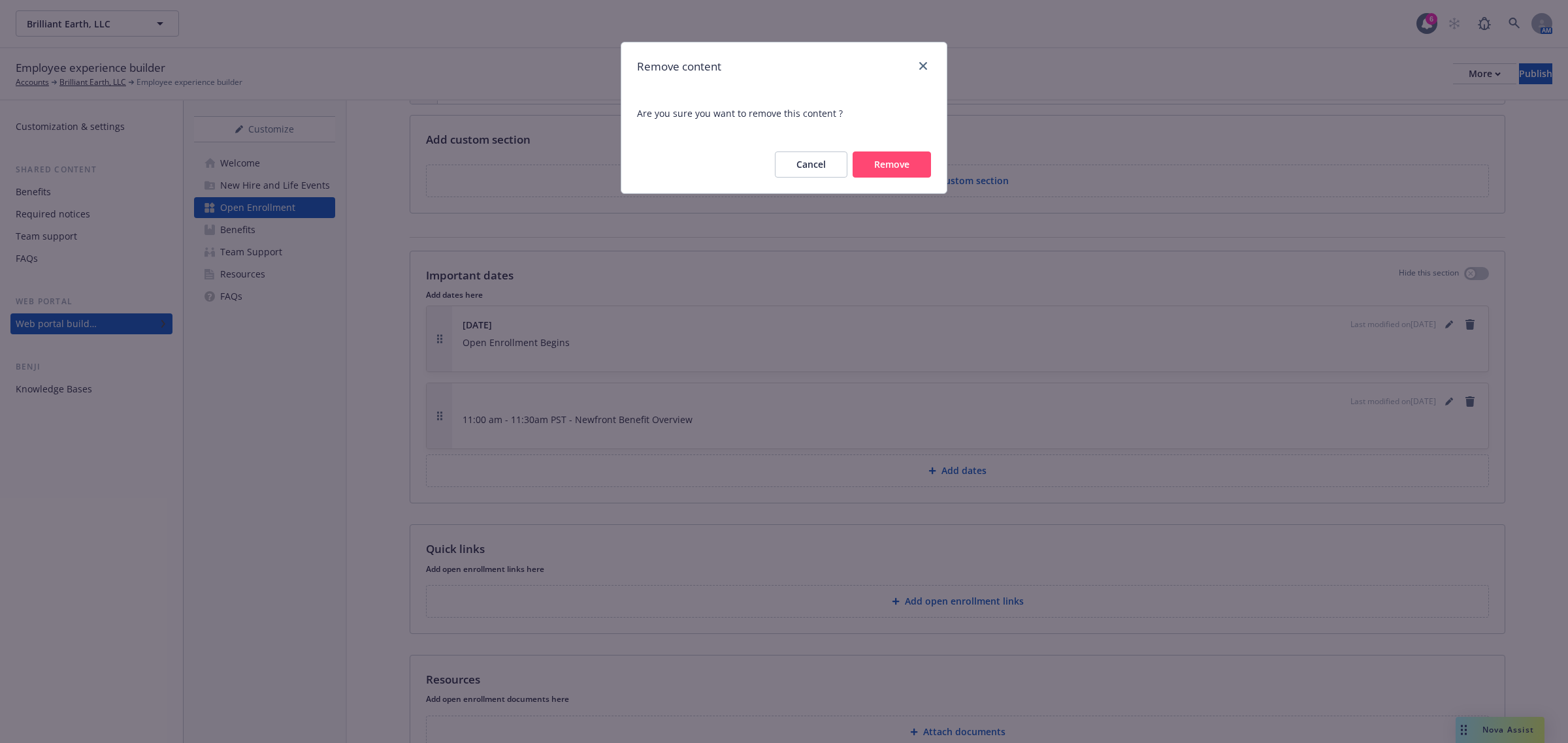
click at [884, 164] on button "Remove" at bounding box center [892, 165] width 79 height 26
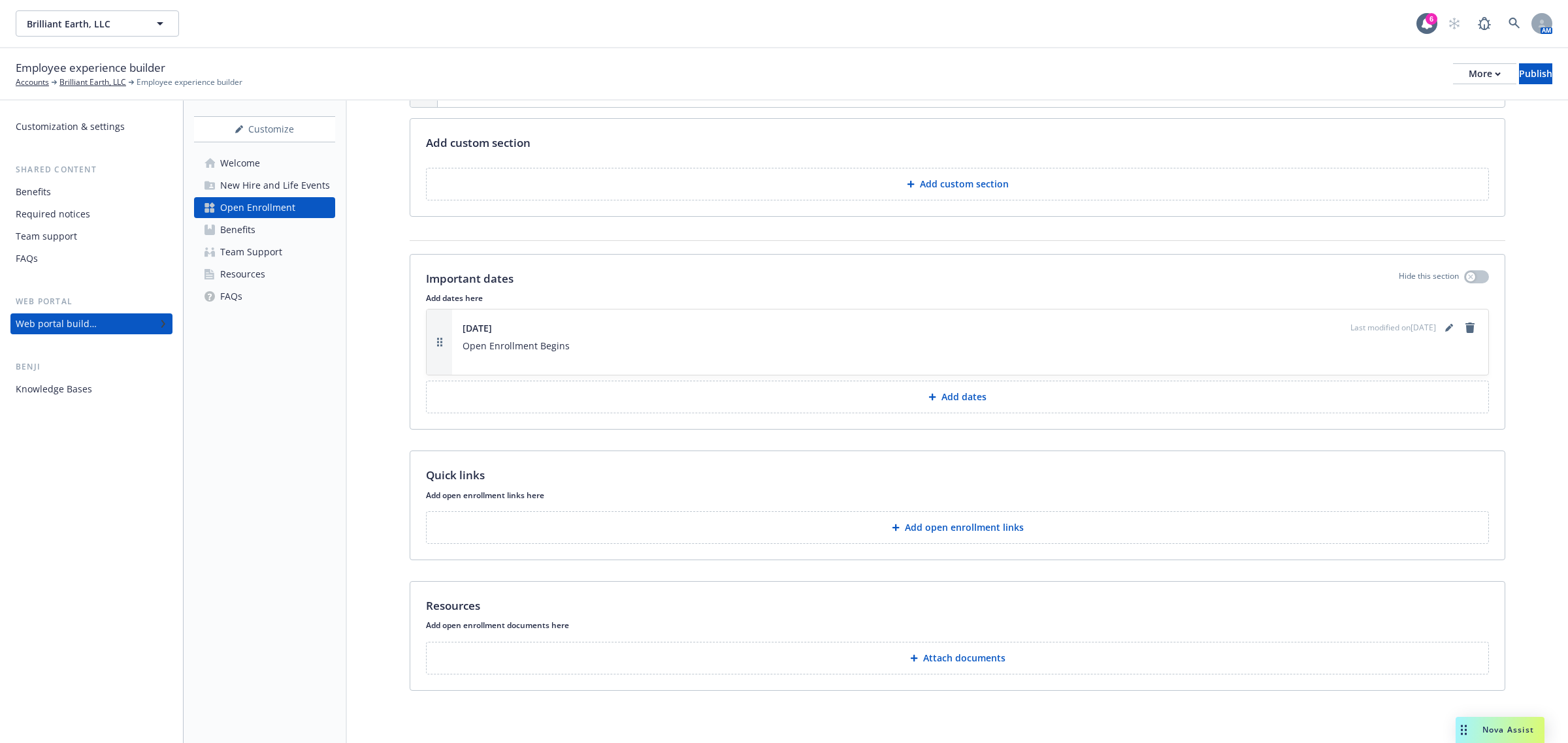
click at [958, 399] on p "Add dates" at bounding box center [965, 396] width 45 height 13
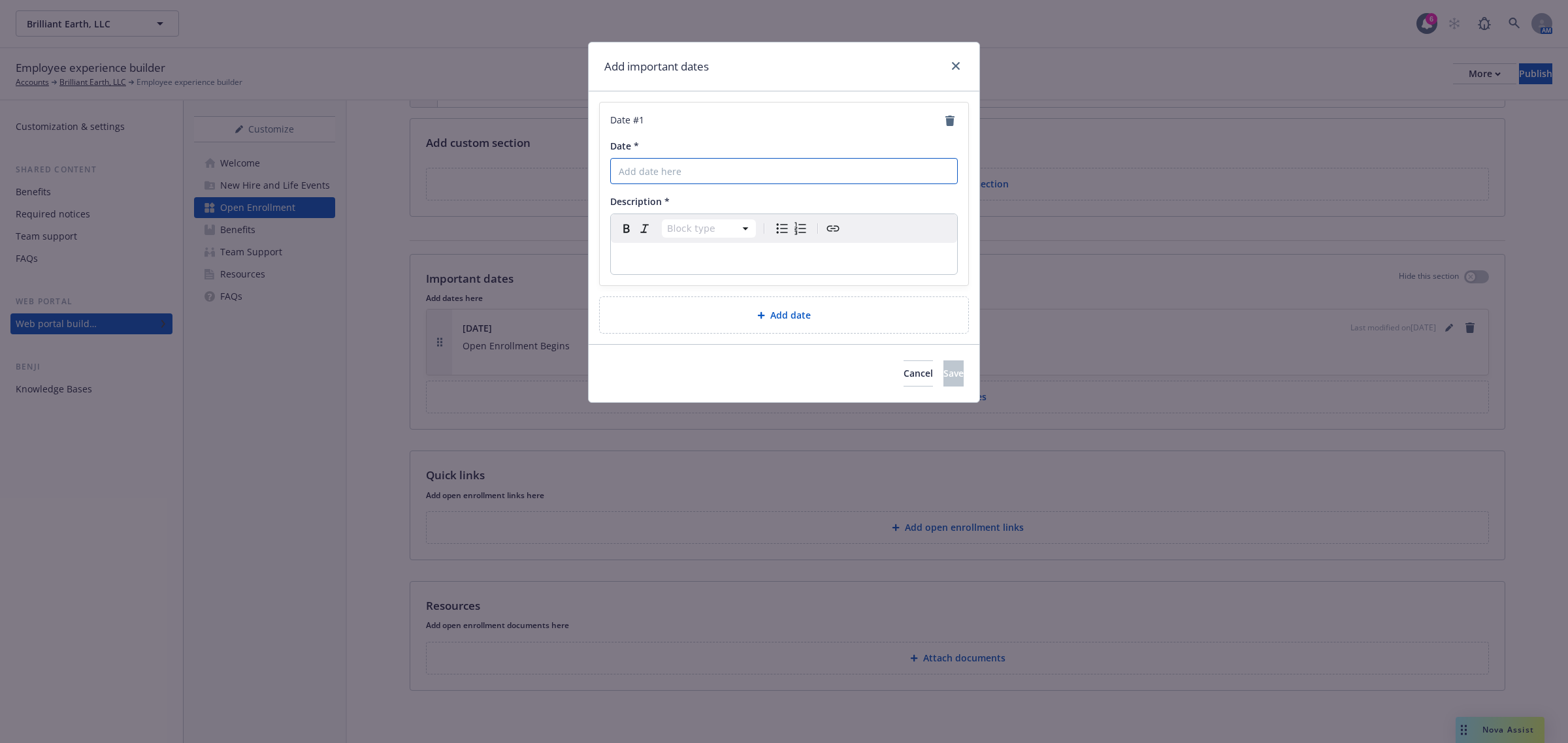
click at [714, 178] on input "Date *" at bounding box center [784, 171] width 347 height 26
type input "10/16/2025"
click at [703, 270] on div "editable markdown" at bounding box center [784, 259] width 346 height 32
click at [860, 328] on div "Add date" at bounding box center [784, 316] width 369 height 36
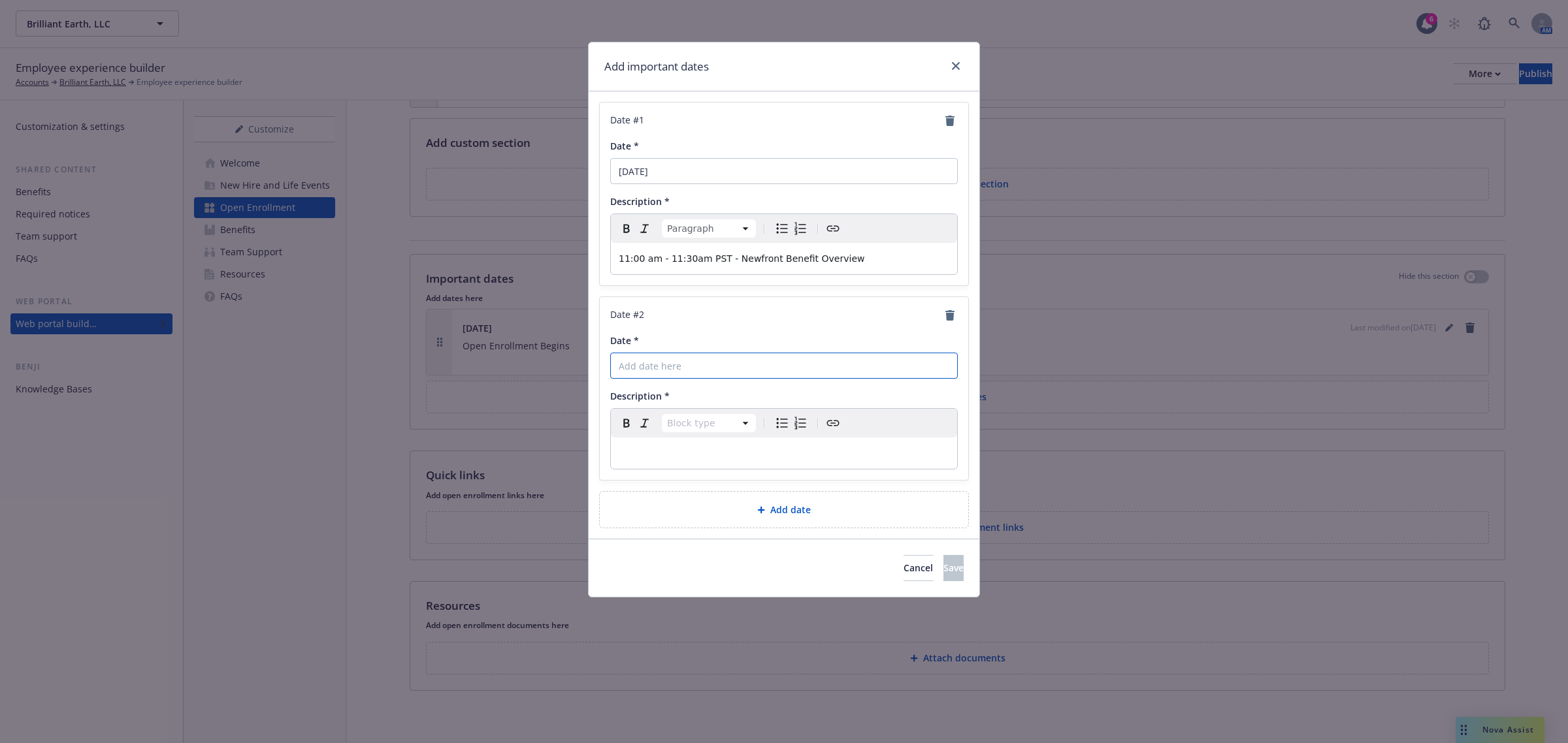
click at [681, 367] on input "Date *" at bounding box center [784, 365] width 347 height 26
type input "10/16/2025"
click at [705, 455] on p "editable markdown" at bounding box center [784, 453] width 331 height 16
click at [674, 456] on p "editable markdown" at bounding box center [784, 453] width 331 height 16
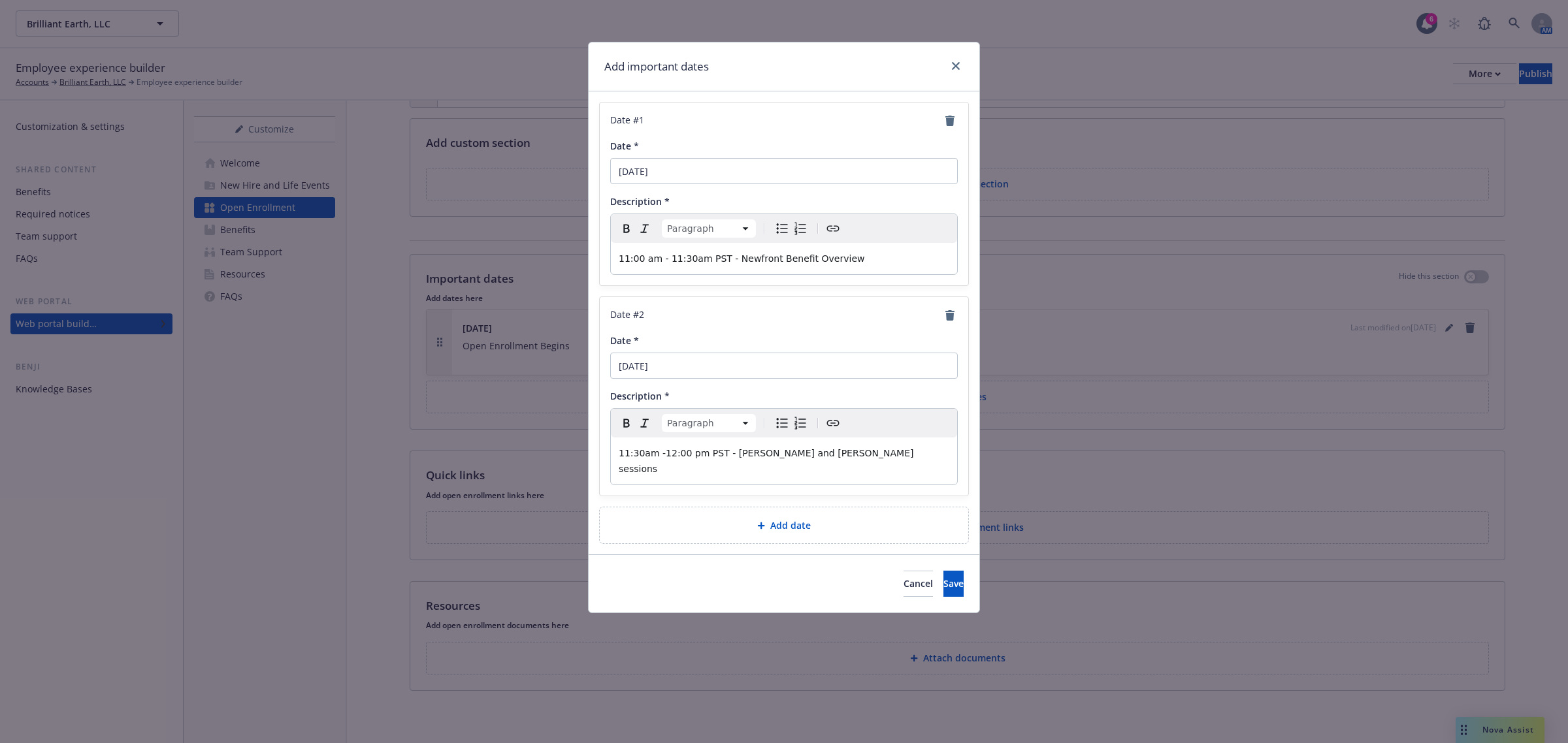
click at [802, 519] on span "Add date" at bounding box center [791, 526] width 41 height 14
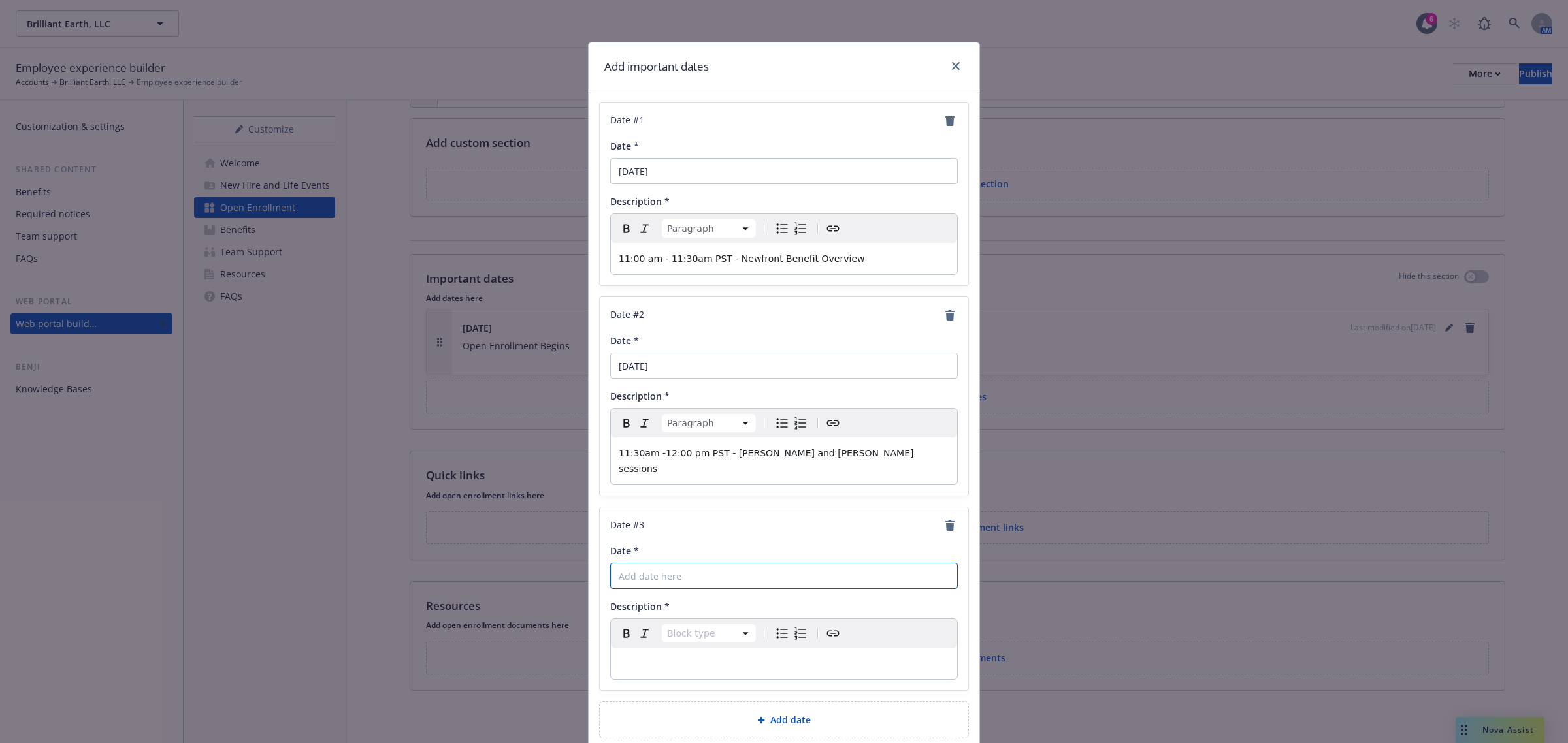
click at [671, 566] on input "Date *" at bounding box center [784, 576] width 347 height 26
type input "10/16/2025"
click at [725, 656] on p "editable markdown" at bounding box center [784, 664] width 331 height 16
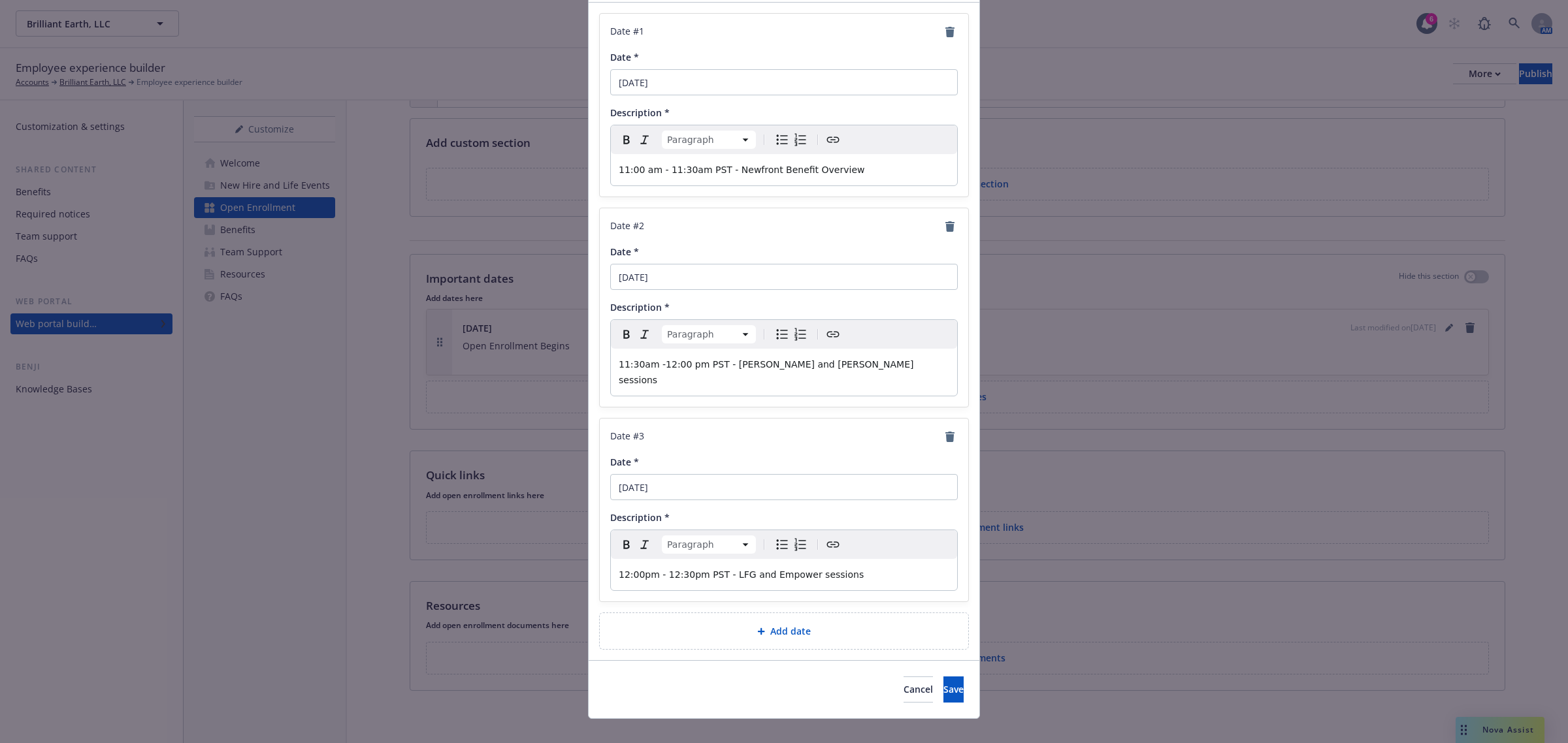
scroll to position [93, 0]
click at [943, 680] on button "Save" at bounding box center [953, 686] width 20 height 26
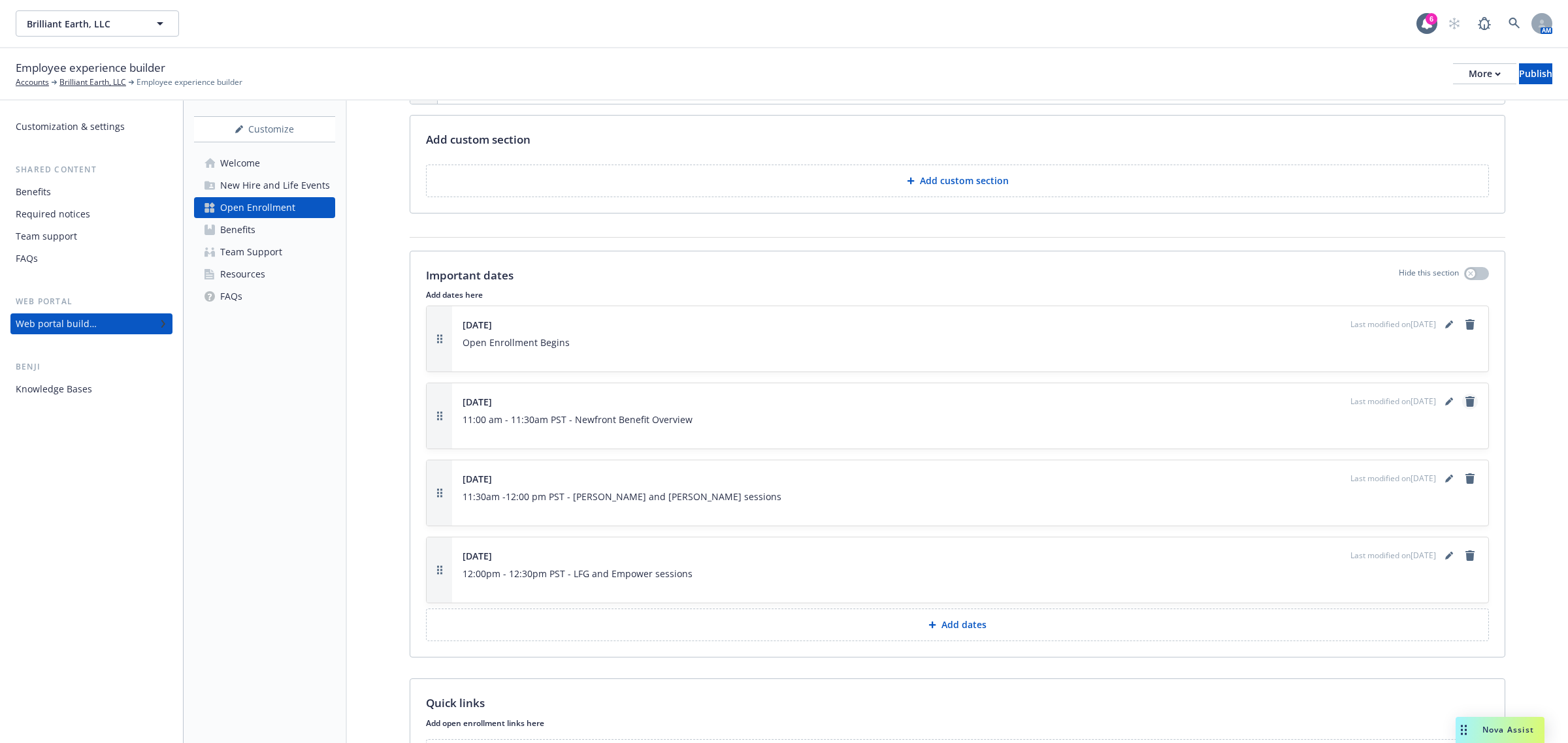
click at [1465, 407] on icon "remove" at bounding box center [1470, 402] width 11 height 11
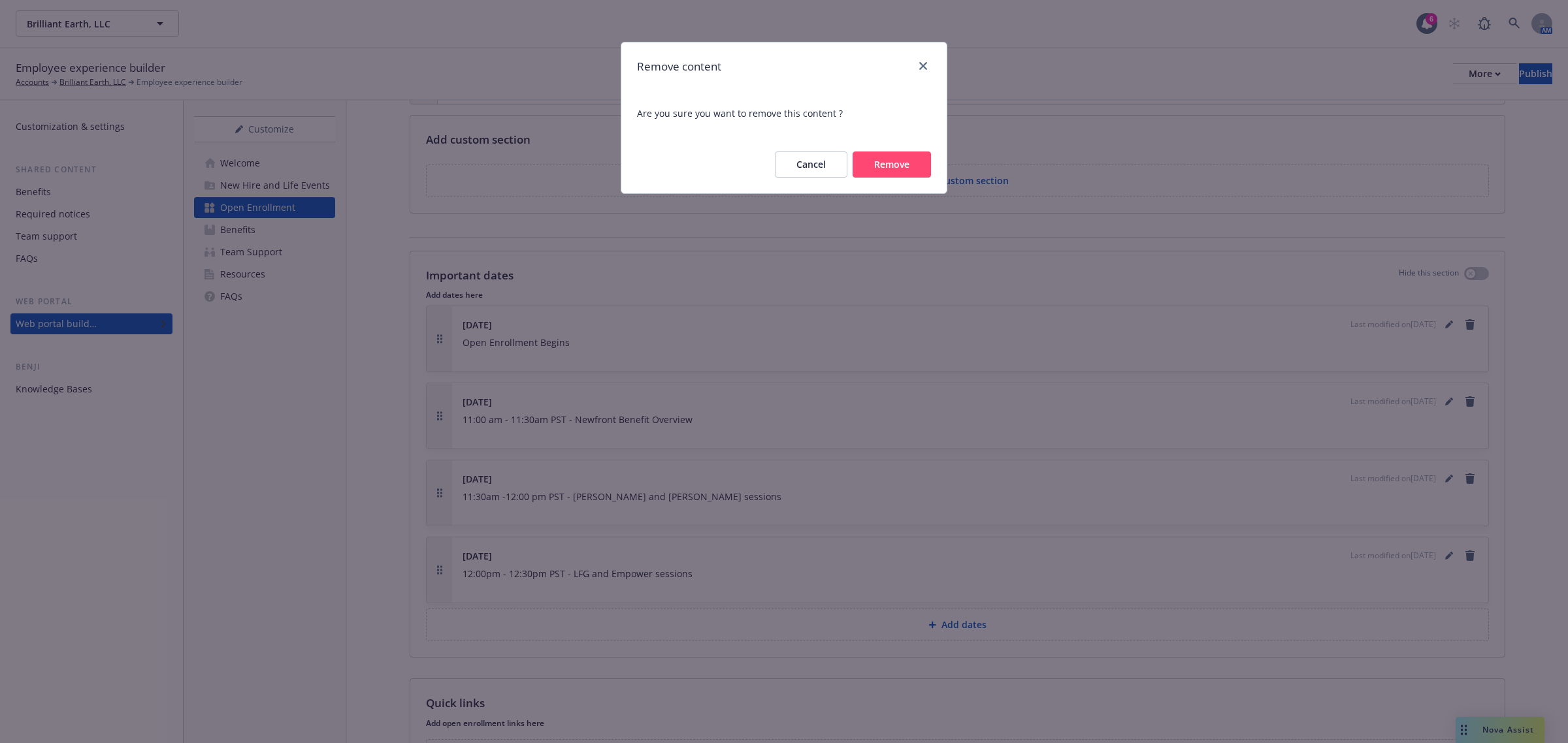
click at [874, 164] on button "Remove" at bounding box center [892, 165] width 79 height 26
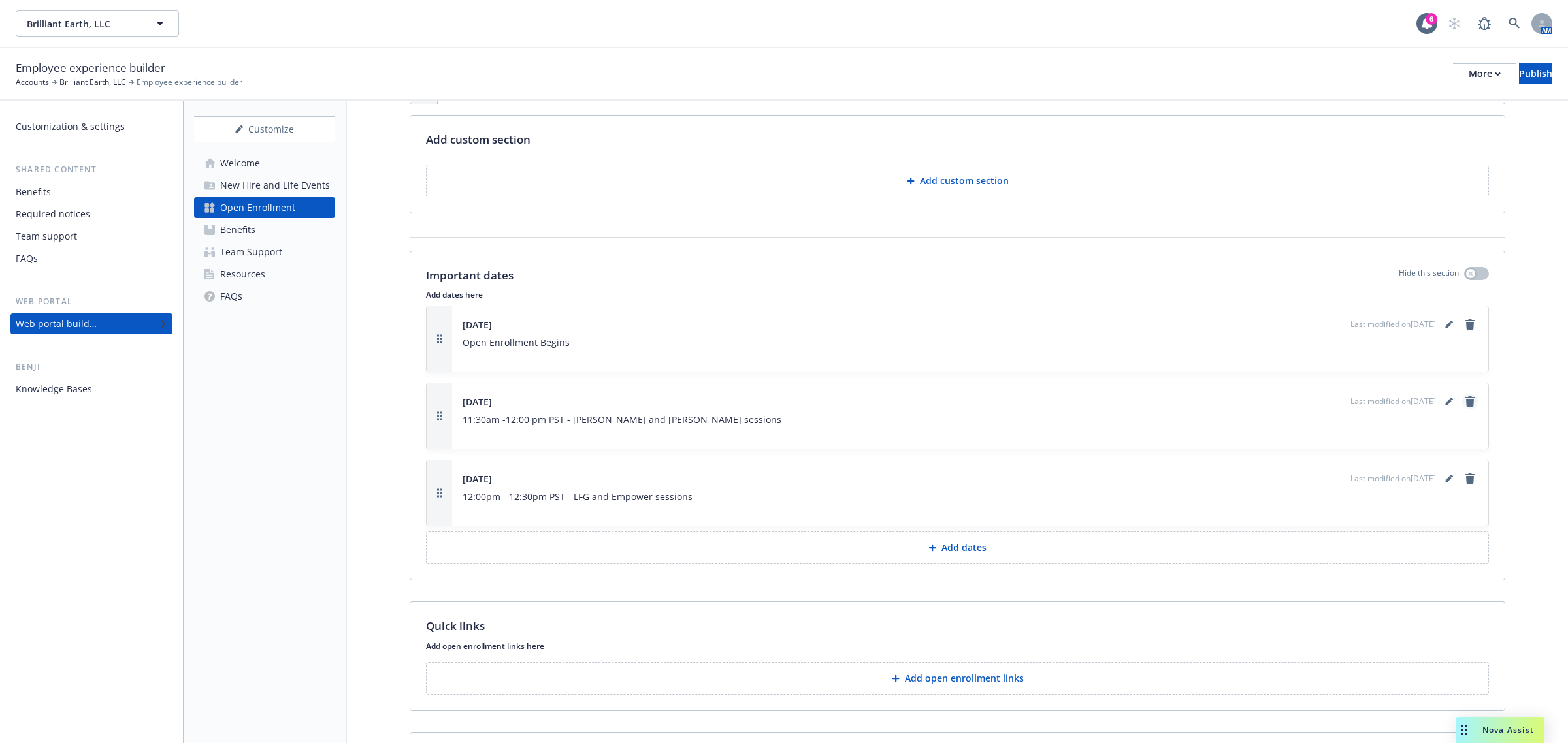
click at [1462, 402] on div "Last modified on 09/24/2025" at bounding box center [1414, 402] width 128 height 16
click at [1465, 402] on icon "remove" at bounding box center [1470, 402] width 9 height 11
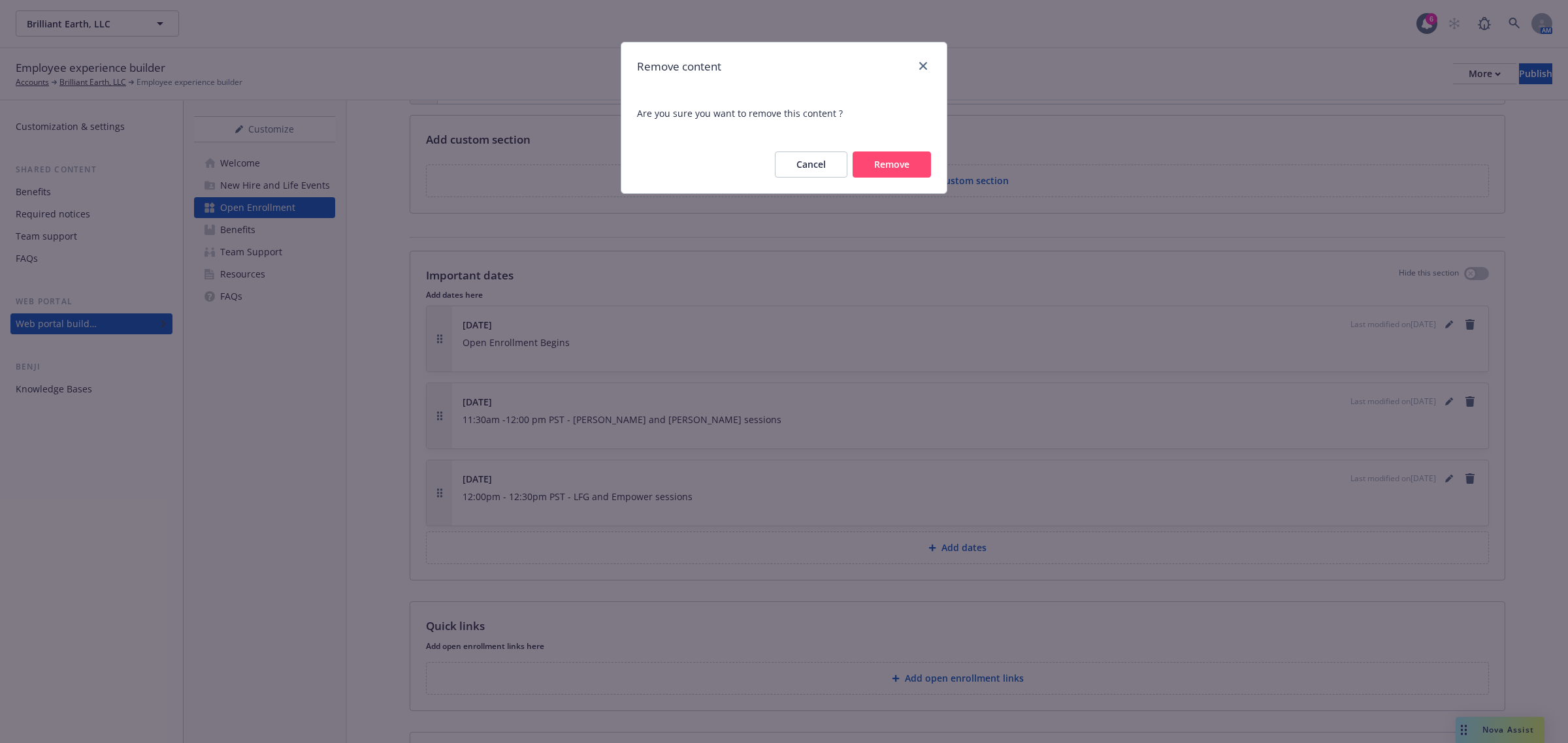
click at [903, 162] on button "Remove" at bounding box center [892, 165] width 79 height 26
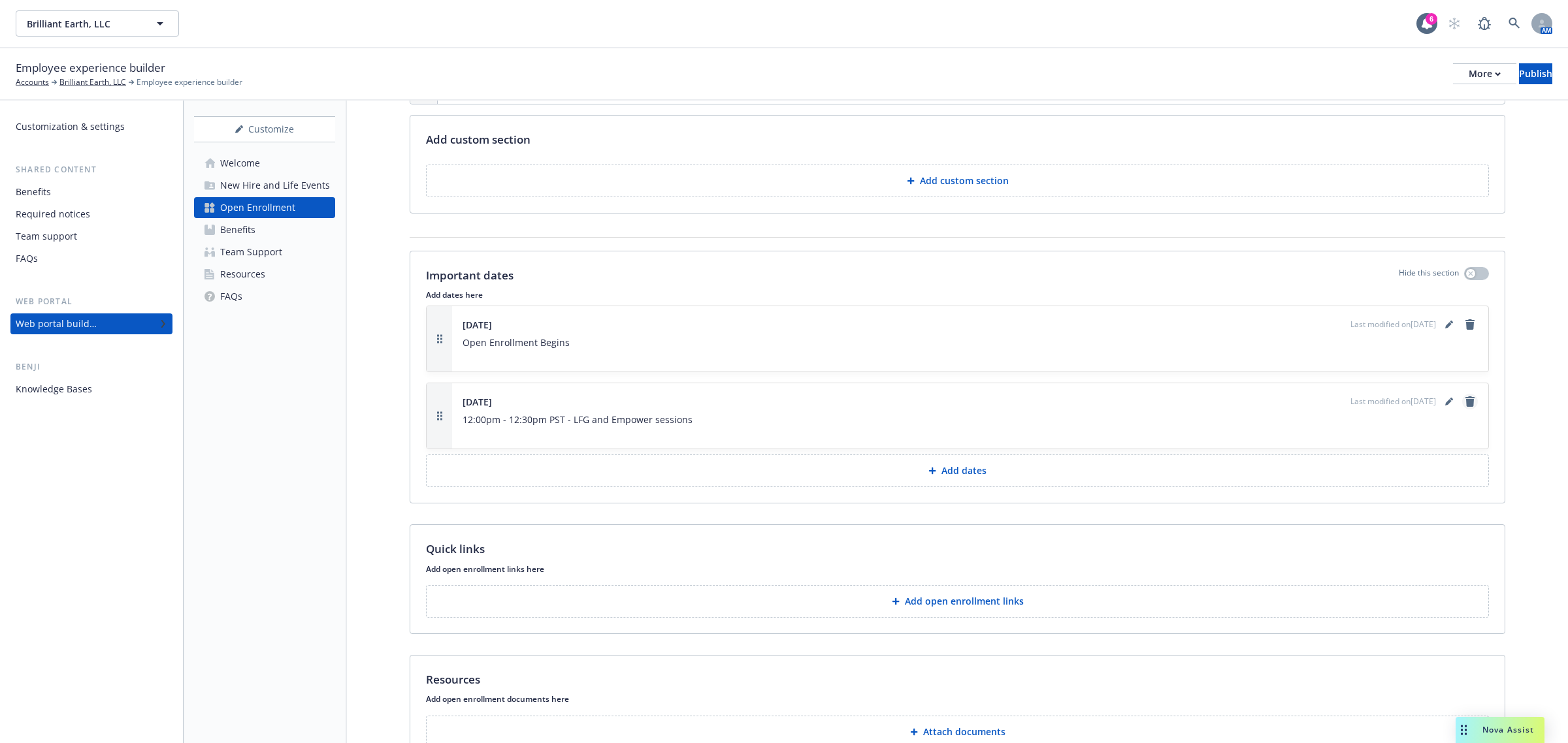
click at [1465, 407] on icon "remove" at bounding box center [1470, 402] width 9 height 11
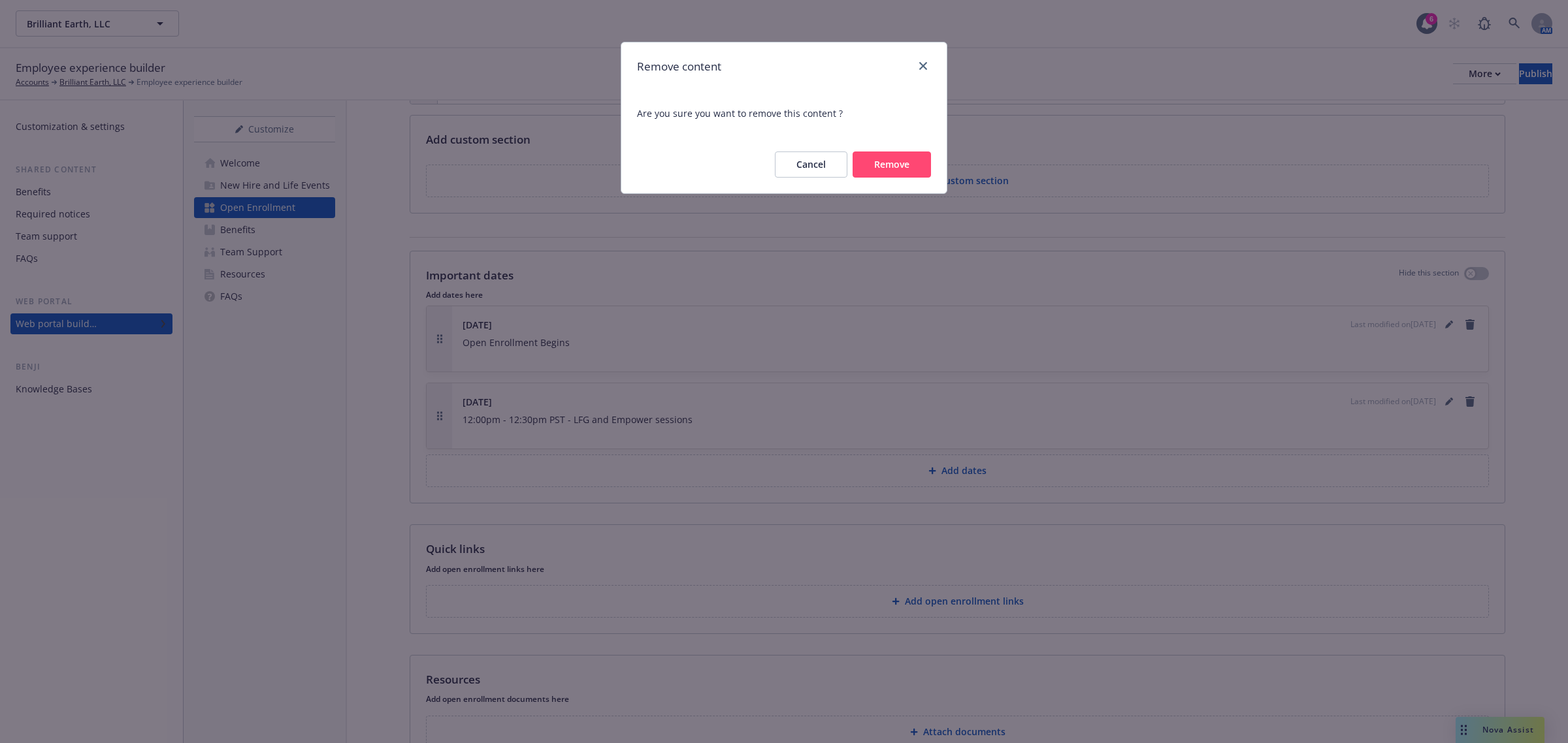
click at [887, 158] on button "Remove" at bounding box center [892, 165] width 79 height 26
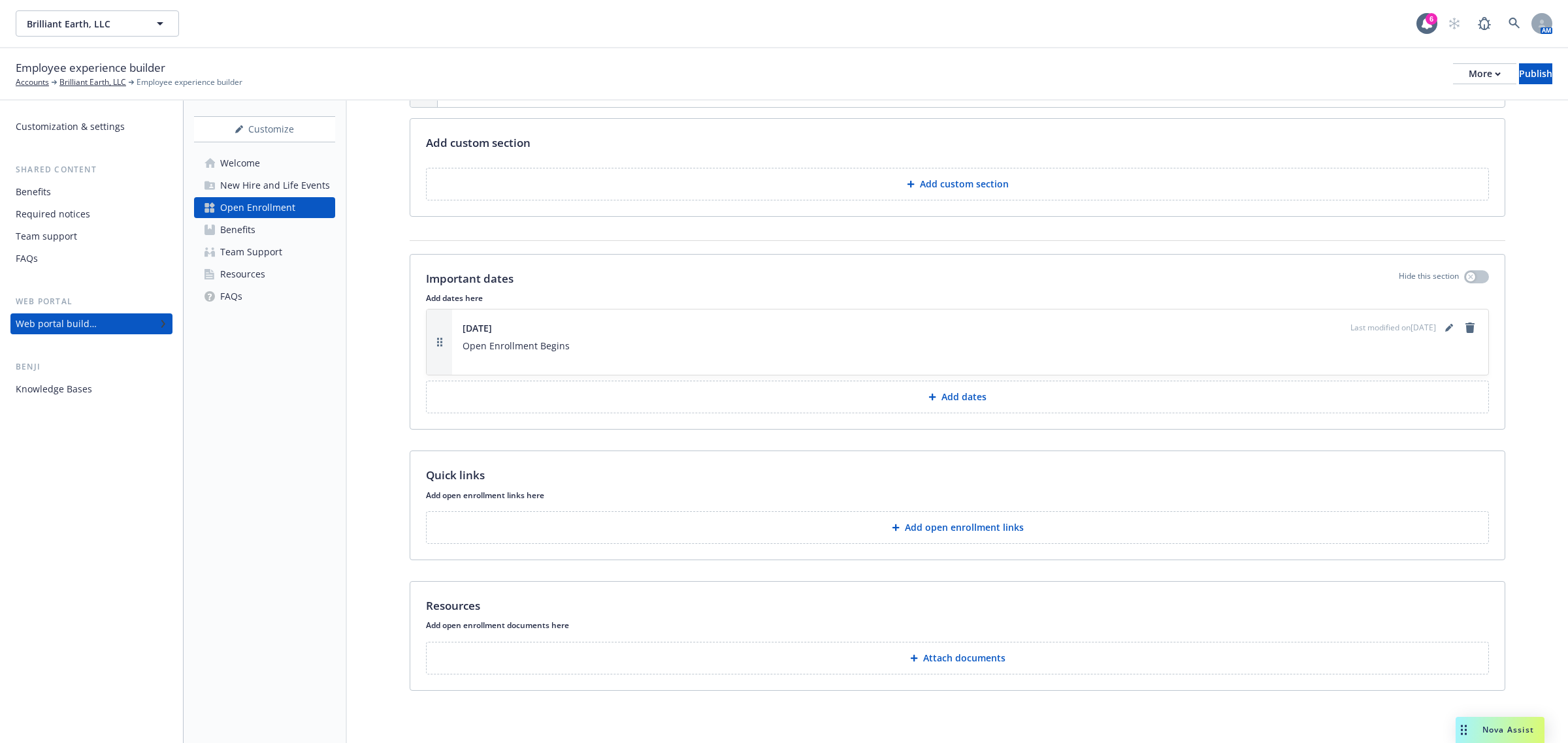
click at [905, 402] on button "Add dates" at bounding box center [957, 396] width 1063 height 32
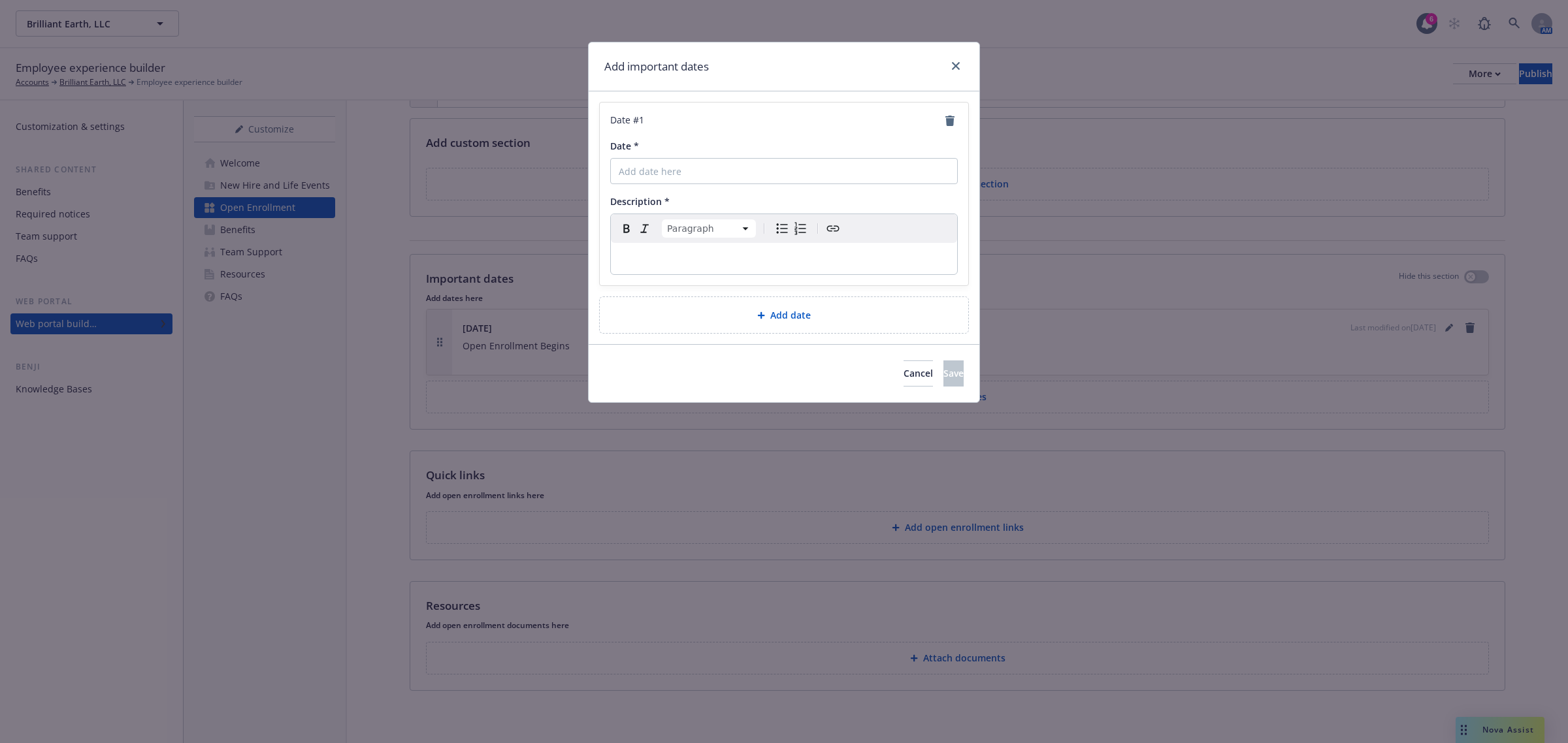
click at [756, 259] on p "editable markdown" at bounding box center [784, 258] width 331 height 16
click at [729, 175] on input "Date *" at bounding box center [784, 171] width 347 height 26
click at [665, 251] on p "editable markdown" at bounding box center [784, 258] width 331 height 16
click at [943, 376] on span "Save" at bounding box center [953, 373] width 20 height 12
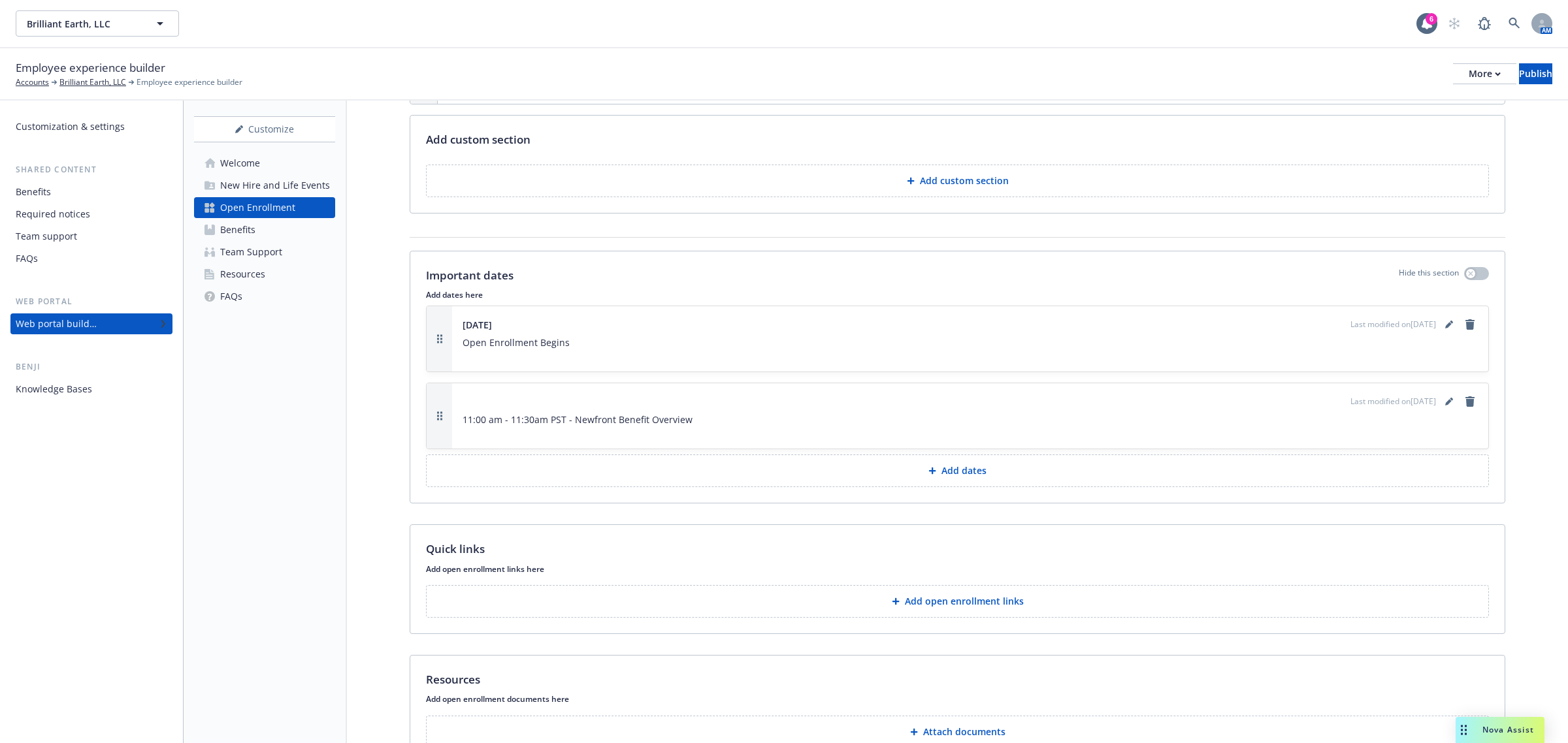
click at [850, 480] on button "Add dates" at bounding box center [957, 470] width 1063 height 32
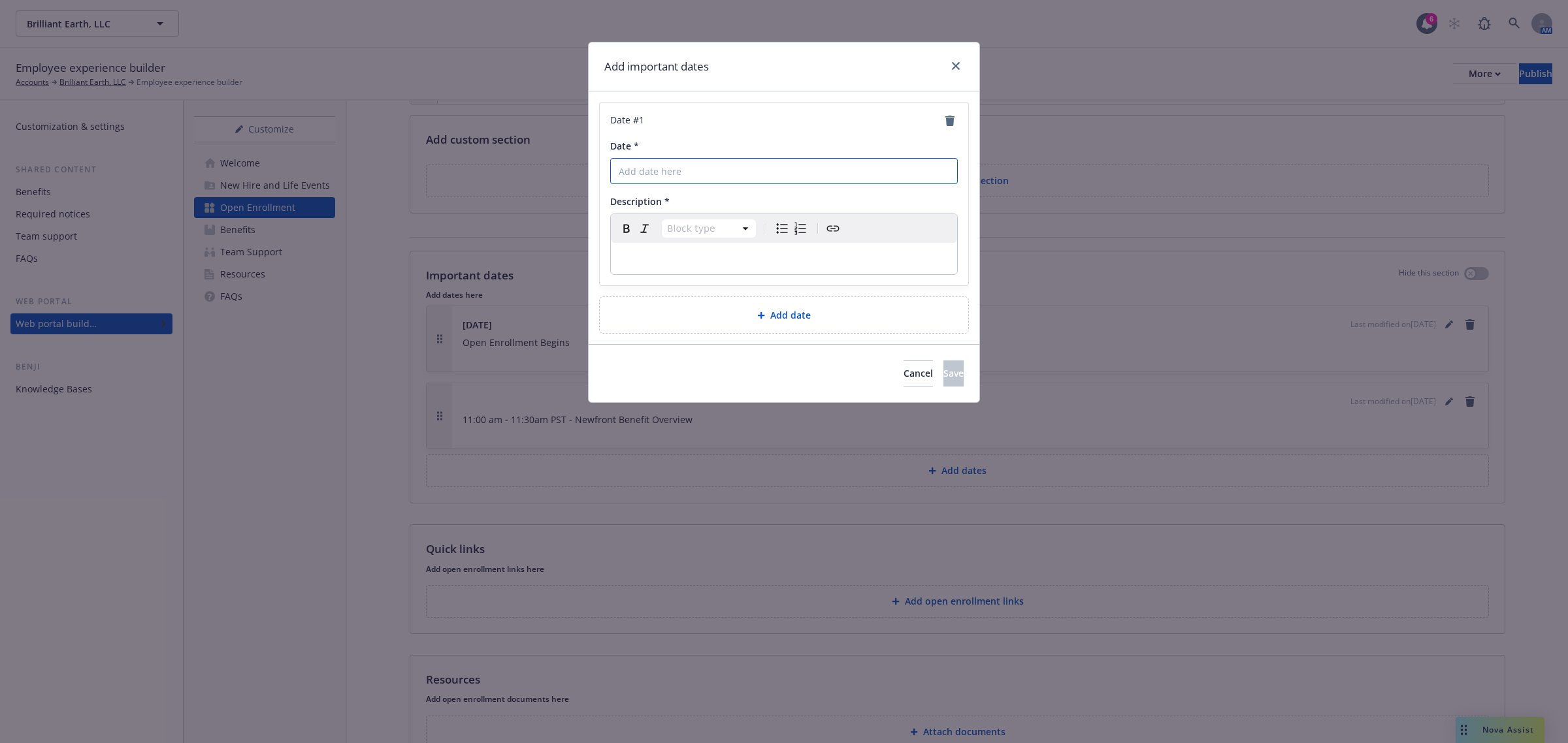
click at [740, 171] on input "Date *" at bounding box center [784, 171] width 347 height 26
click at [699, 264] on p "editable markdown" at bounding box center [784, 258] width 331 height 16
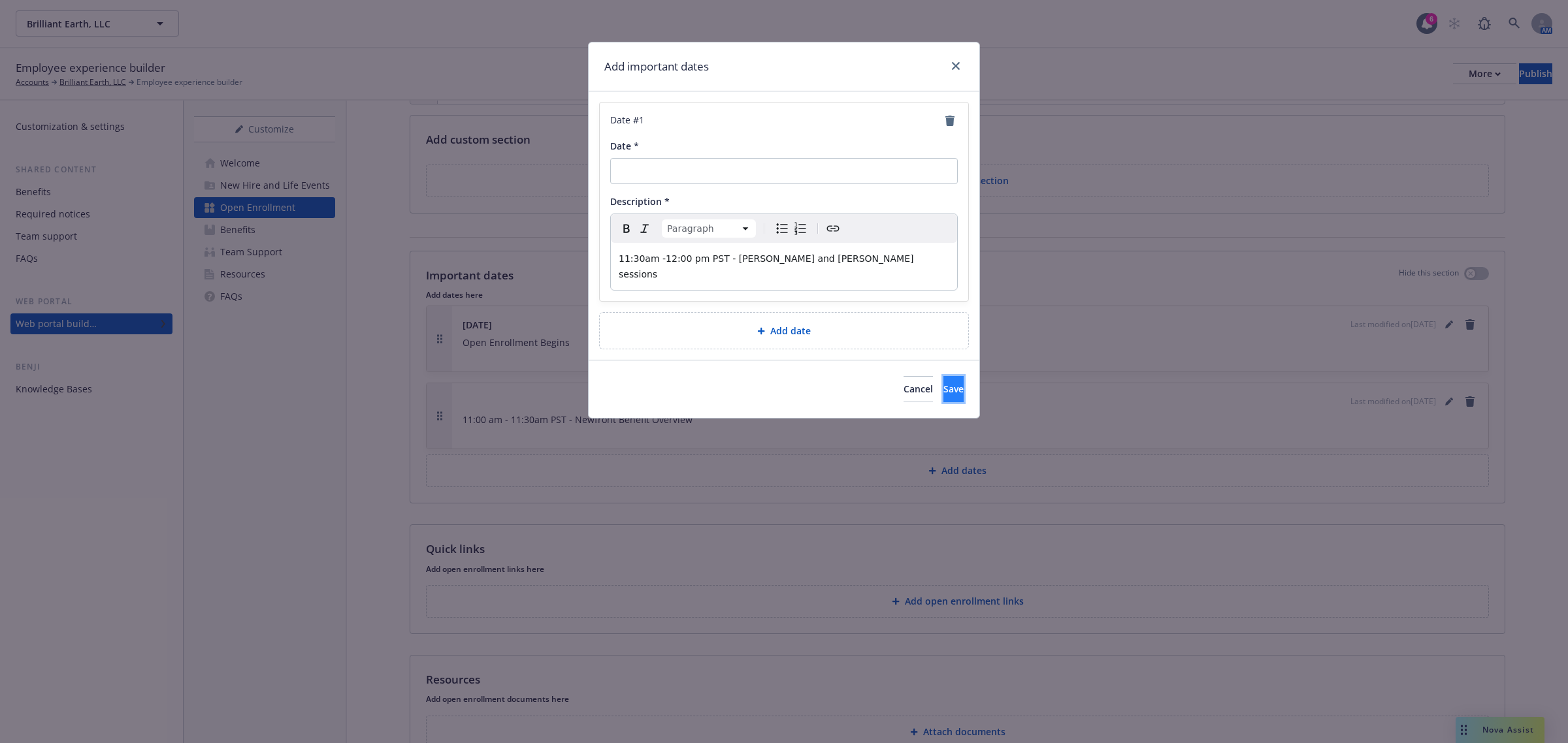
click at [943, 383] on span "Save" at bounding box center [953, 389] width 20 height 12
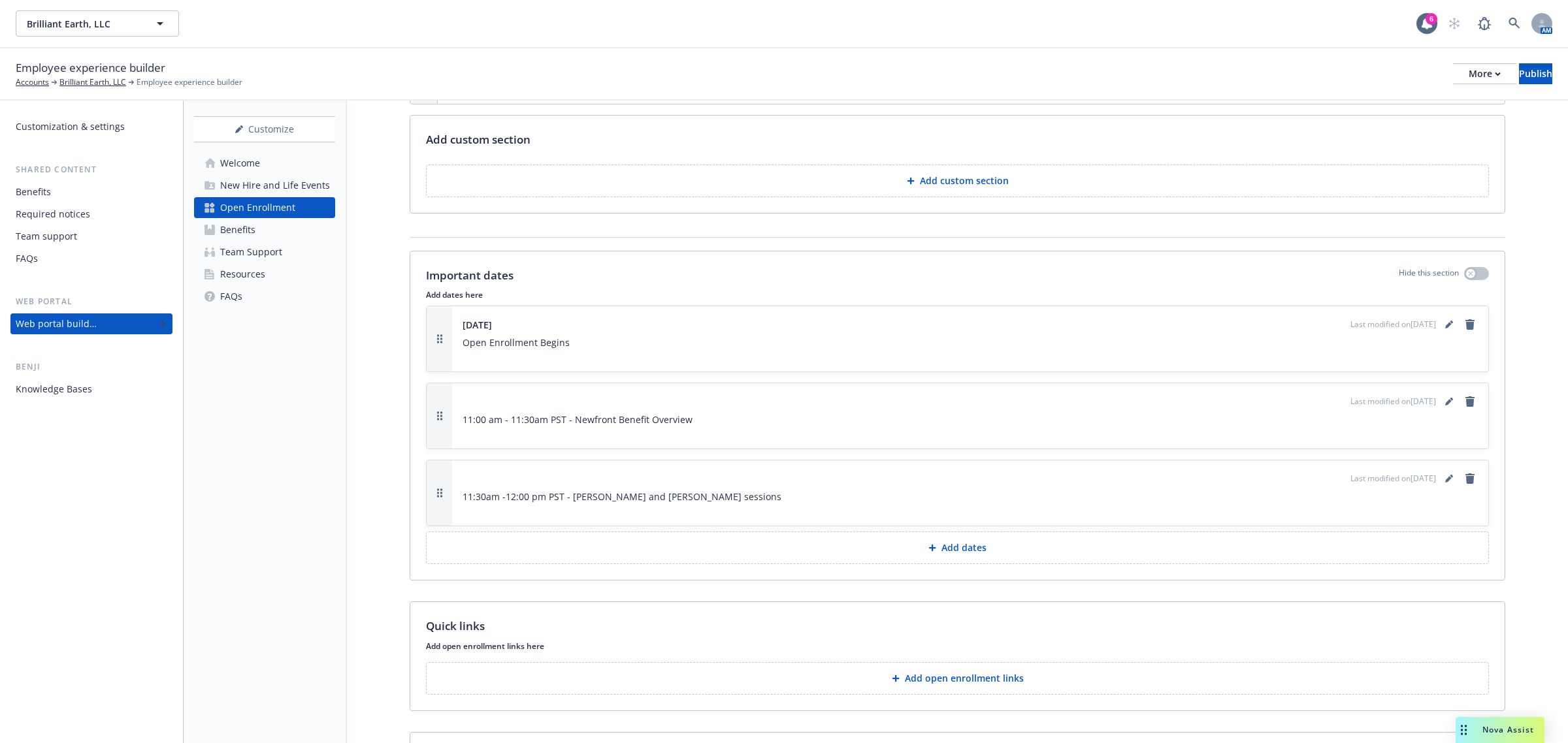
click at [965, 560] on button "Add dates" at bounding box center [957, 547] width 1063 height 32
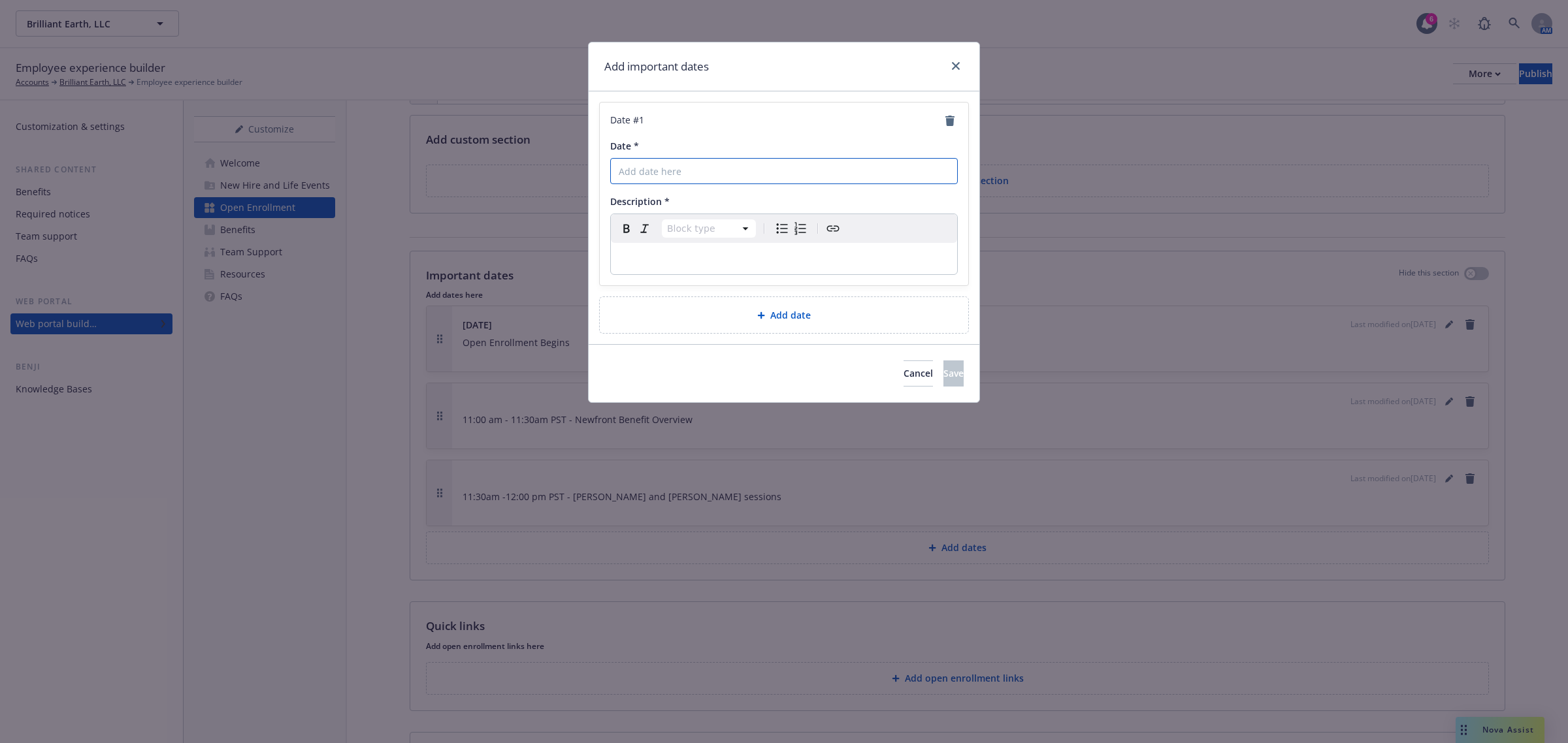
click at [752, 174] on input "Date *" at bounding box center [784, 171] width 347 height 26
click at [705, 253] on p "editable markdown" at bounding box center [784, 258] width 331 height 16
click at [944, 380] on button "Save" at bounding box center [953, 374] width 20 height 26
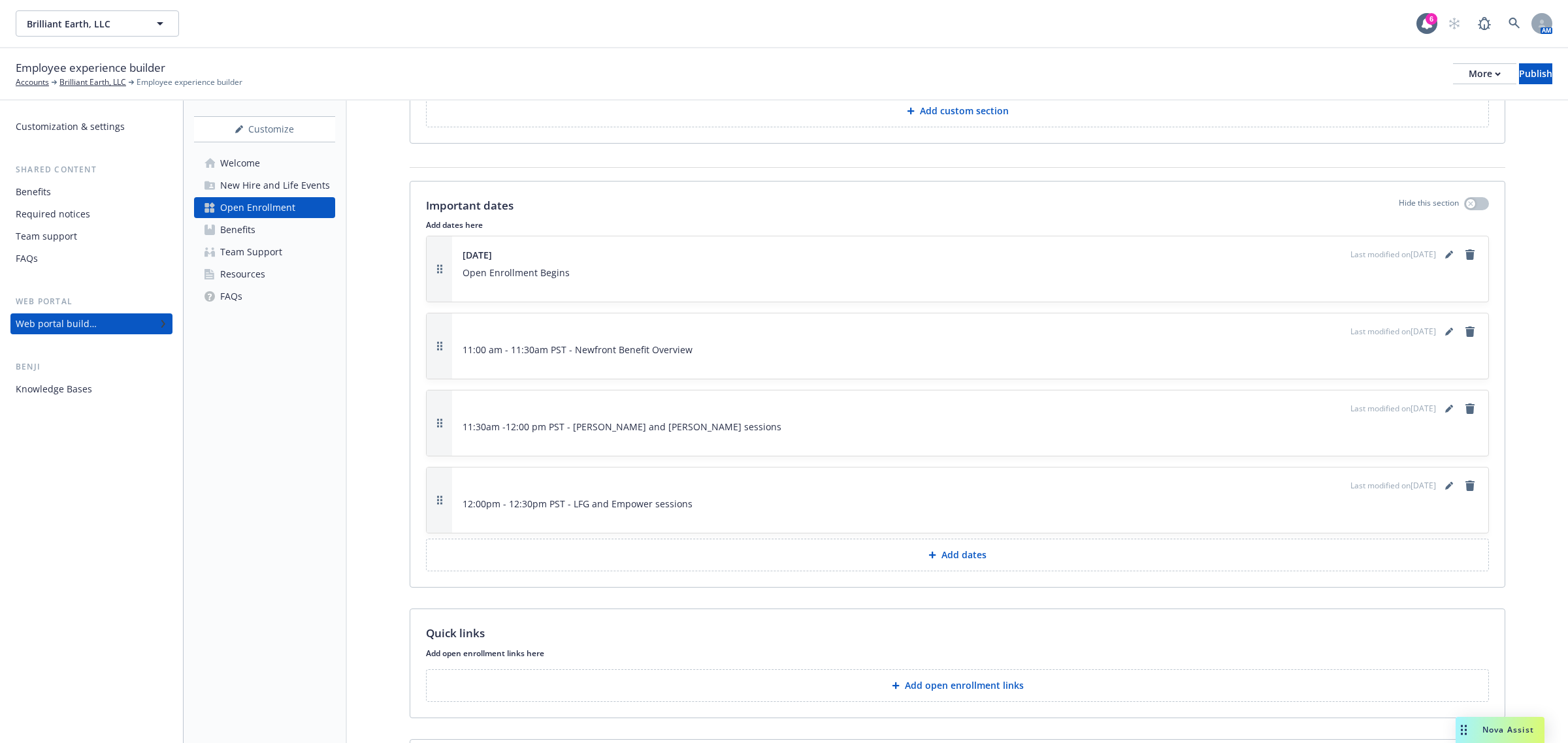
scroll to position [745, 0]
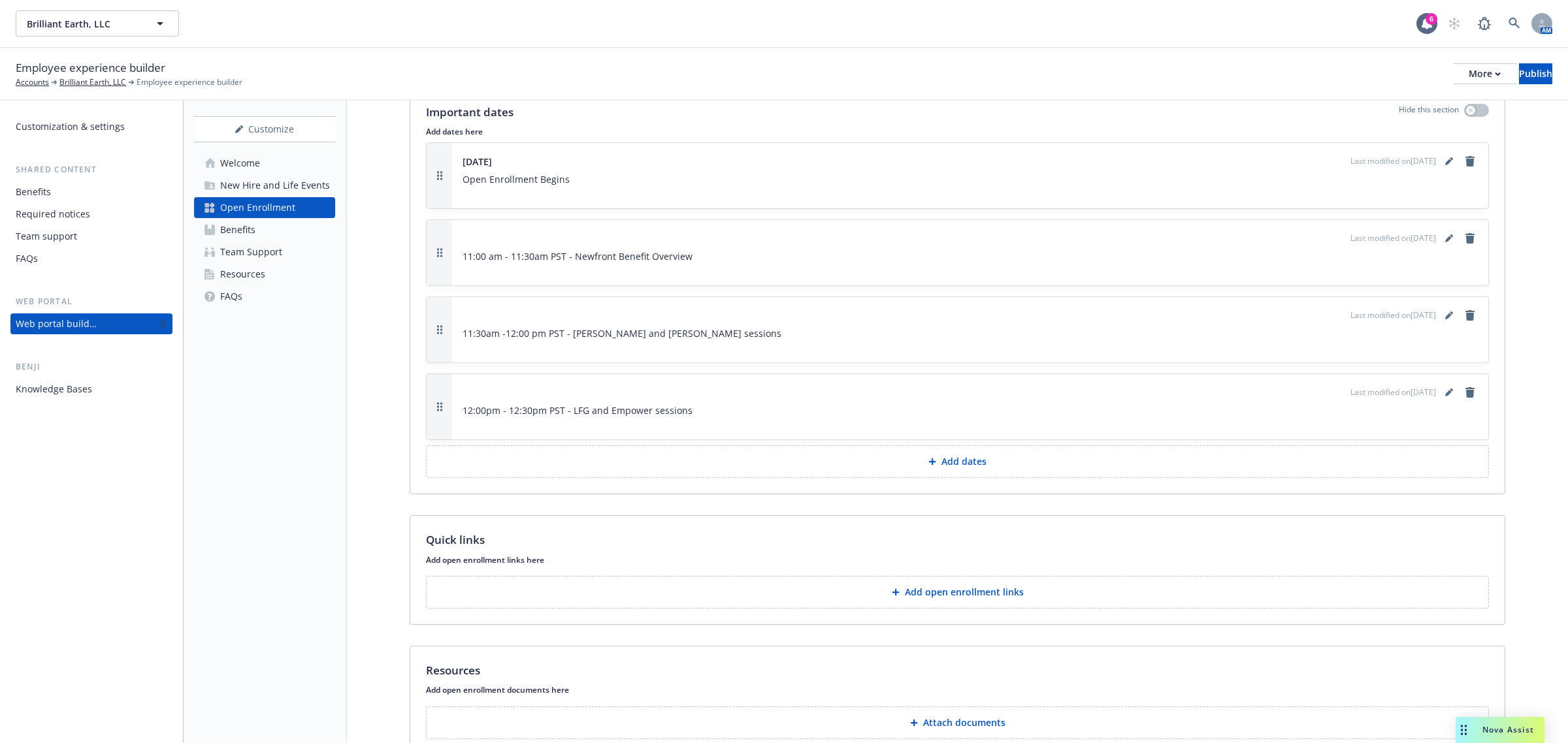
click at [959, 468] on p "Add dates" at bounding box center [965, 461] width 45 height 13
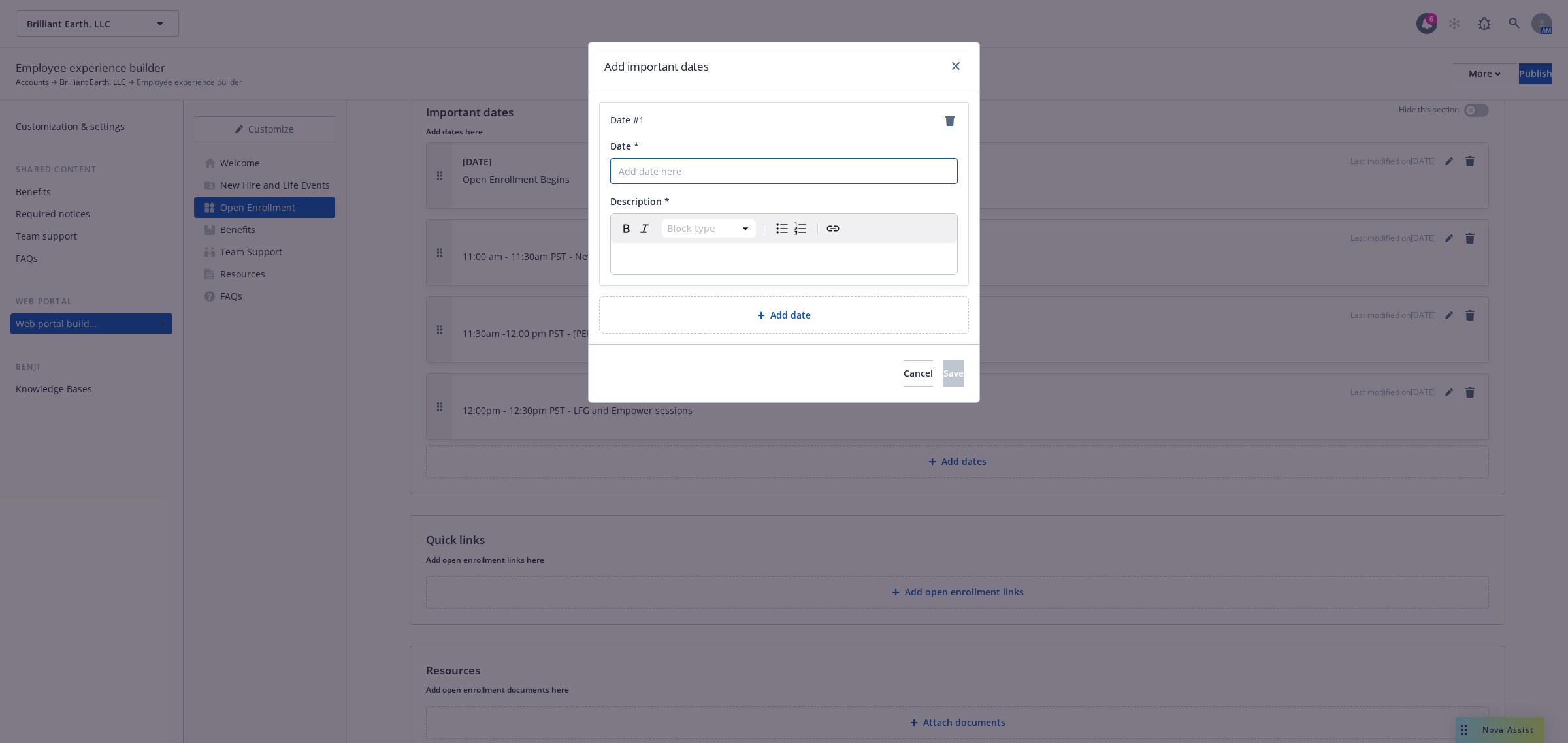
click at [712, 173] on input "Date *" at bounding box center [784, 171] width 347 height 26
type input "Friday, October 17th"
click at [737, 266] on p "editable markdown" at bounding box center [784, 258] width 331 height 16
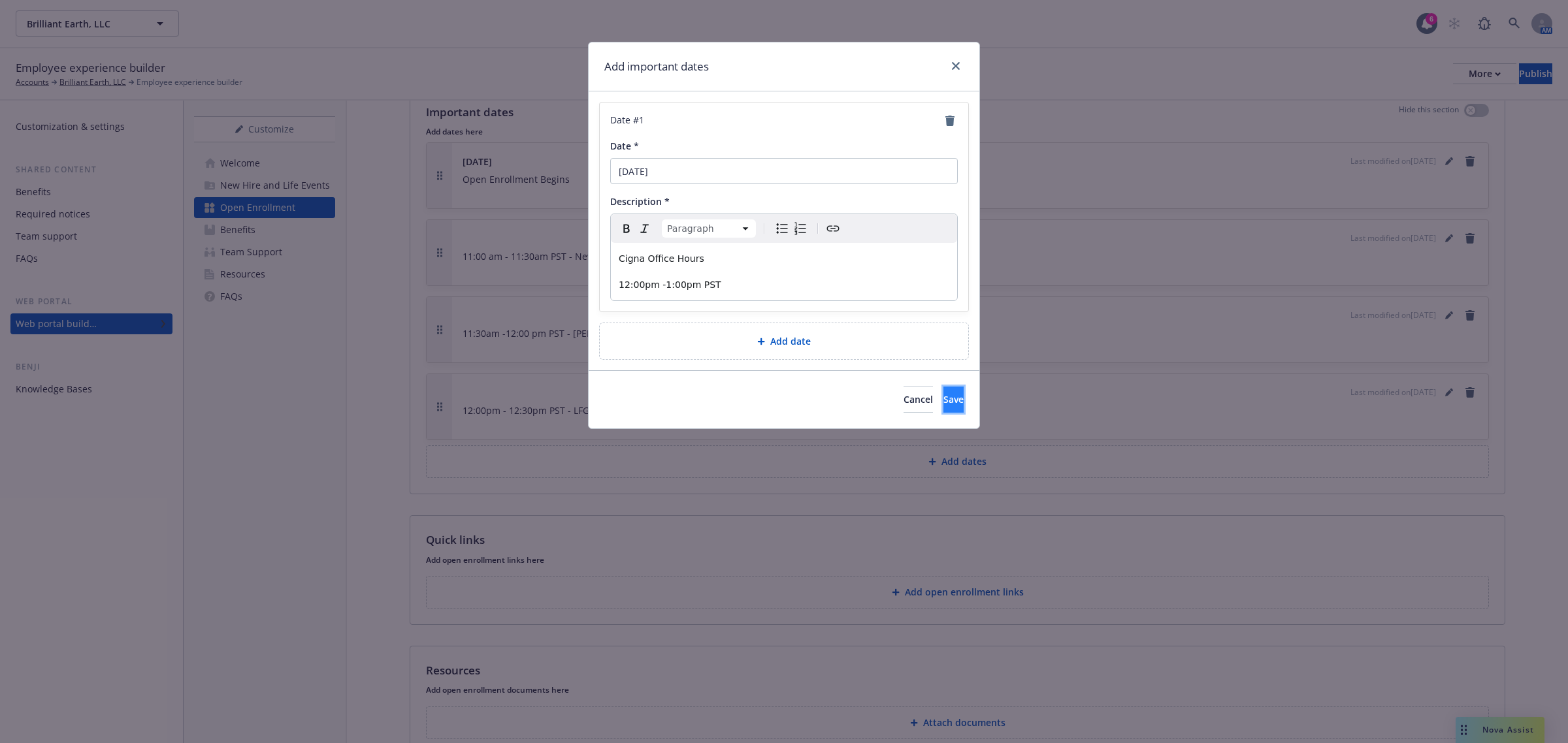
click at [943, 410] on button "Save" at bounding box center [953, 399] width 20 height 26
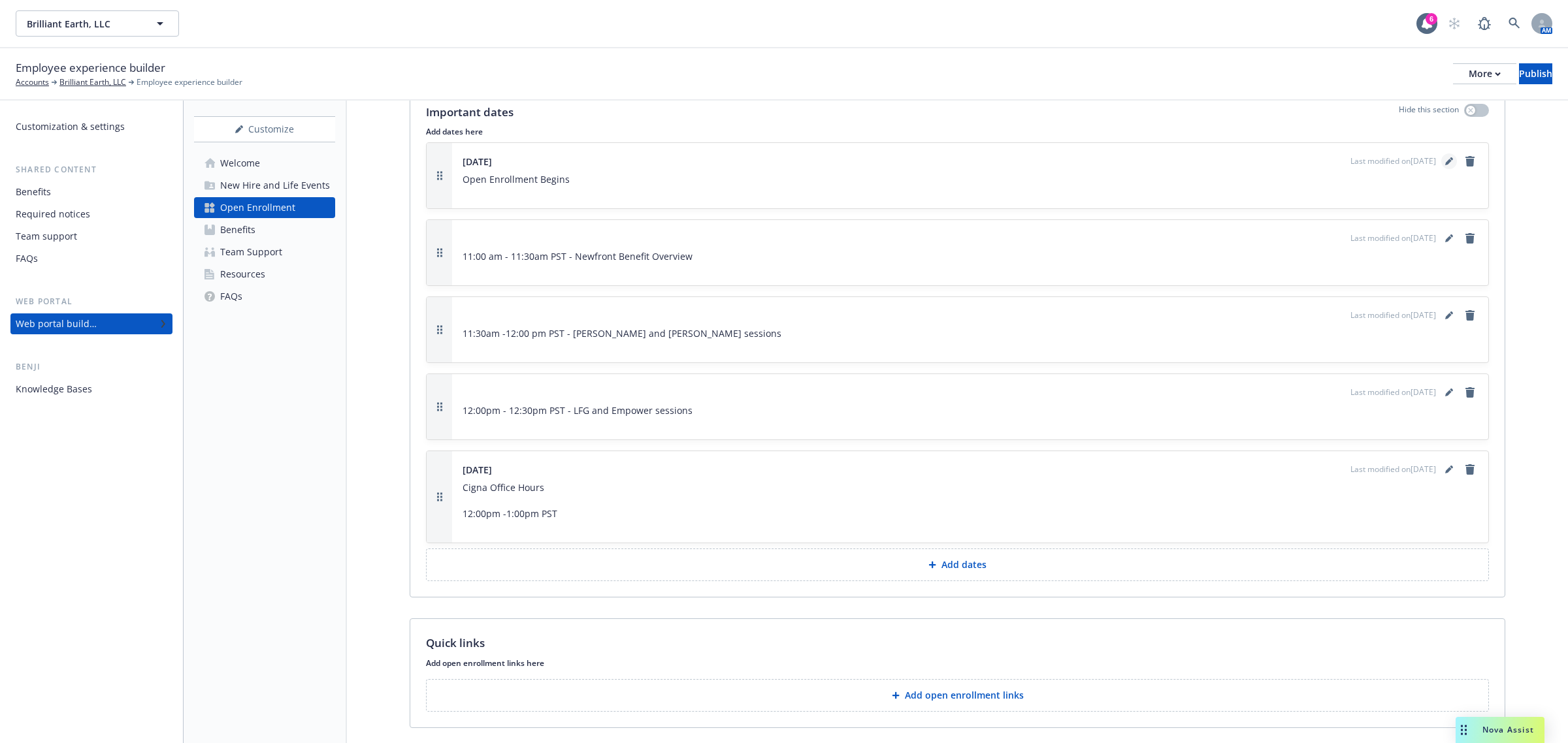
click at [1441, 167] on link "editPencil" at bounding box center [1449, 161] width 16 height 16
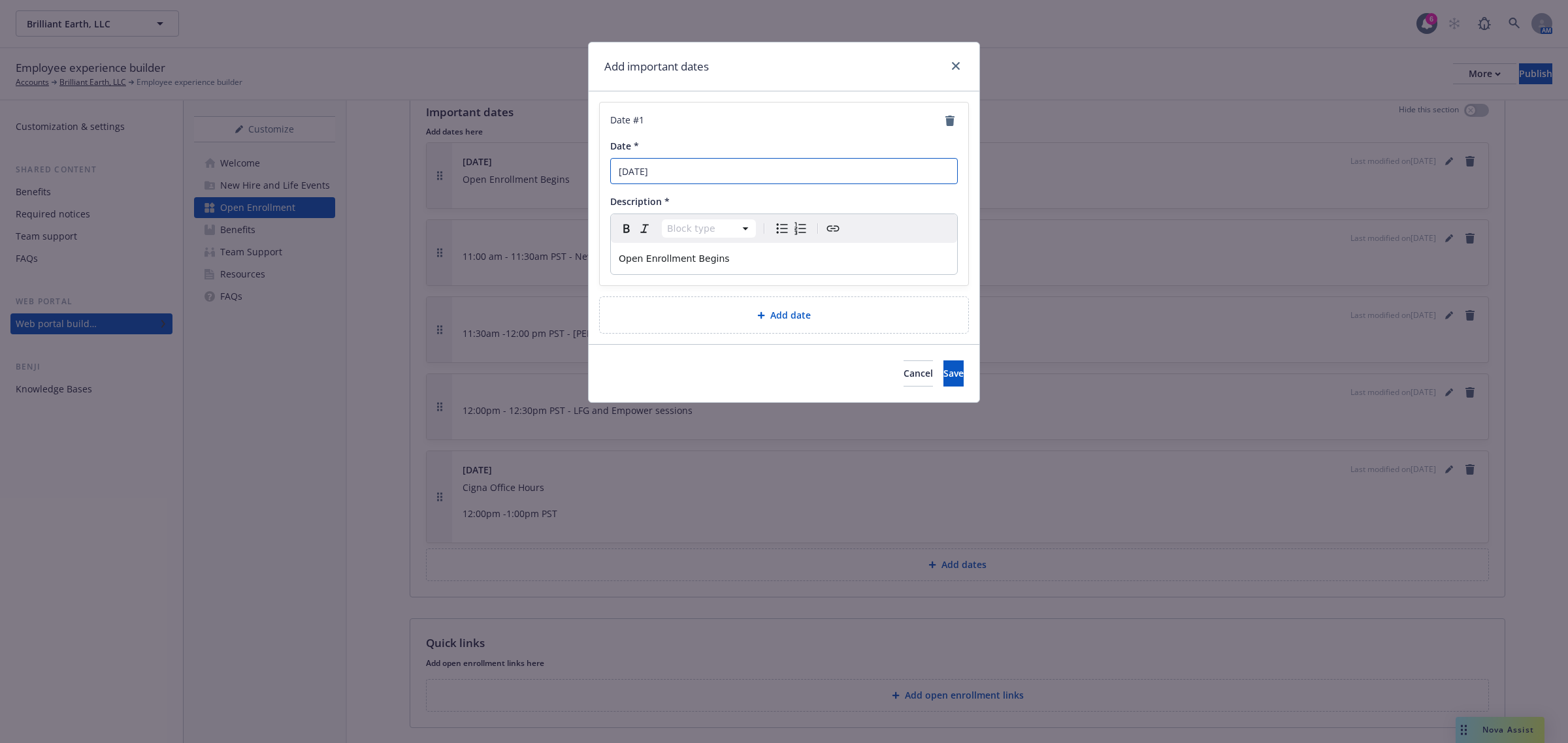
click at [696, 170] on input "10/16/2025" at bounding box center [784, 171] width 347 height 26
type input "Thursday, October 16th"
click at [943, 380] on span "Save" at bounding box center [953, 373] width 20 height 12
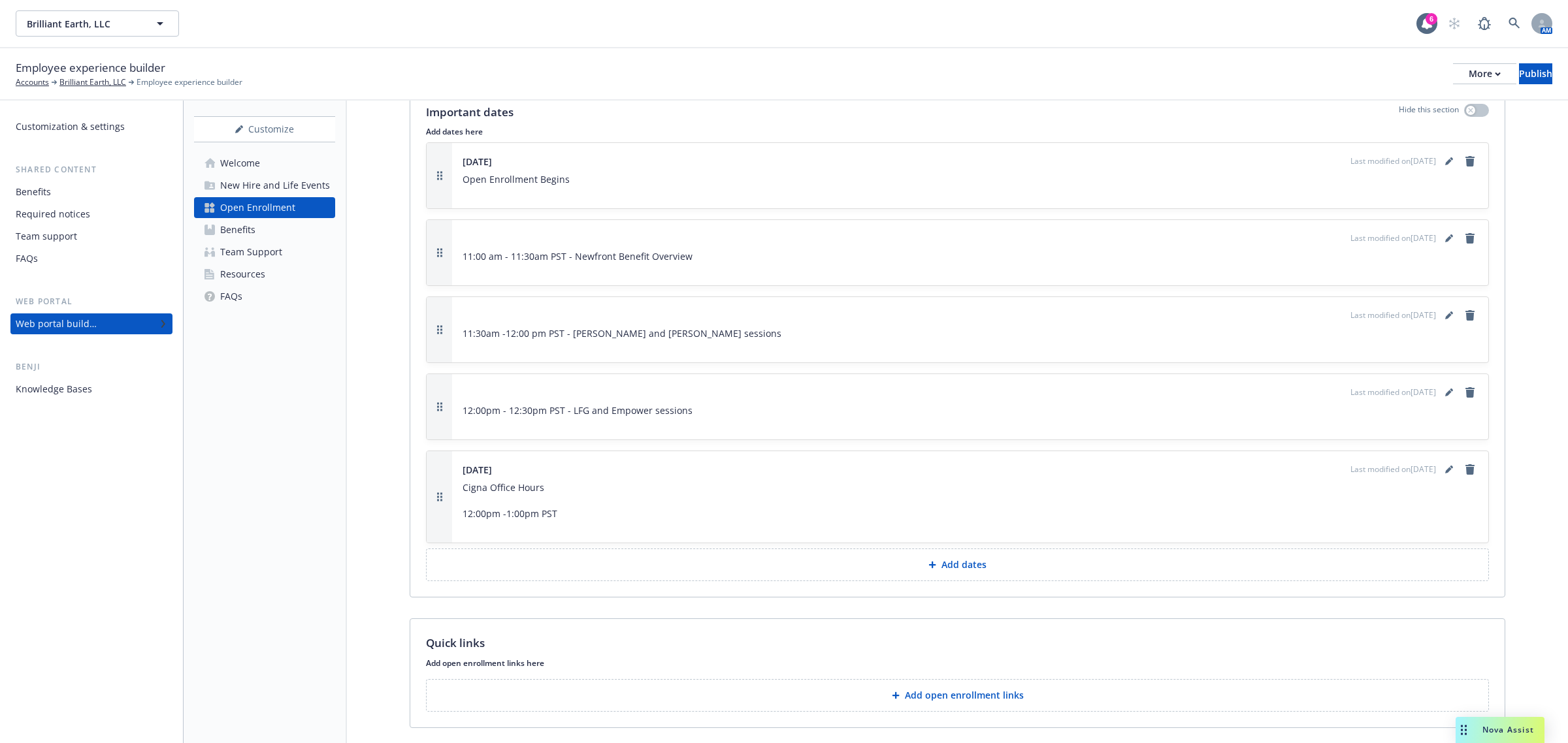
click at [1044, 174] on p "Open Enrollment Begins" at bounding box center [970, 180] width 1015 height 16
click at [1442, 163] on link "editPencil" at bounding box center [1449, 161] width 16 height 16
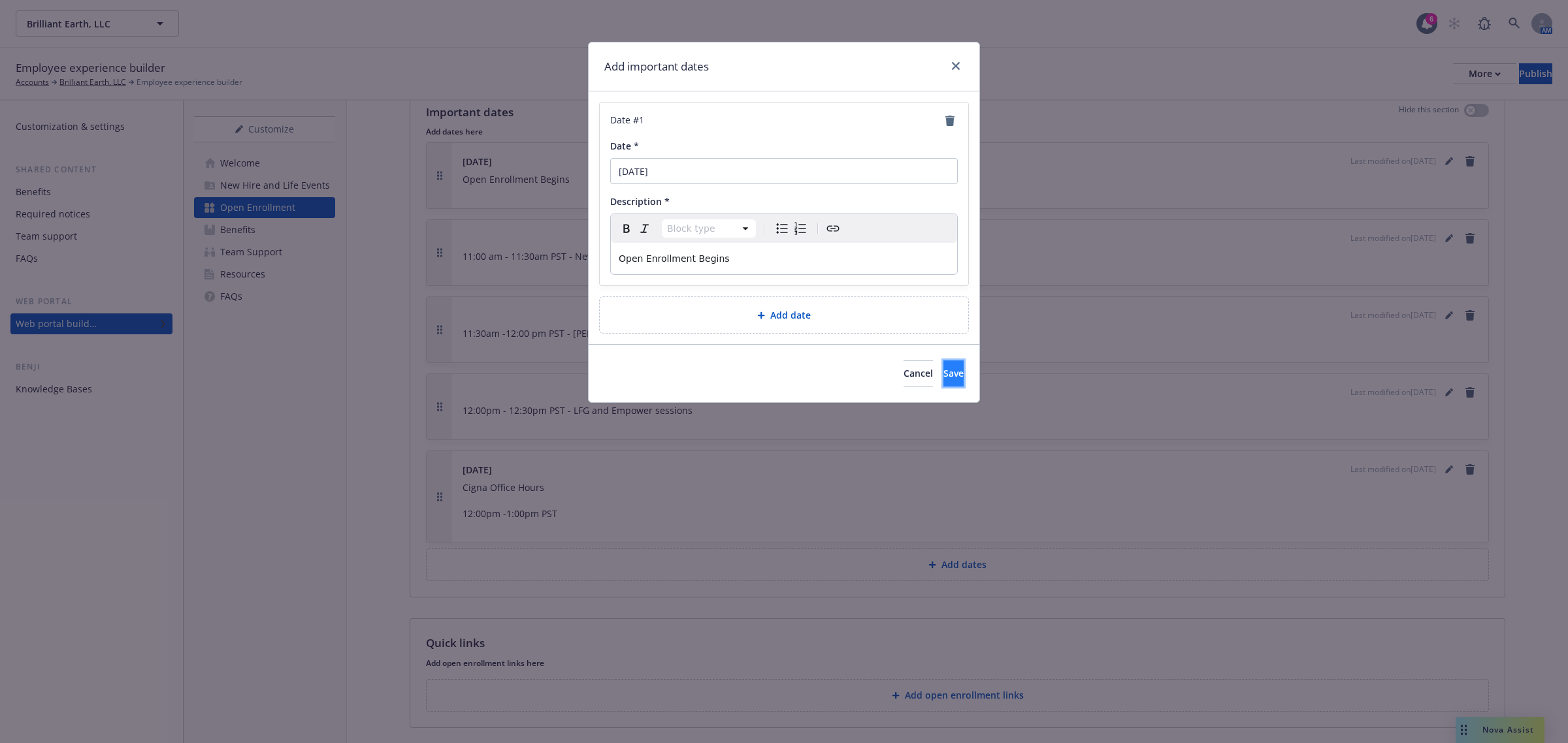
click at [943, 382] on button "Save" at bounding box center [953, 374] width 20 height 26
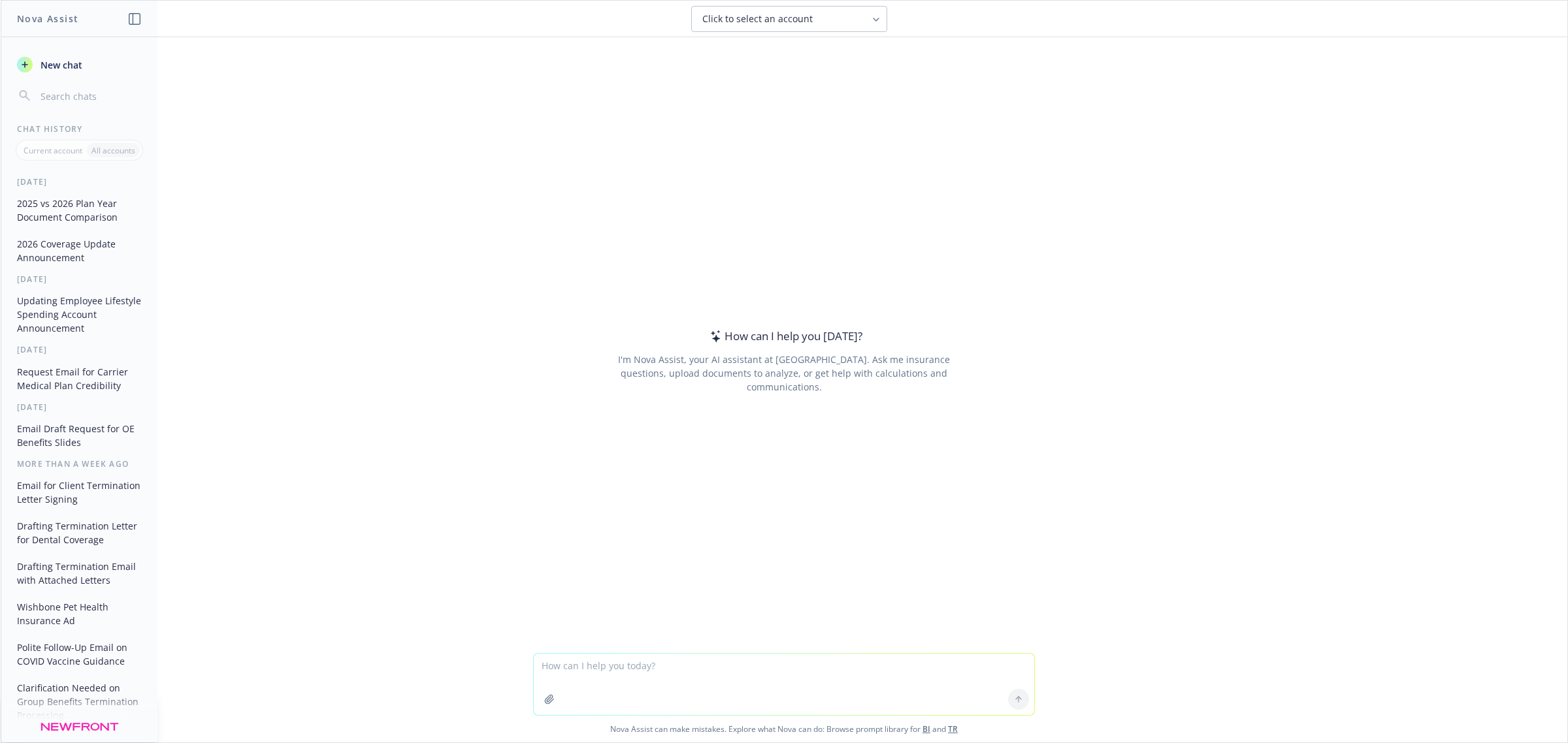
click at [674, 667] on textarea at bounding box center [784, 684] width 501 height 61
paste textarea "At Brilliant Earth, one of our highest priorities is addressing the health and …"
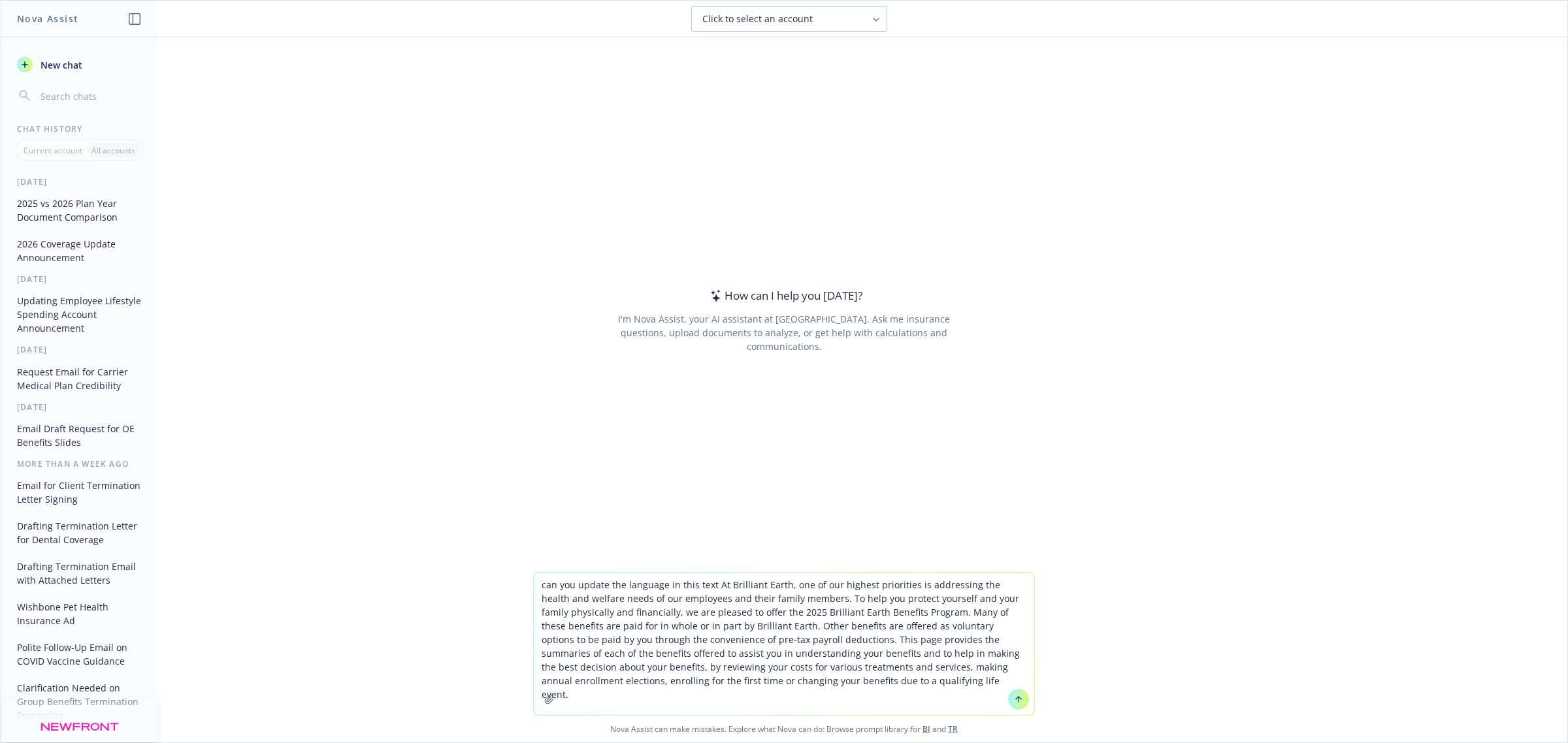
click at [709, 586] on textarea "can you update the language in this text At Brilliant Earth, one of our highest…" at bounding box center [784, 644] width 501 height 143
click at [605, 686] on textarea "can you update the language in this text for 2026 and make it warm and upbeat, …" at bounding box center [784, 637] width 501 height 156
type textarea "can you update the language in this text for 2026 and make it warm and upbeat, …"
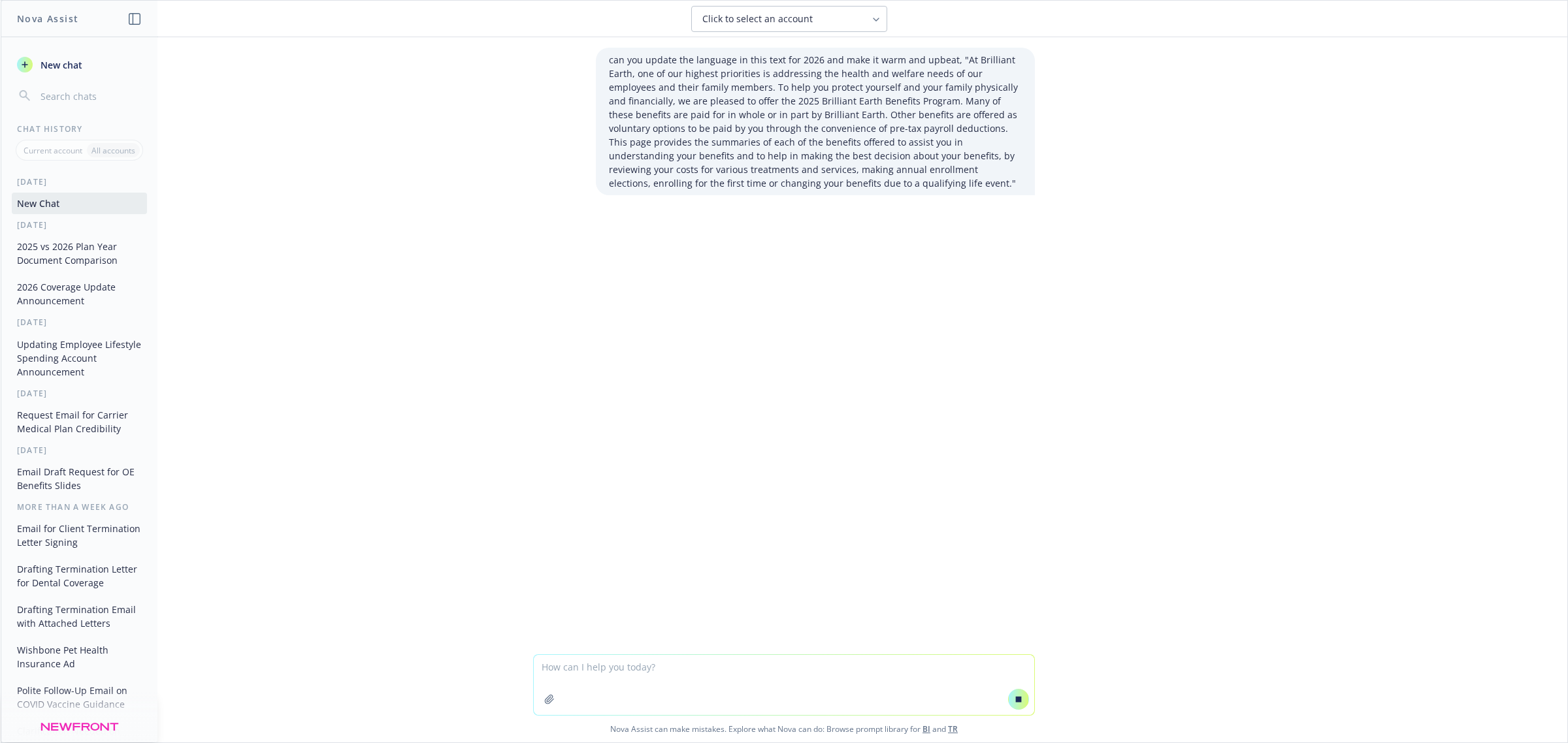
click at [820, 20] on div "Click to select an account" at bounding box center [781, 18] width 158 height 13
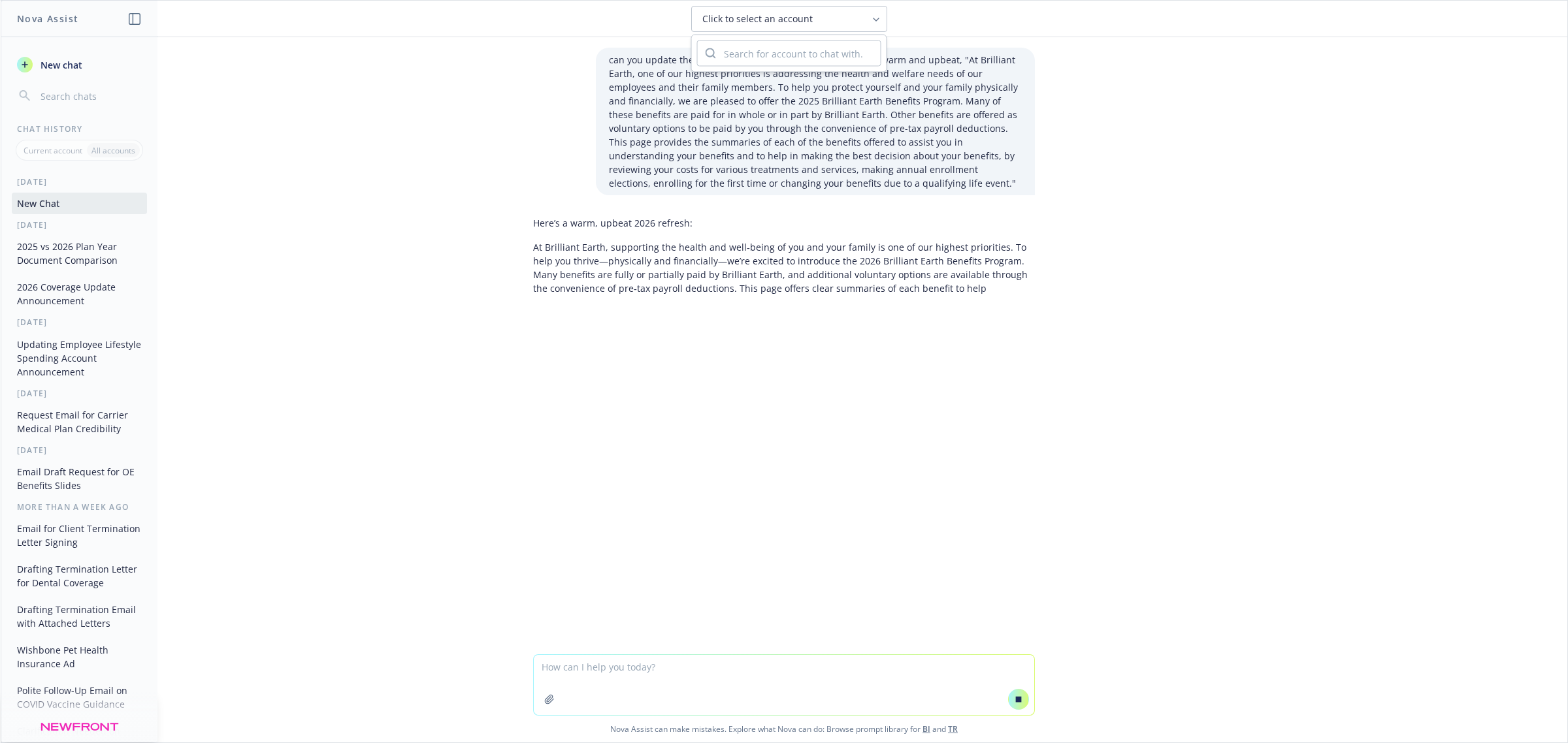
click at [1223, 119] on div "can you update the language in this text for 2026 and make it warm and upbeat, …" at bounding box center [784, 345] width 1566 height 617
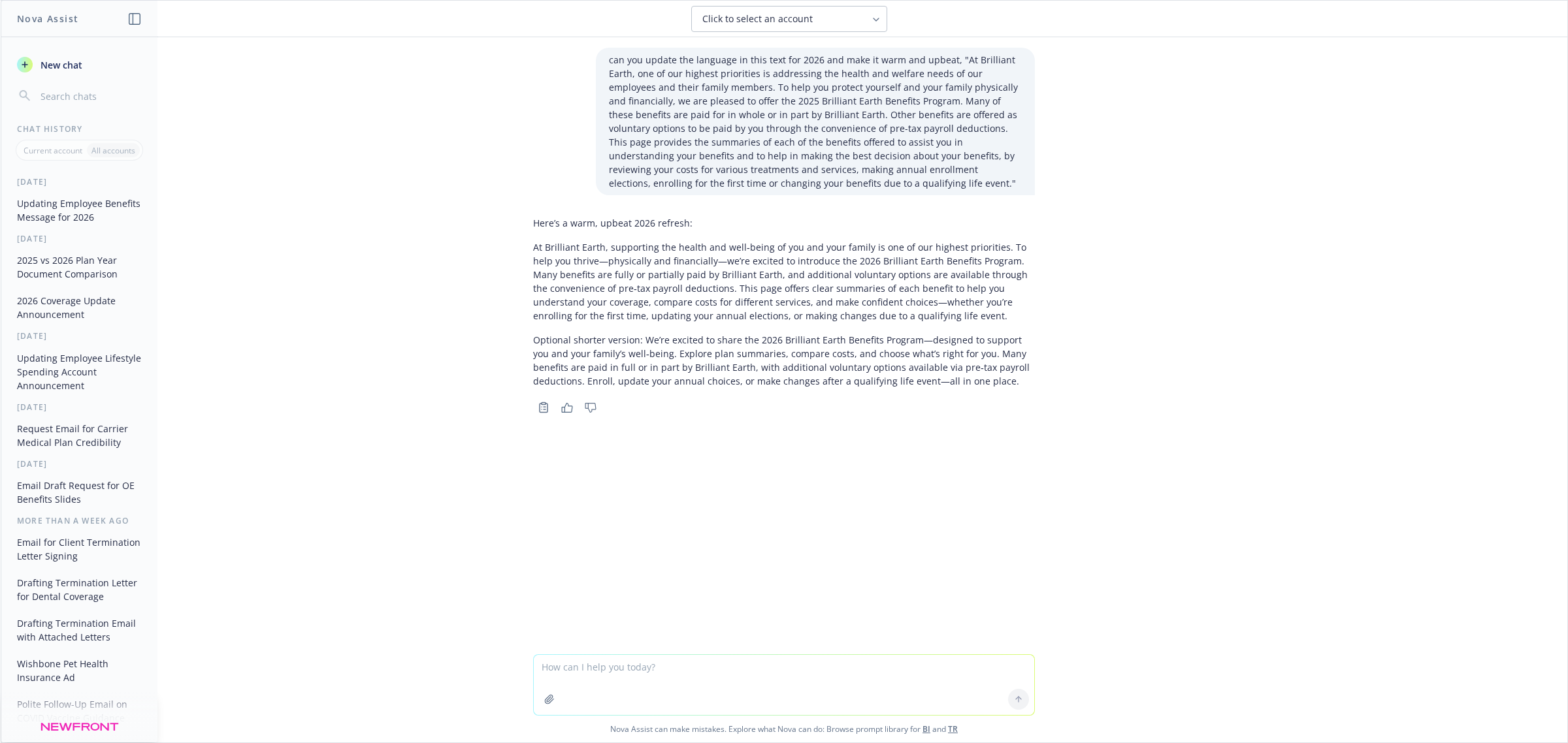
click at [644, 279] on p "At Brilliant Earth, supporting the health and well‑being of you and your family…" at bounding box center [784, 281] width 502 height 82
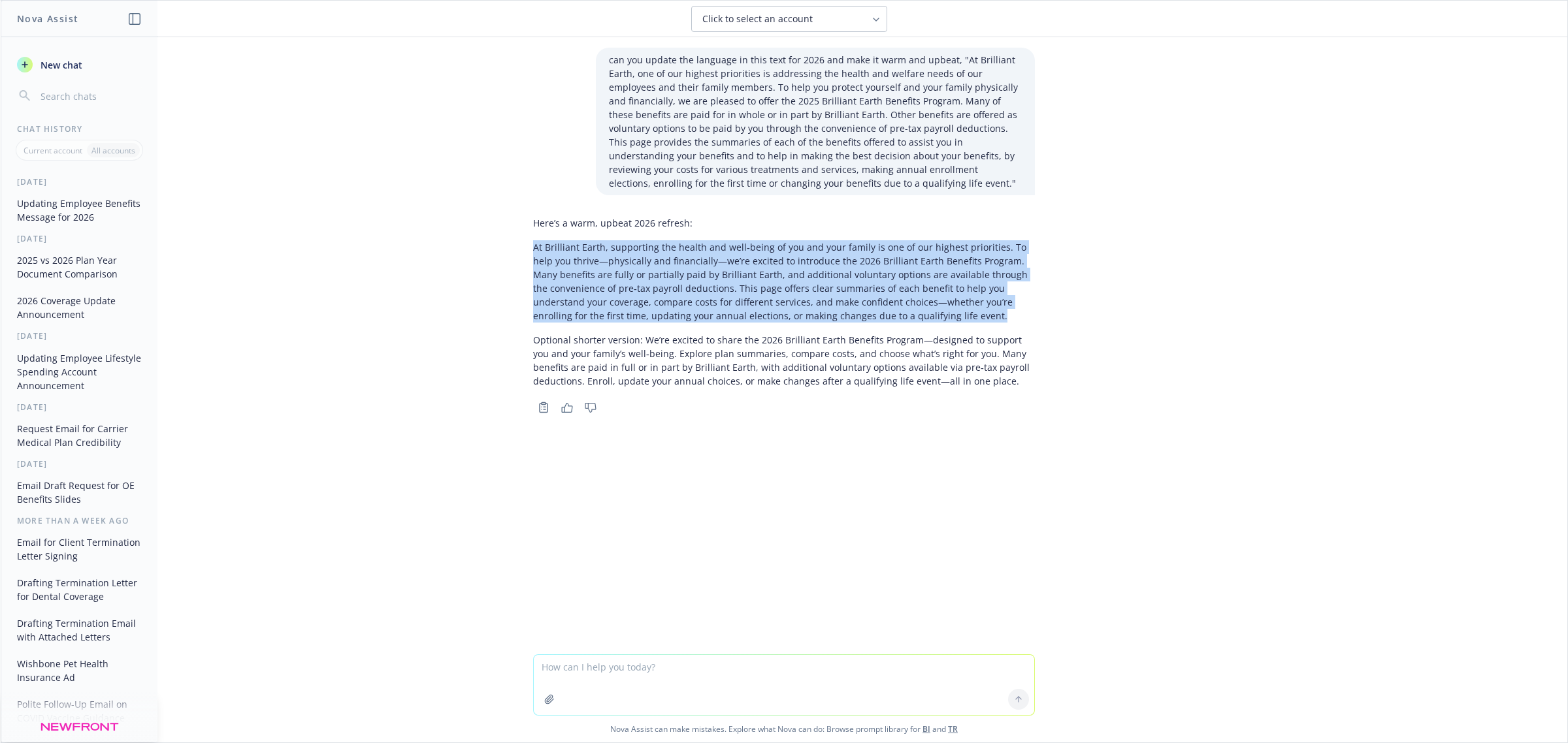
drag, startPoint x: 521, startPoint y: 245, endPoint x: 978, endPoint y: 316, distance: 462.5
click at [978, 316] on div "Here’s a warm, upbeat 2026 refresh: At Brilliant Earth, supporting the health a…" at bounding box center [784, 313] width 523 height 205
copy p "At Brilliant Earth, supporting the health and well‑being of you and your family…"
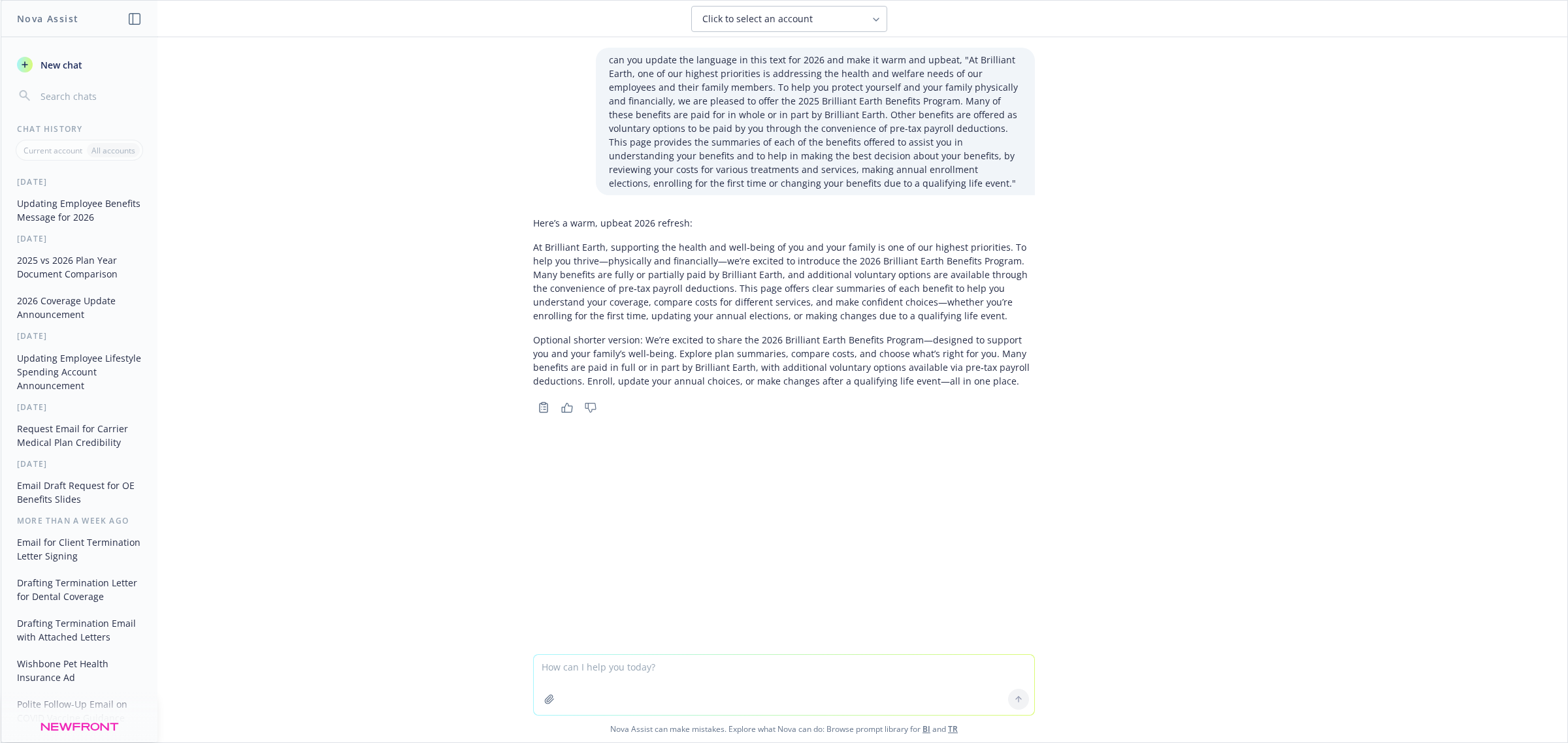
click at [1262, 363] on div "can you update the language in this text for 2026 and make it warm and upbeat, …" at bounding box center [784, 345] width 1566 height 617
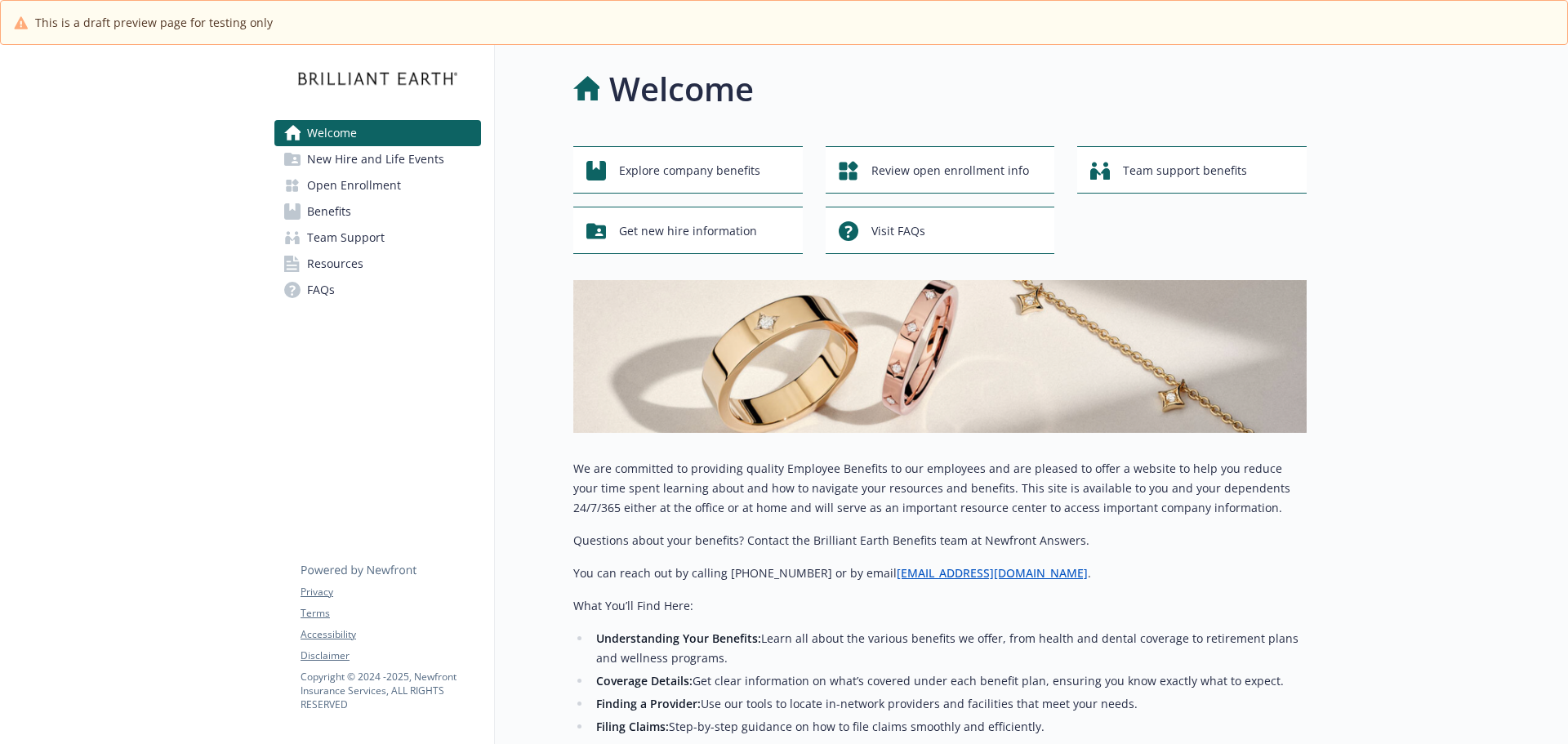
click at [348, 198] on span "Benefits" at bounding box center [329, 211] width 44 height 26
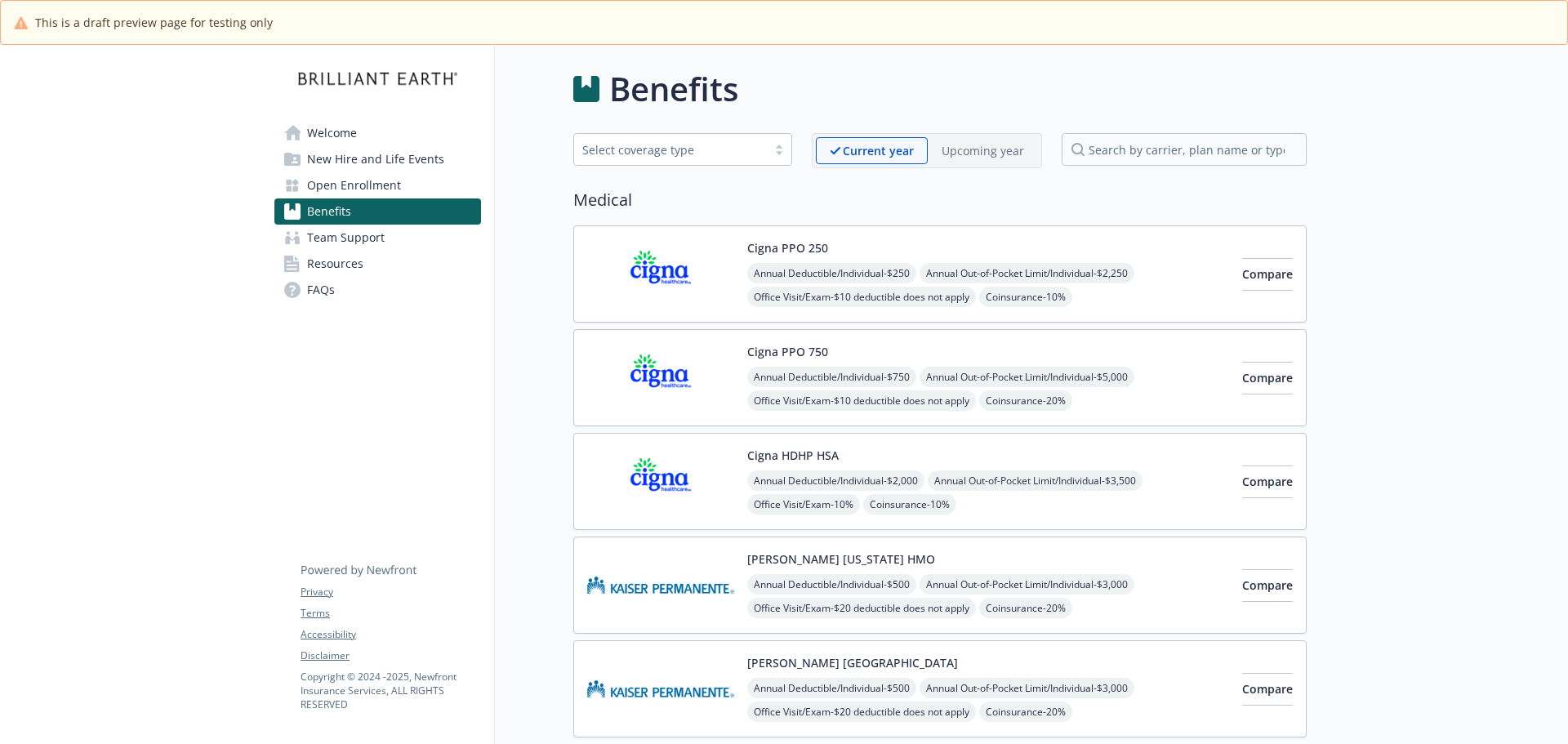
click at [351, 179] on span "Open Enrollment" at bounding box center [353, 186] width 93 height 26
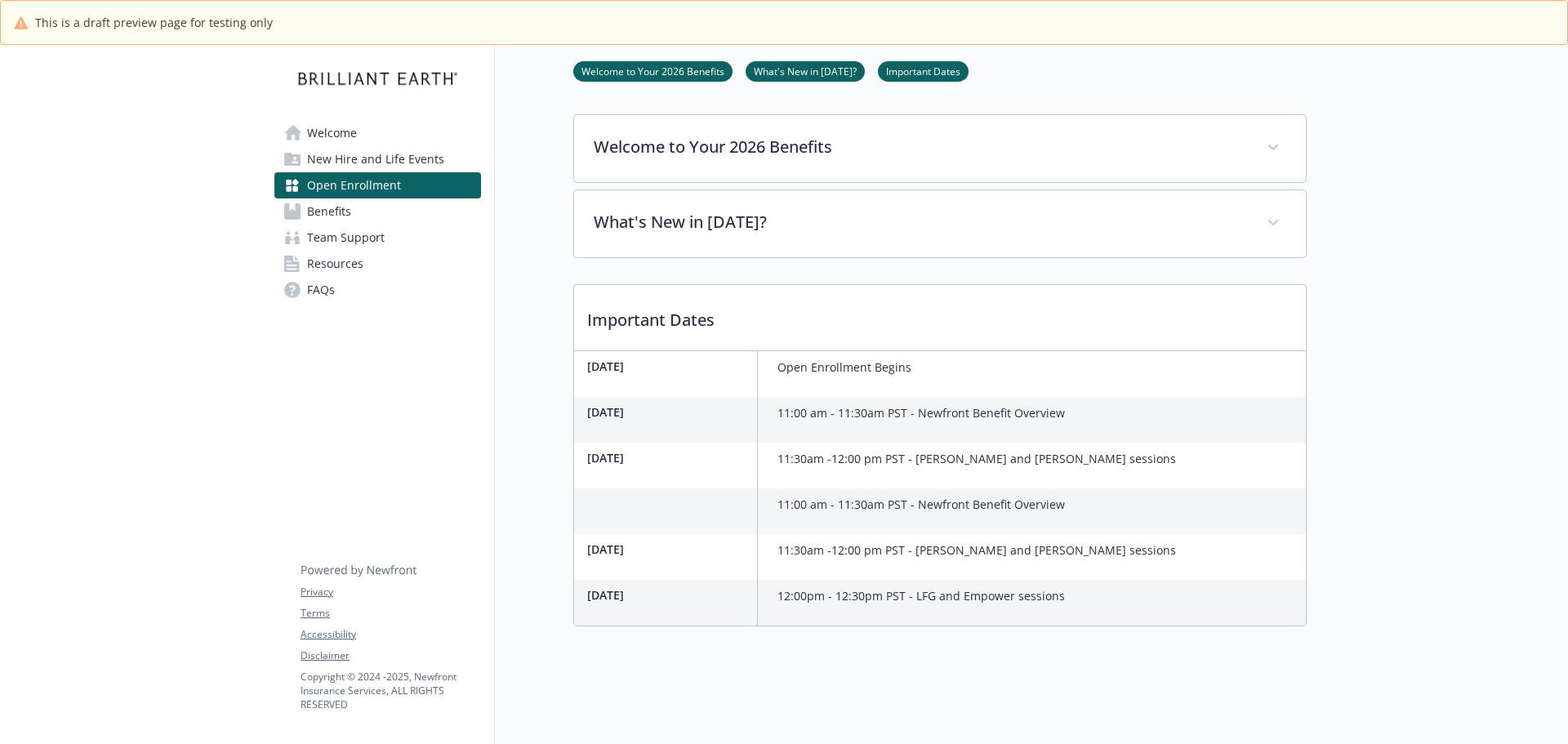
scroll to position [58, 0]
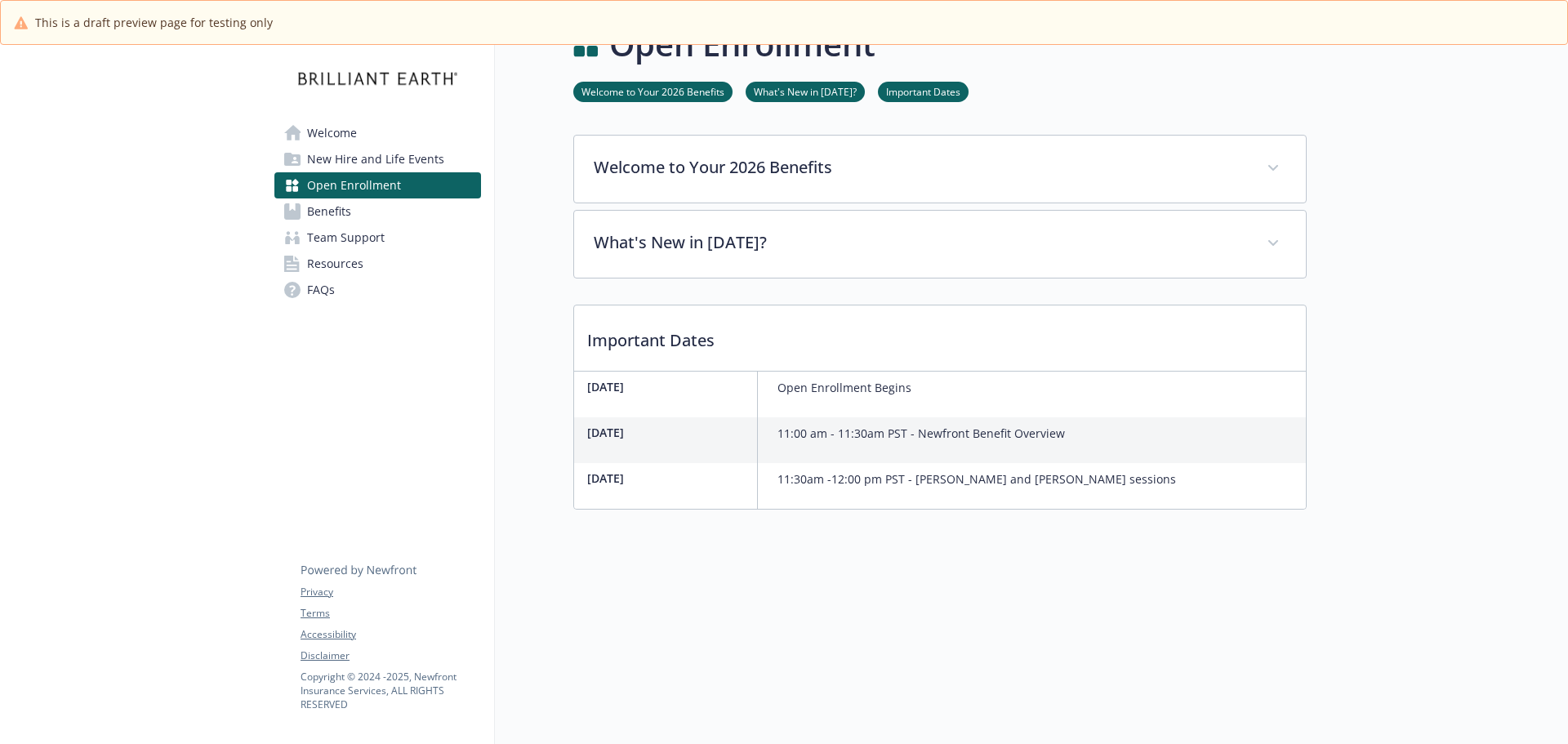
click at [756, 573] on div "Open Enrollment Welcome to Your 2026 Benefits What's New in 2026? Important Dat…" at bounding box center [901, 372] width 812 height 744
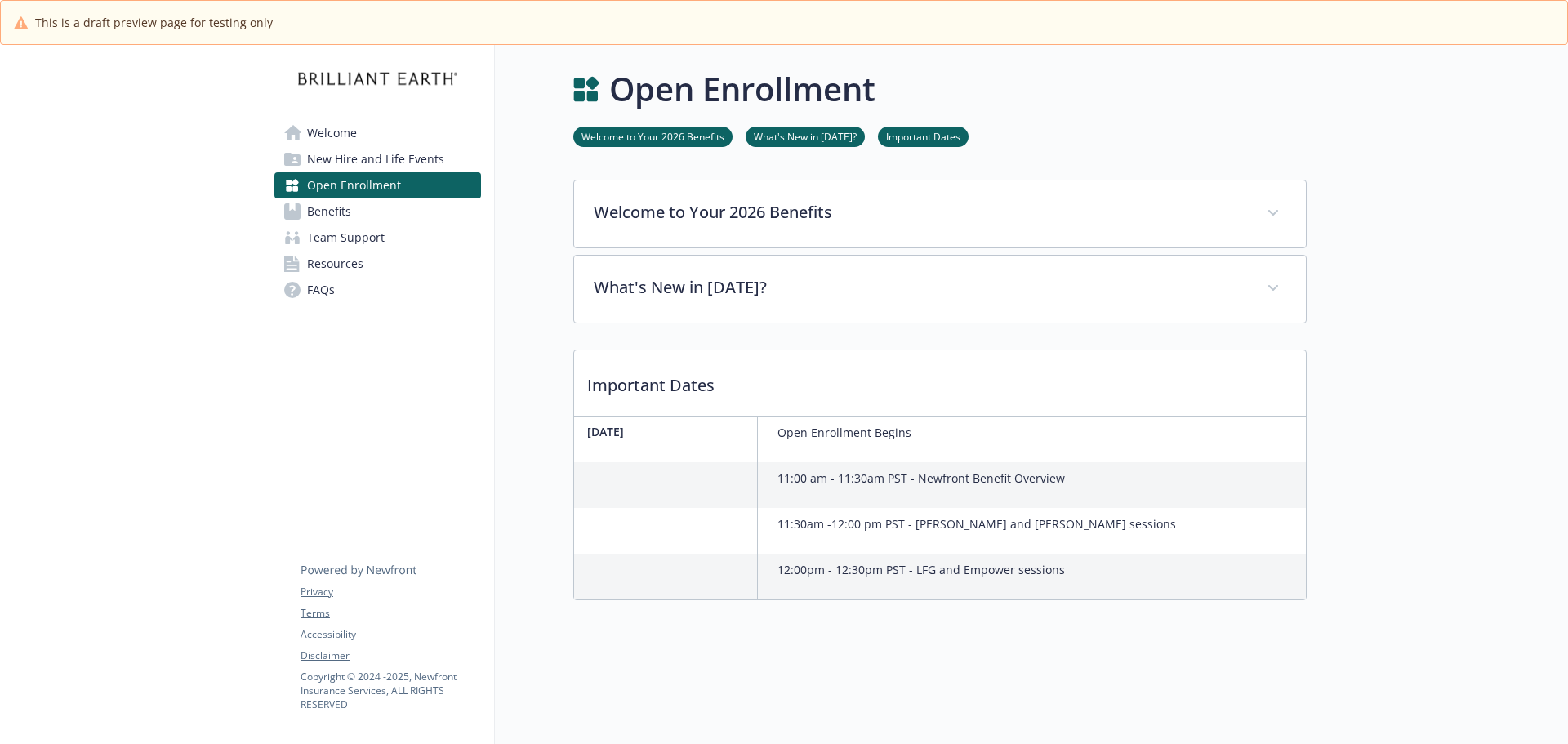
click at [716, 482] on div at bounding box center [672, 485] width 171 height 45
click at [671, 516] on div at bounding box center [672, 531] width 171 height 45
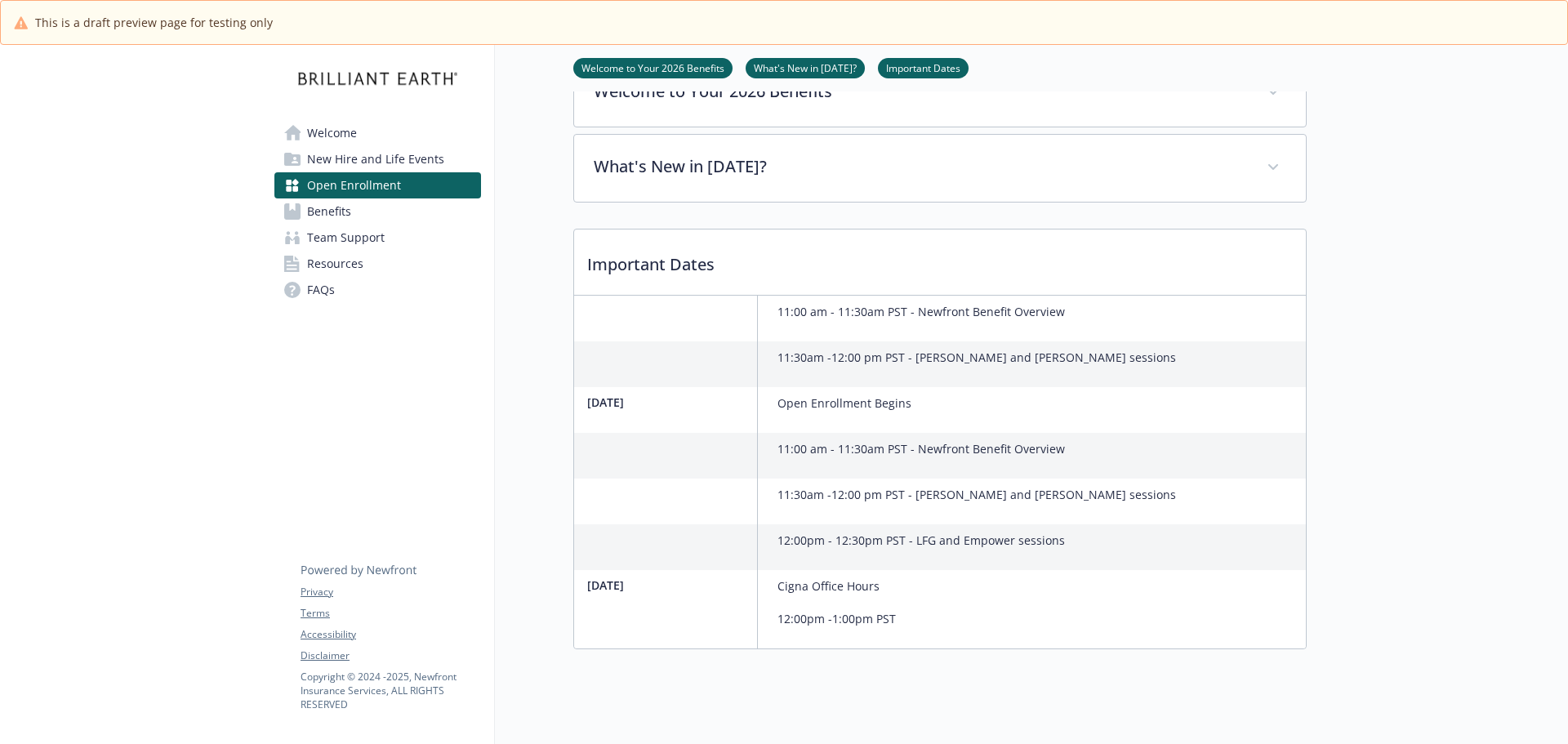
scroll to position [146, 0]
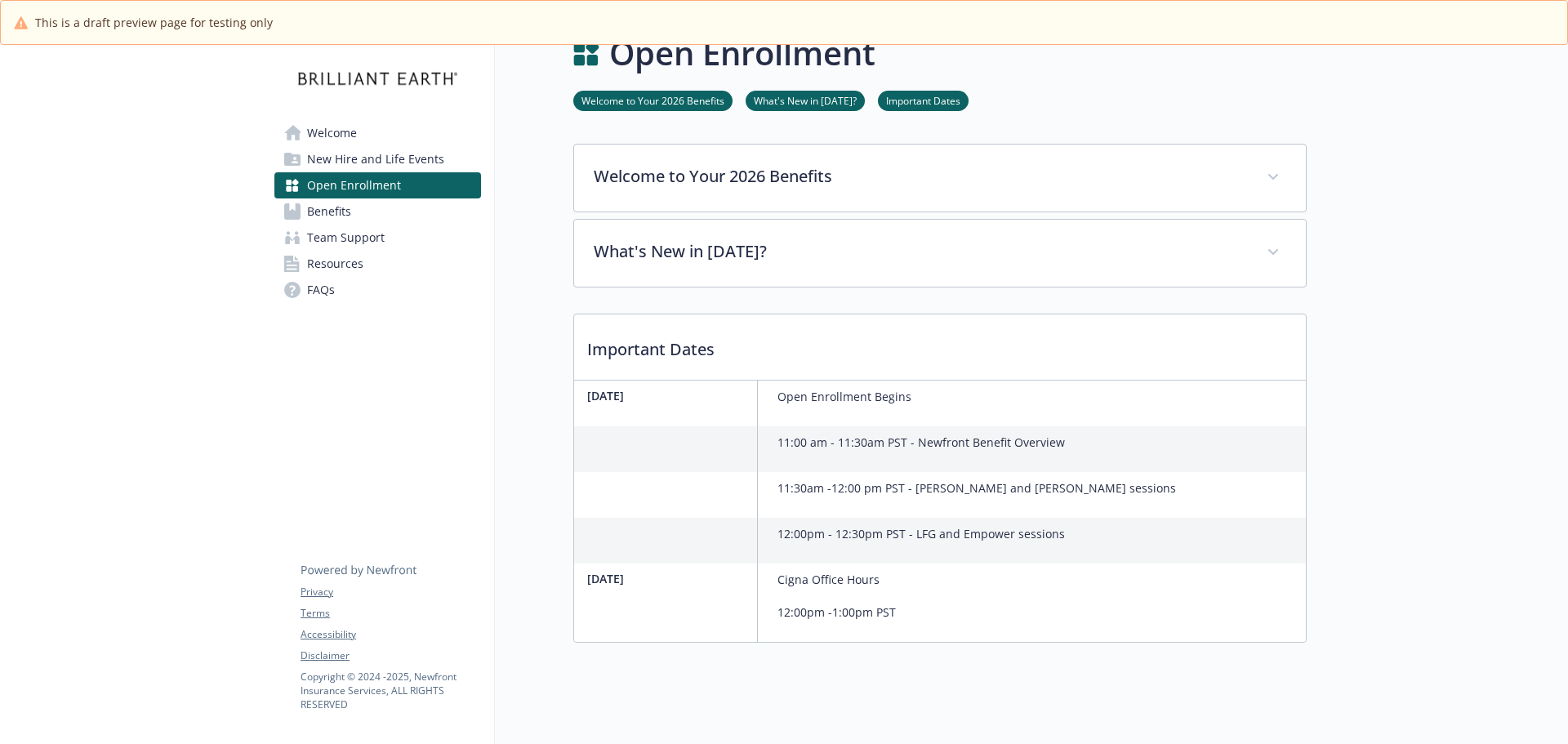
scroll to position [64, 0]
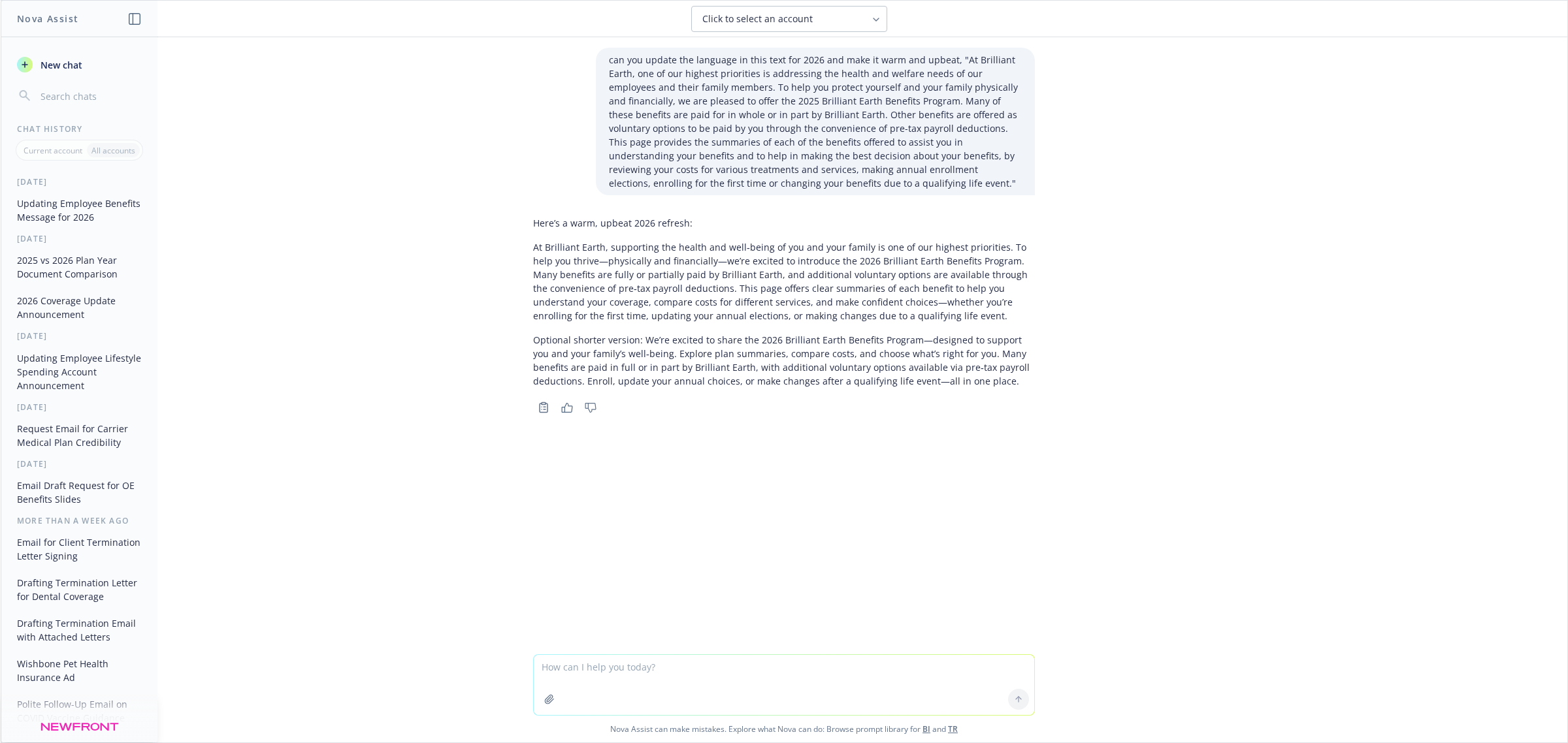
click at [651, 670] on textarea at bounding box center [784, 686] width 501 height 60
type textarea """
paste textarea "The path to updating your benefits is through Oracle. You'll embark on a user-f…"
type textarea "can you update the verbiage from this text "The path to updating your benefits …"
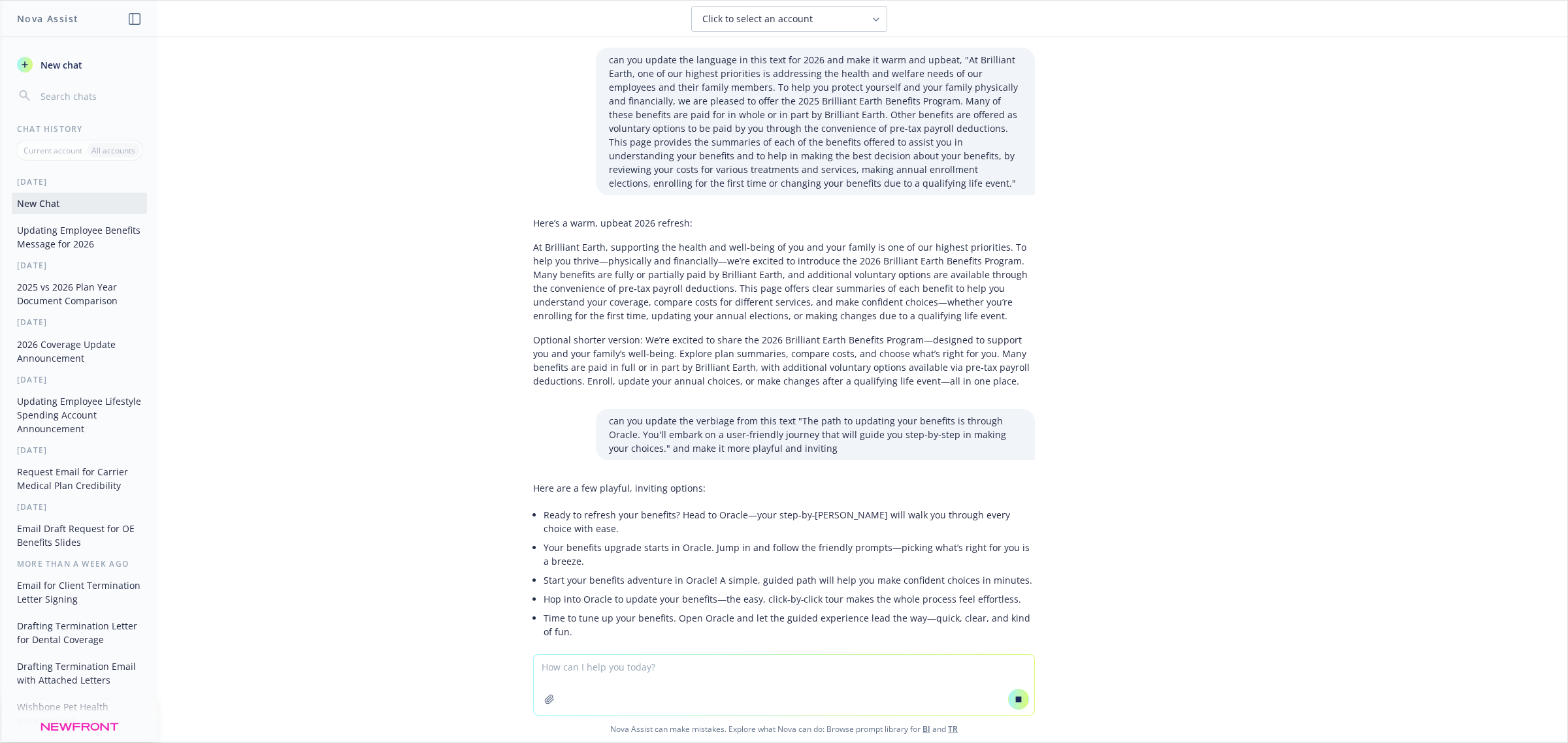
scroll to position [70, 0]
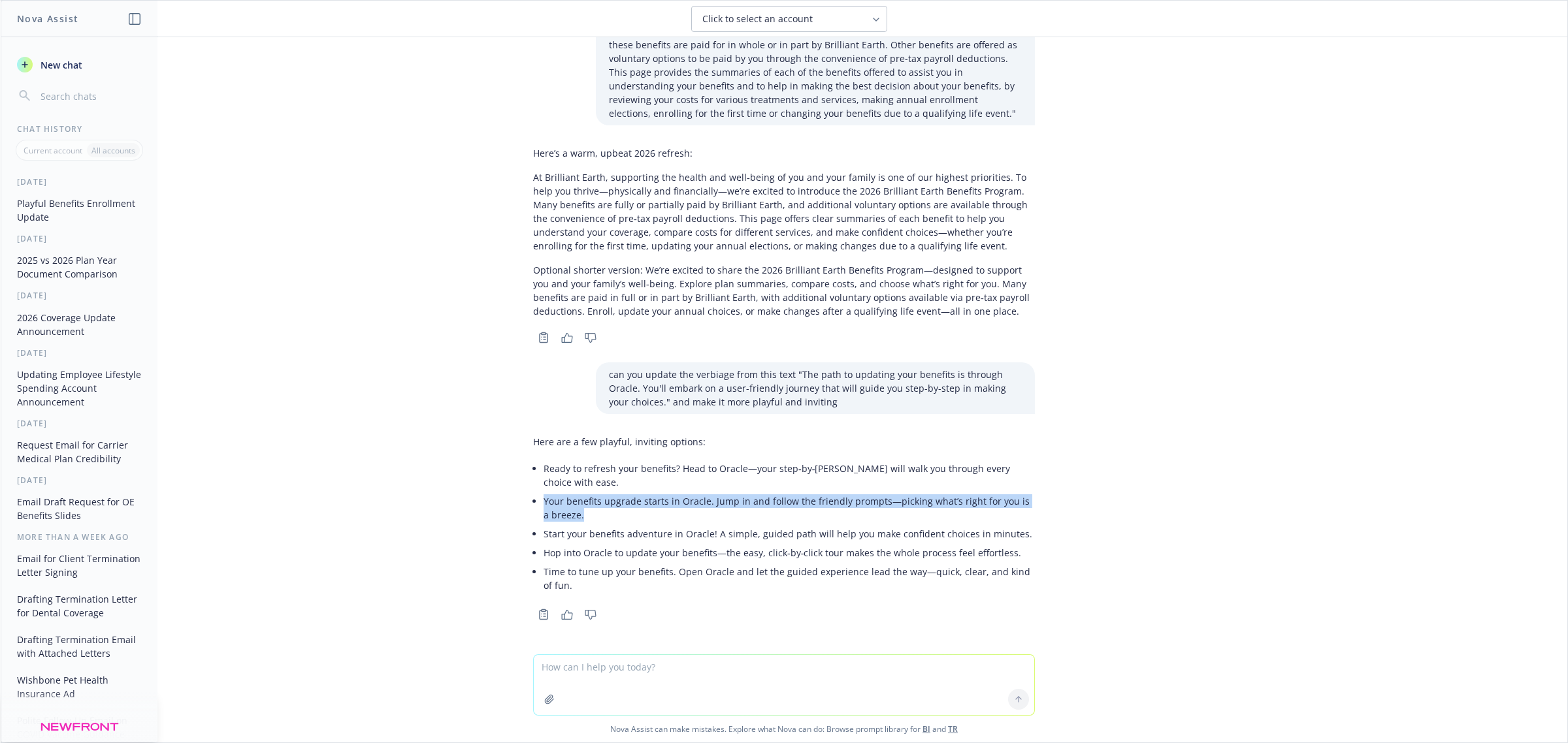
drag, startPoint x: 529, startPoint y: 500, endPoint x: 562, endPoint y: 516, distance: 36.7
click at [562, 516] on div "Here are a few playful, inviting options: Ready to refresh your benefits? Head …" at bounding box center [784, 515] width 502 height 171
copy li "Your benefits upgrade starts in Oracle. Jump in and follow the friendly prompts…"
click at [1276, 729] on span "Nova Assist can make mistakes. Explore what Nova can do: Browse prompt library …" at bounding box center [784, 729] width 1557 height 26
click at [666, 469] on li "Ready to refresh your benefits? Head to Oracle—your step‑by‑[PERSON_NAME] will …" at bounding box center [789, 475] width 492 height 32
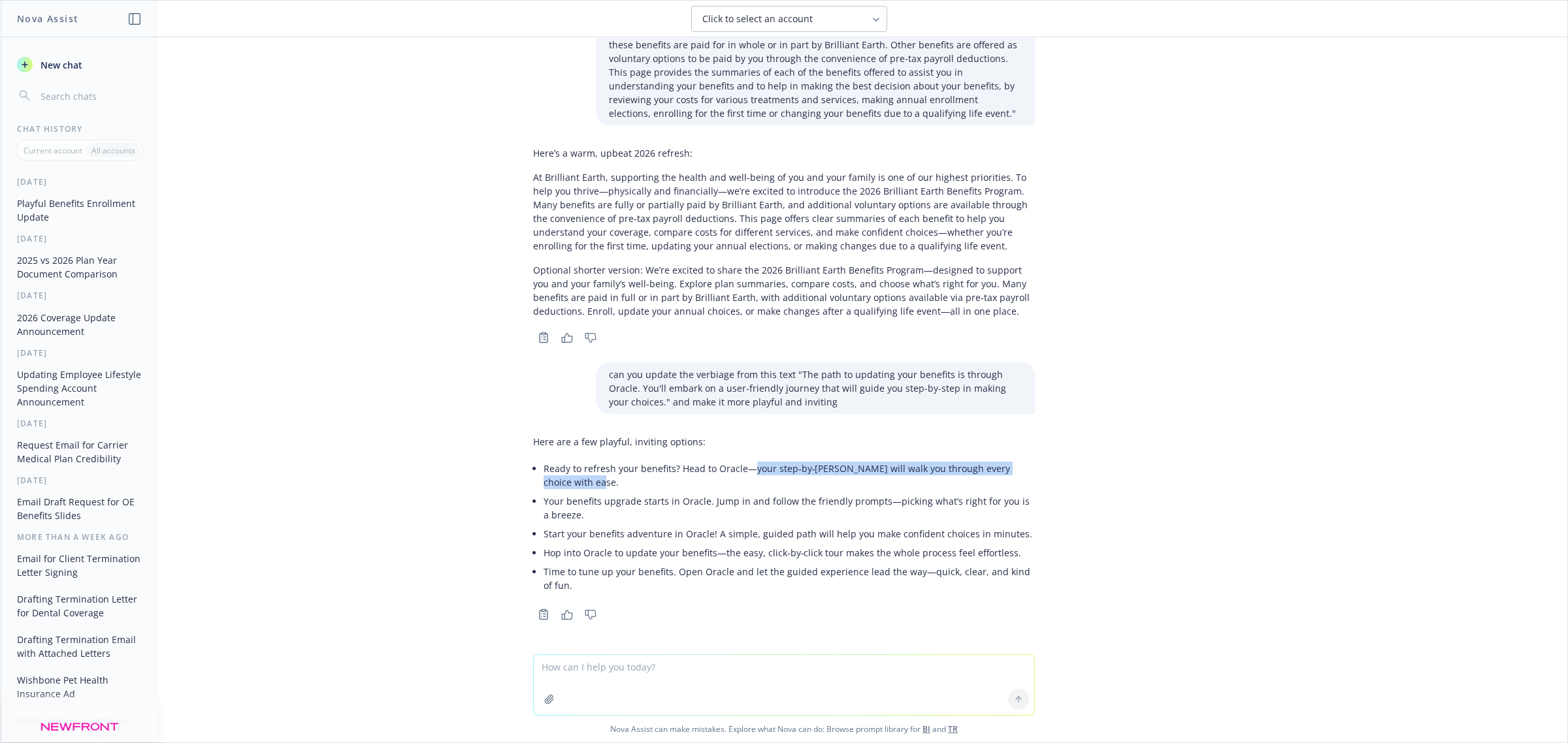
drag, startPoint x: 736, startPoint y: 471, endPoint x: 739, endPoint y: 487, distance: 16.3
click at [739, 487] on li "Ready to refresh your benefits? Head to Oracle—your step‑by‑[PERSON_NAME] will …" at bounding box center [789, 475] width 492 height 32
copy li "your step‑by‑[PERSON_NAME] will walk you through every choice with ease."
